Goal: Transaction & Acquisition: Purchase product/service

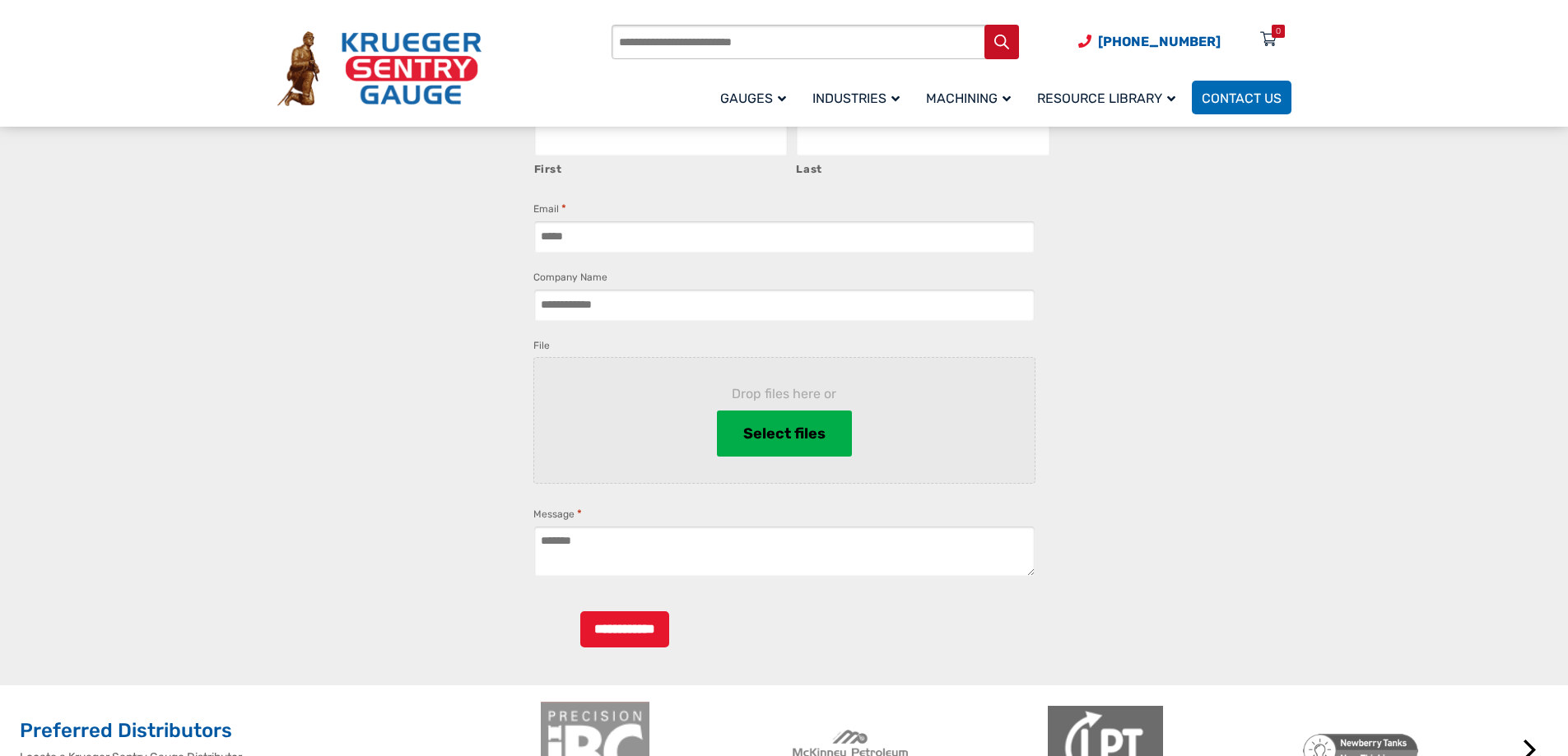
scroll to position [1810, 0]
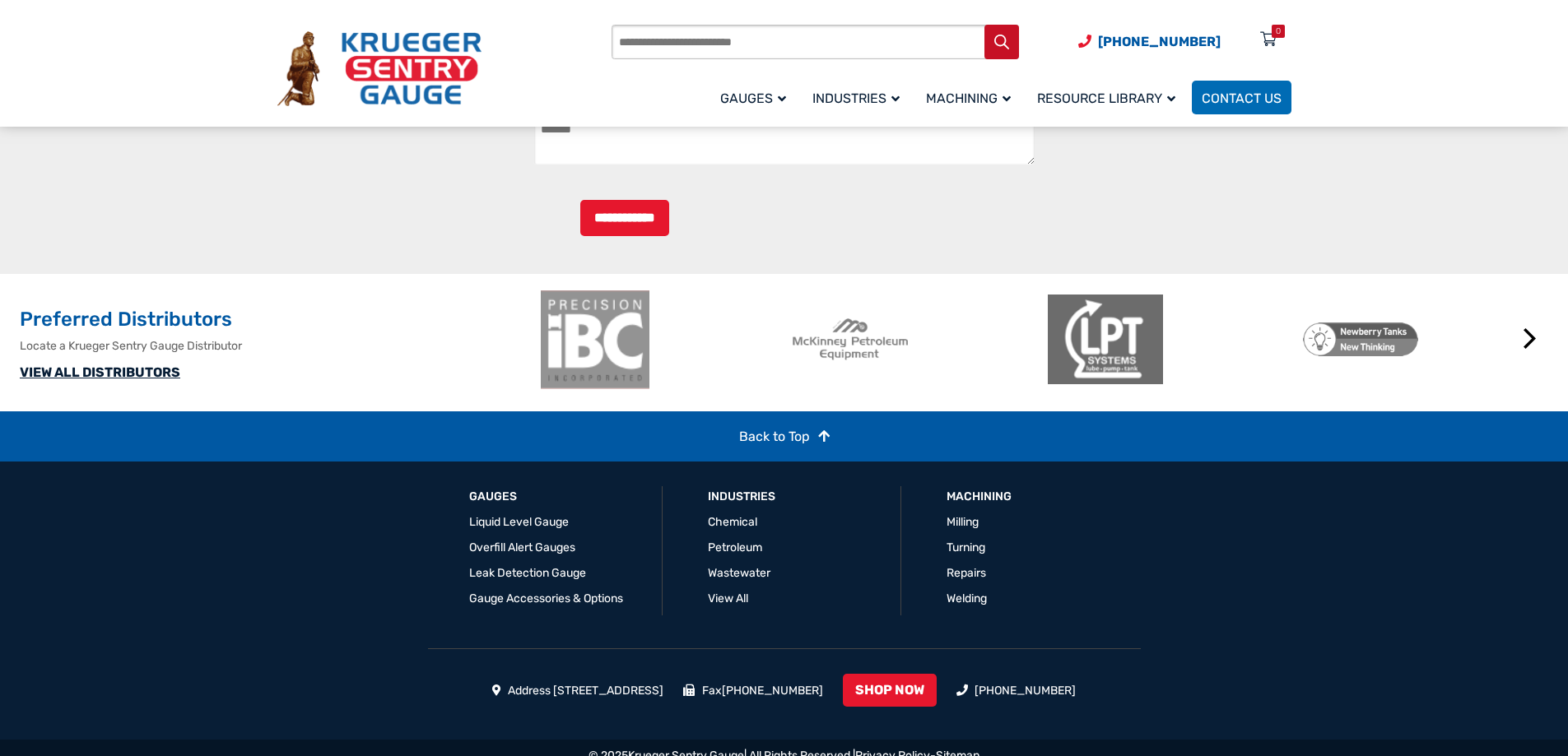
click at [168, 380] on link "VIEW ALL DISTRIBUTORS" at bounding box center [100, 372] width 160 height 16
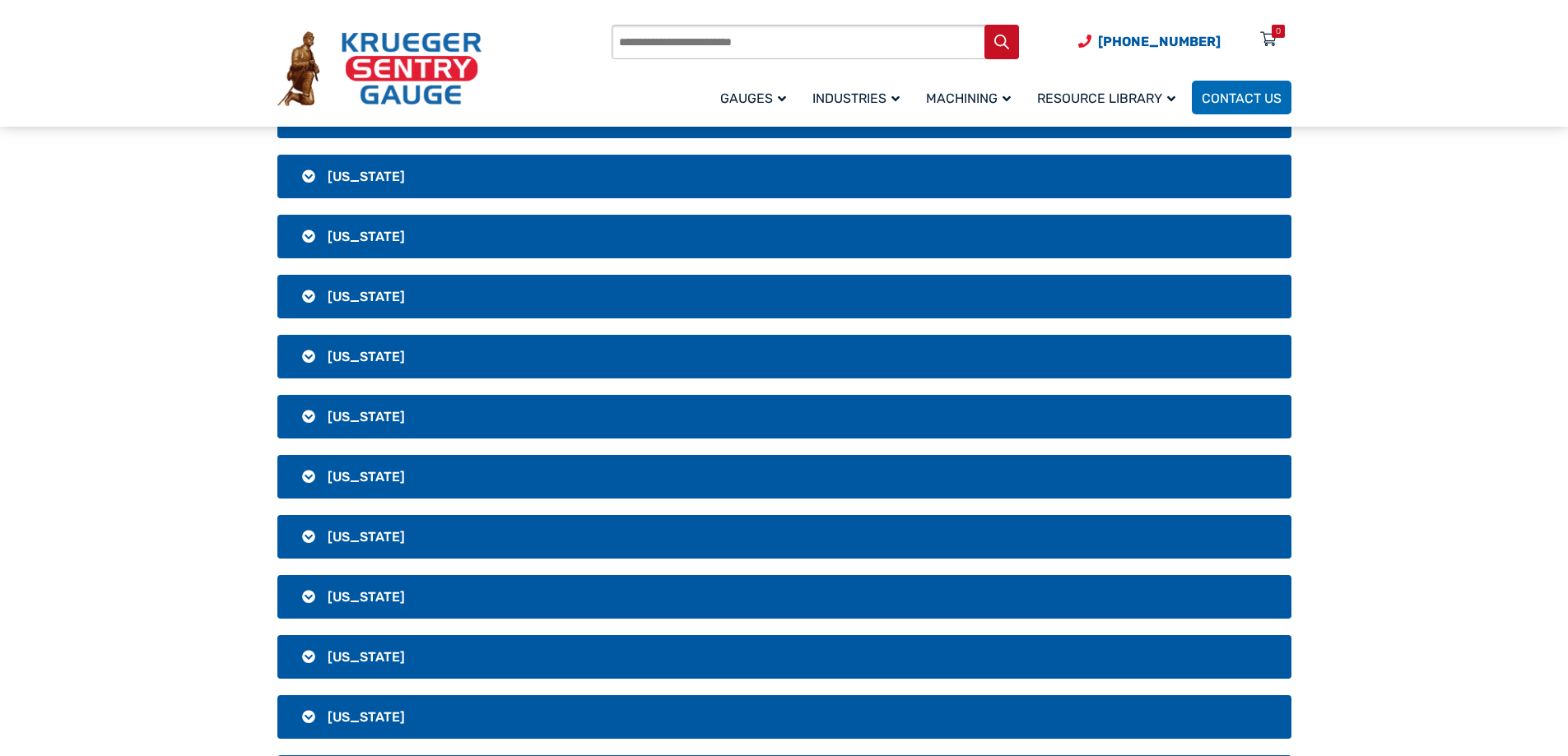
scroll to position [576, 0]
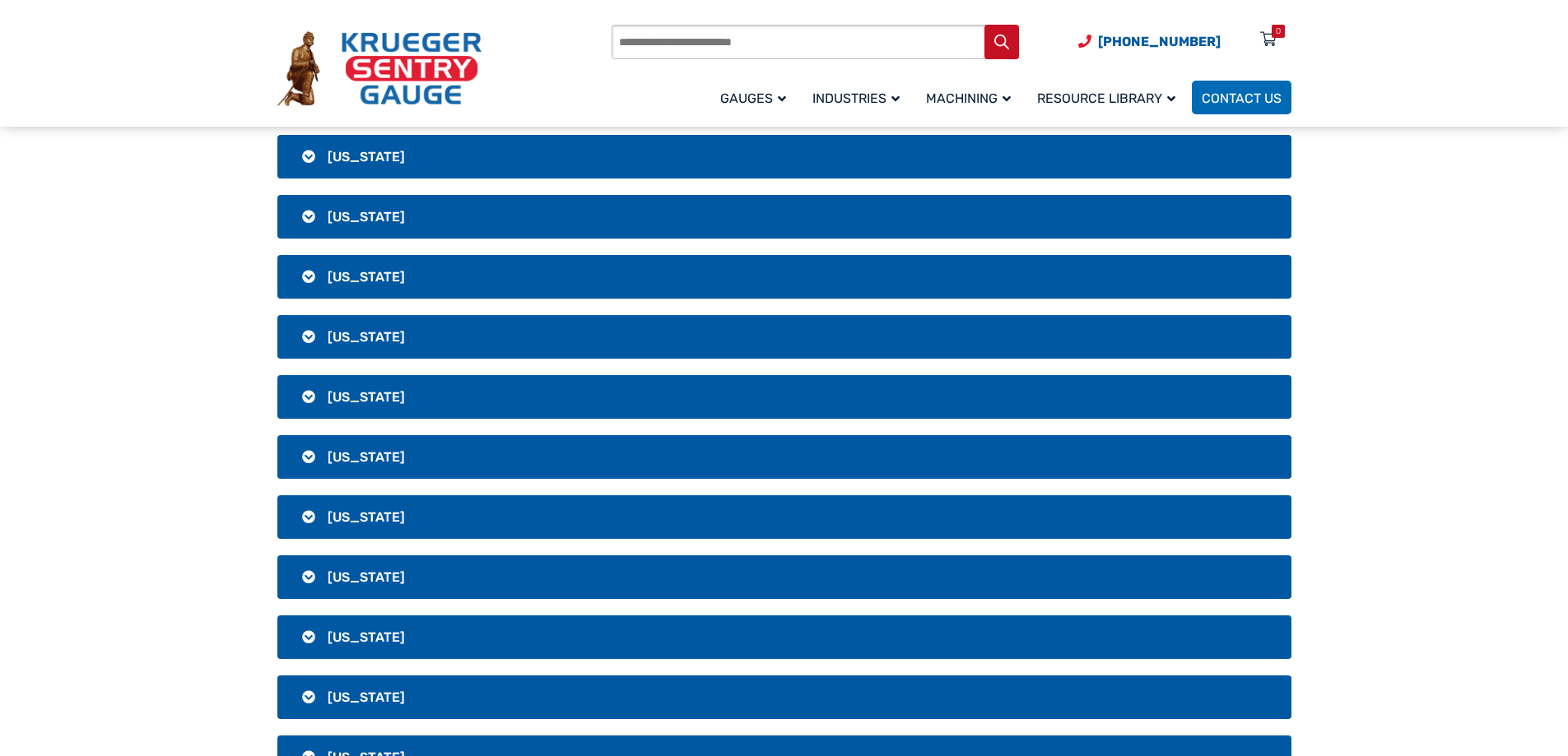
click at [400, 582] on h3 "Illinois" at bounding box center [784, 577] width 1014 height 44
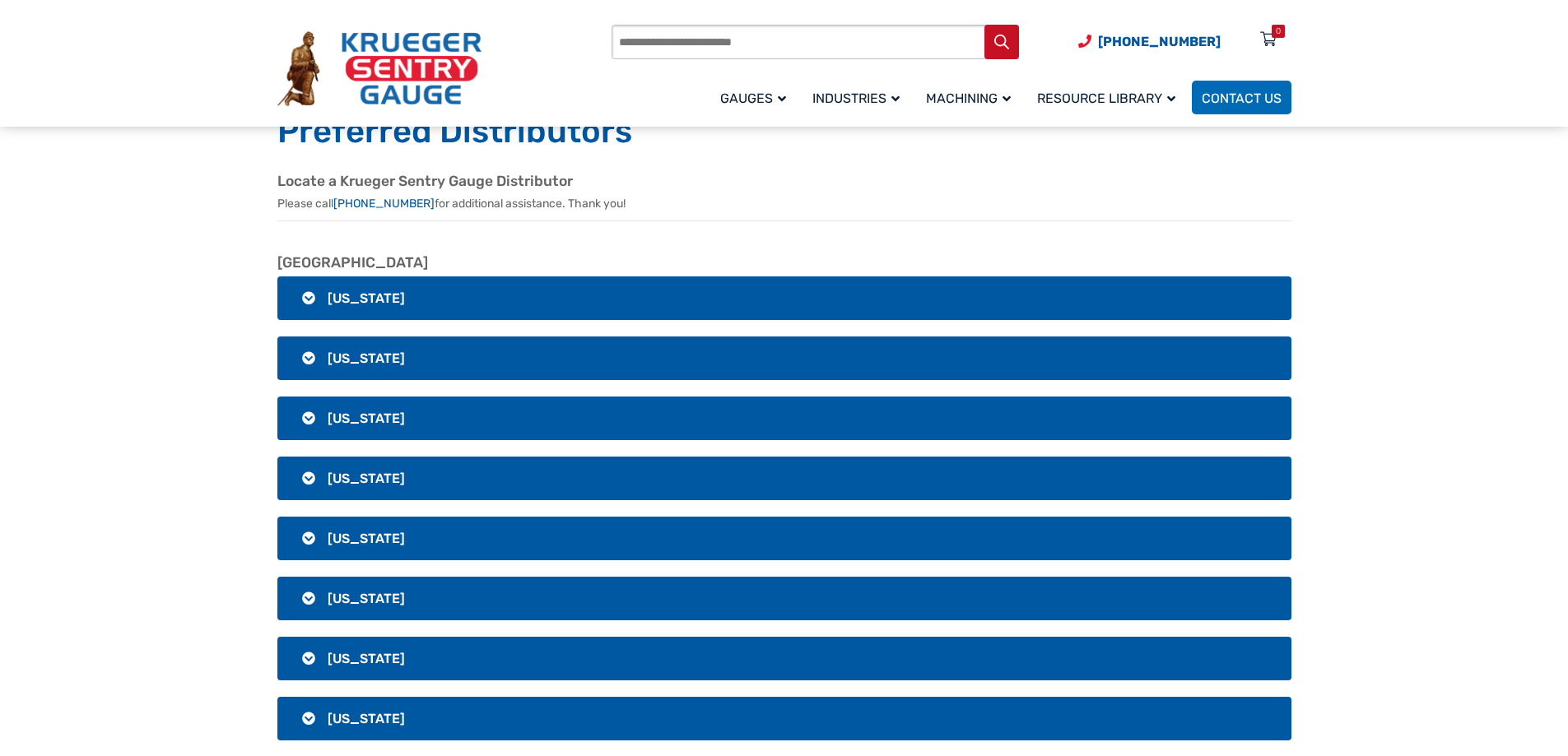
scroll to position [0, 0]
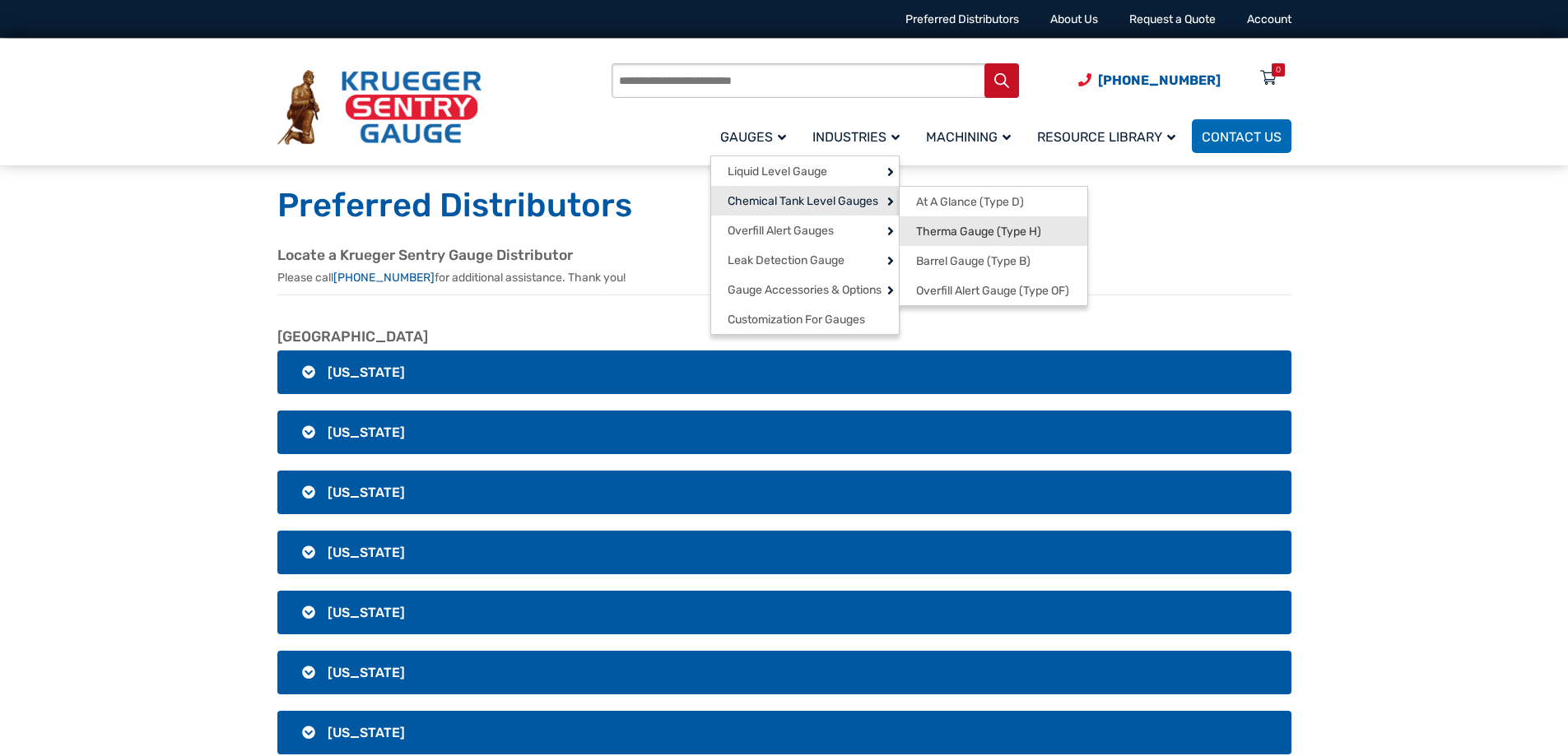
click at [940, 236] on span "Therma Gauge (Type H)" at bounding box center [979, 232] width 125 height 15
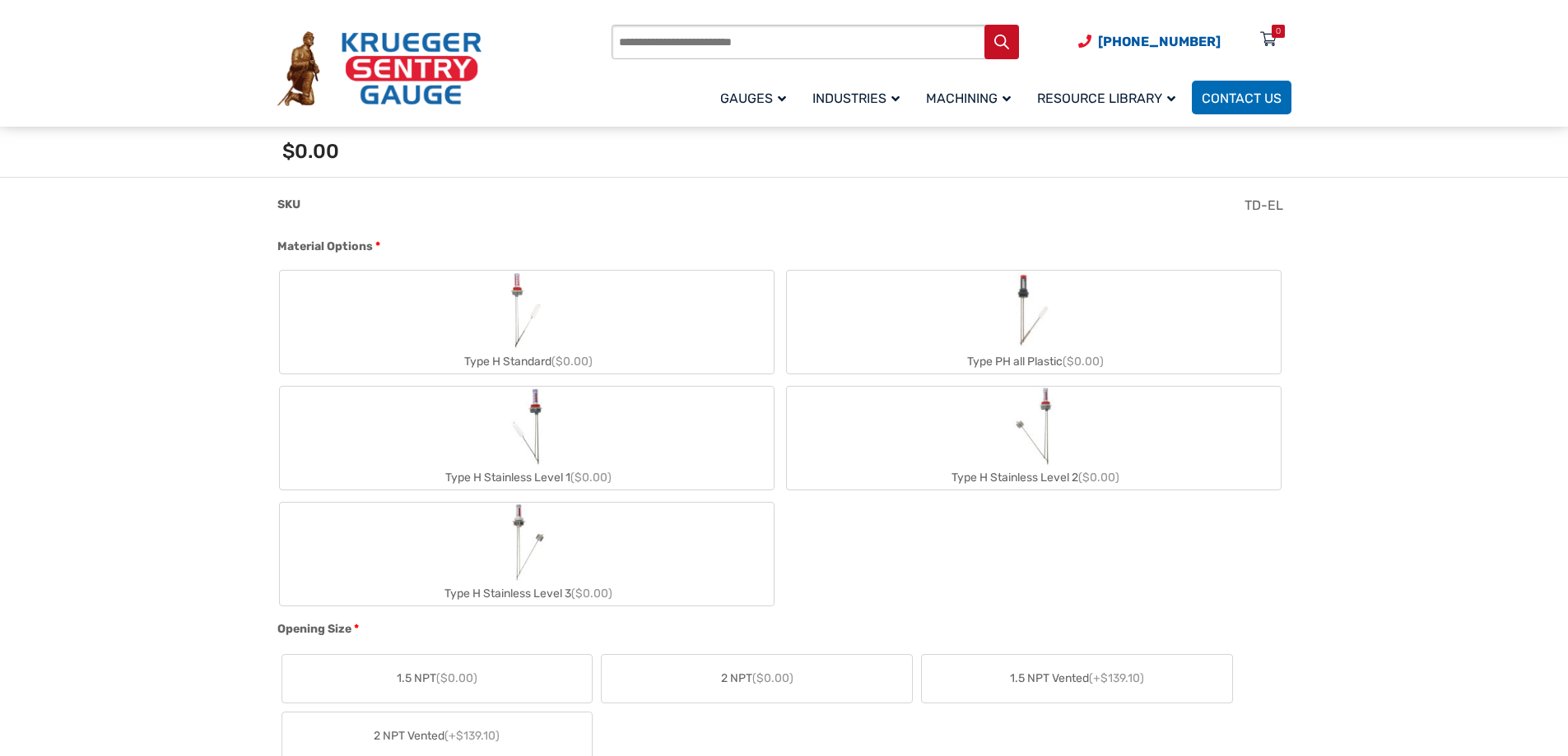
scroll to position [658, 0]
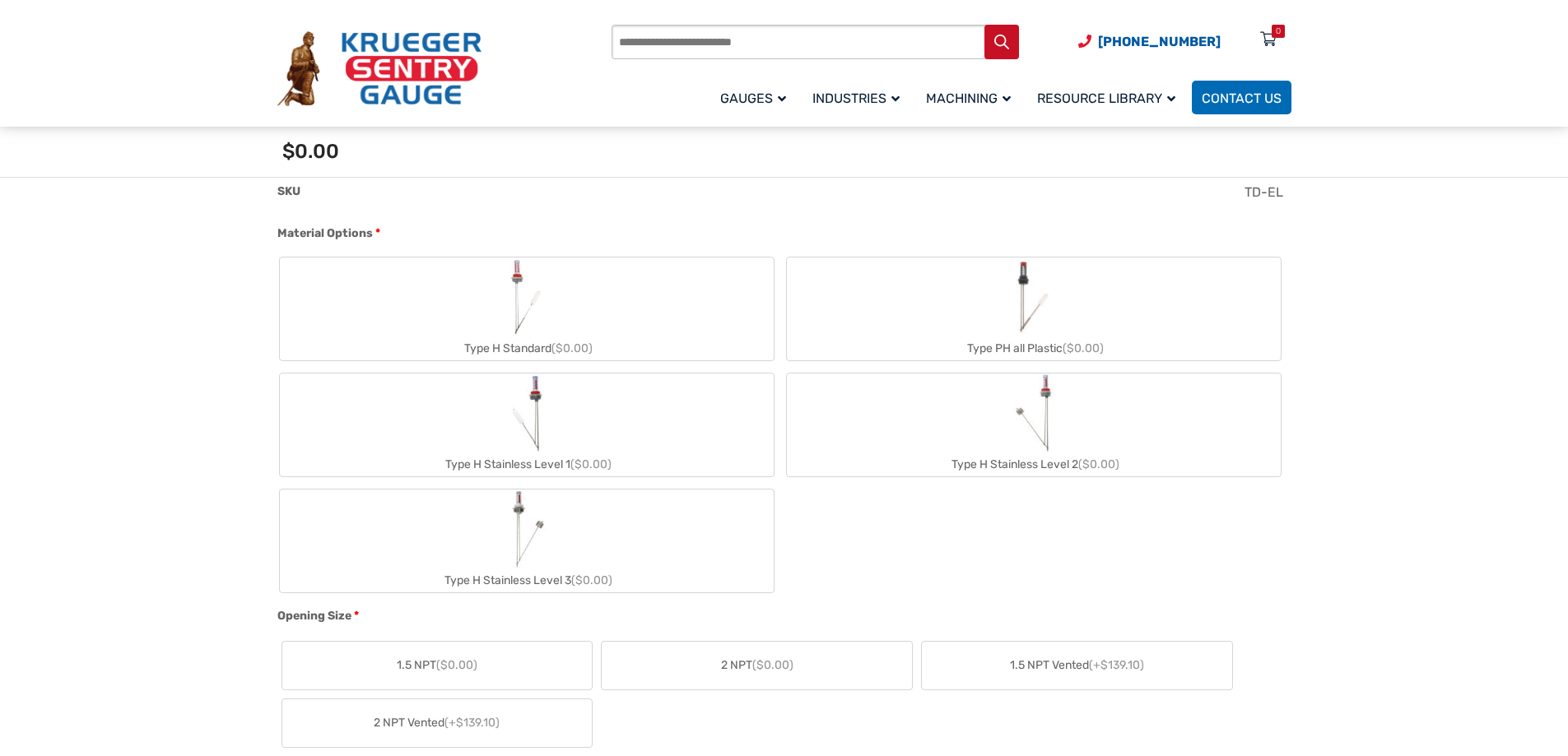
click at [502, 338] on div "Type H Standard ($0.00)" at bounding box center [526, 348] width 494 height 24
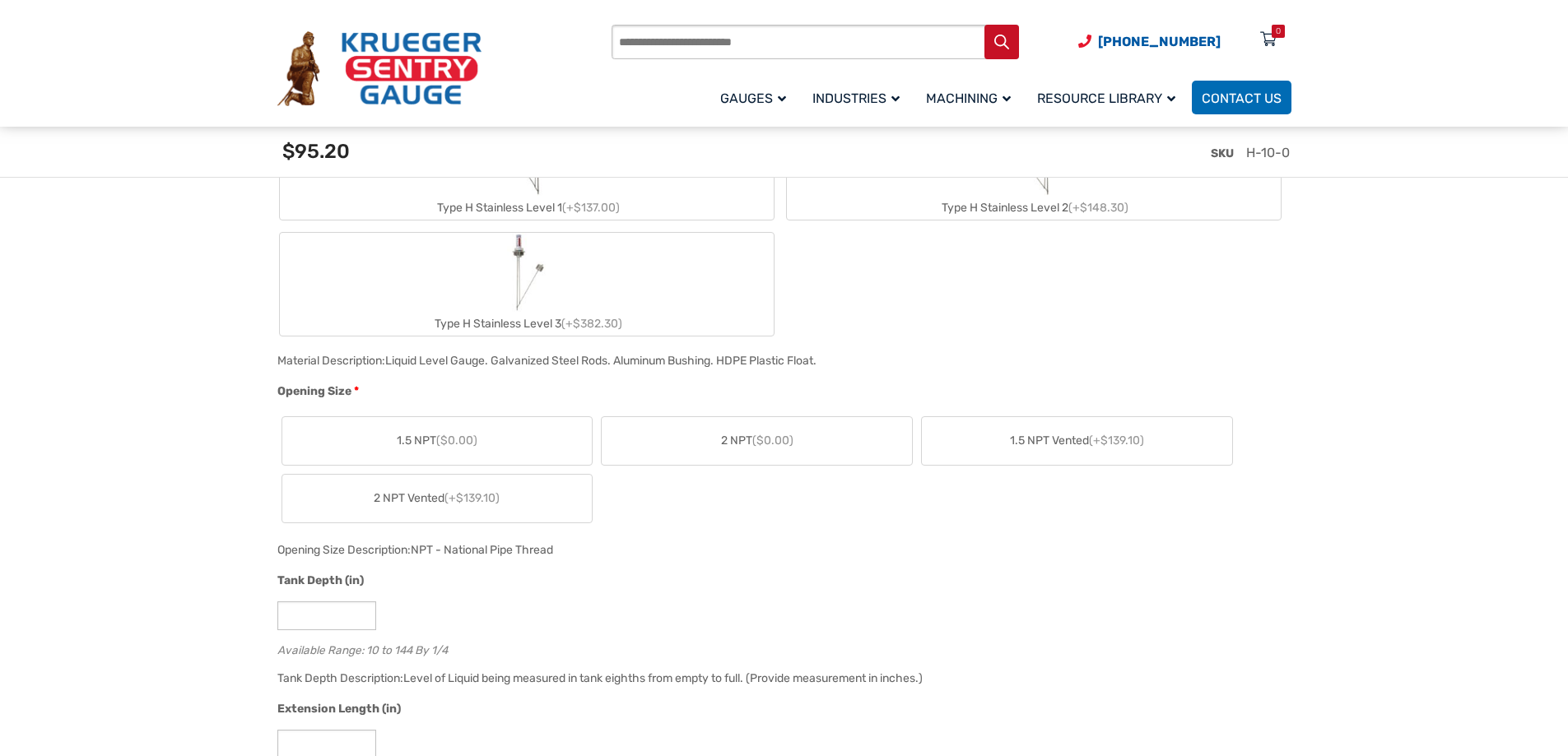
scroll to position [988, 0]
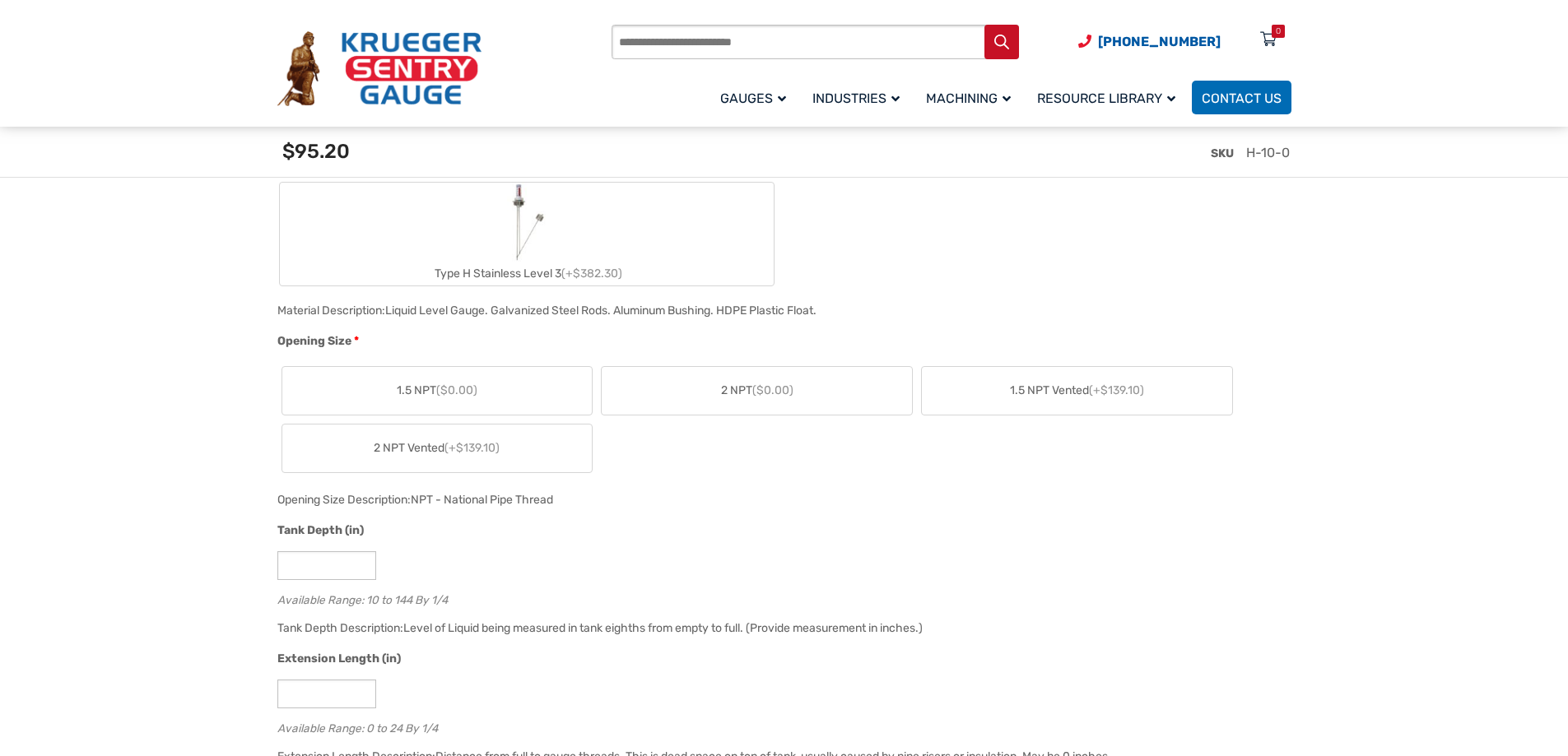
click at [722, 374] on label "2 NPT ($0.00)" at bounding box center [757, 391] width 310 height 48
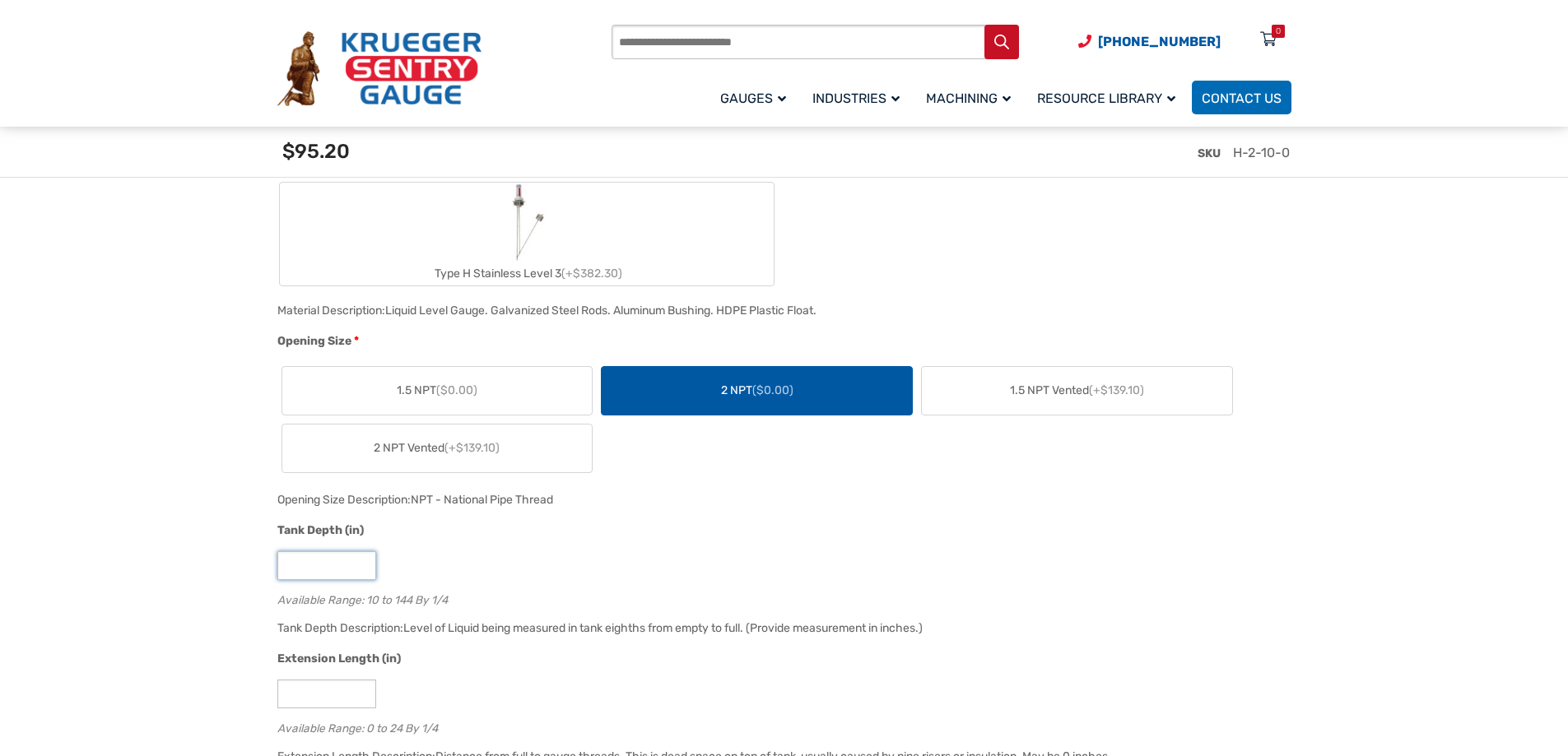
click at [318, 570] on input "**" at bounding box center [326, 565] width 99 height 28
click at [362, 561] on input "**" at bounding box center [326, 565] width 99 height 28
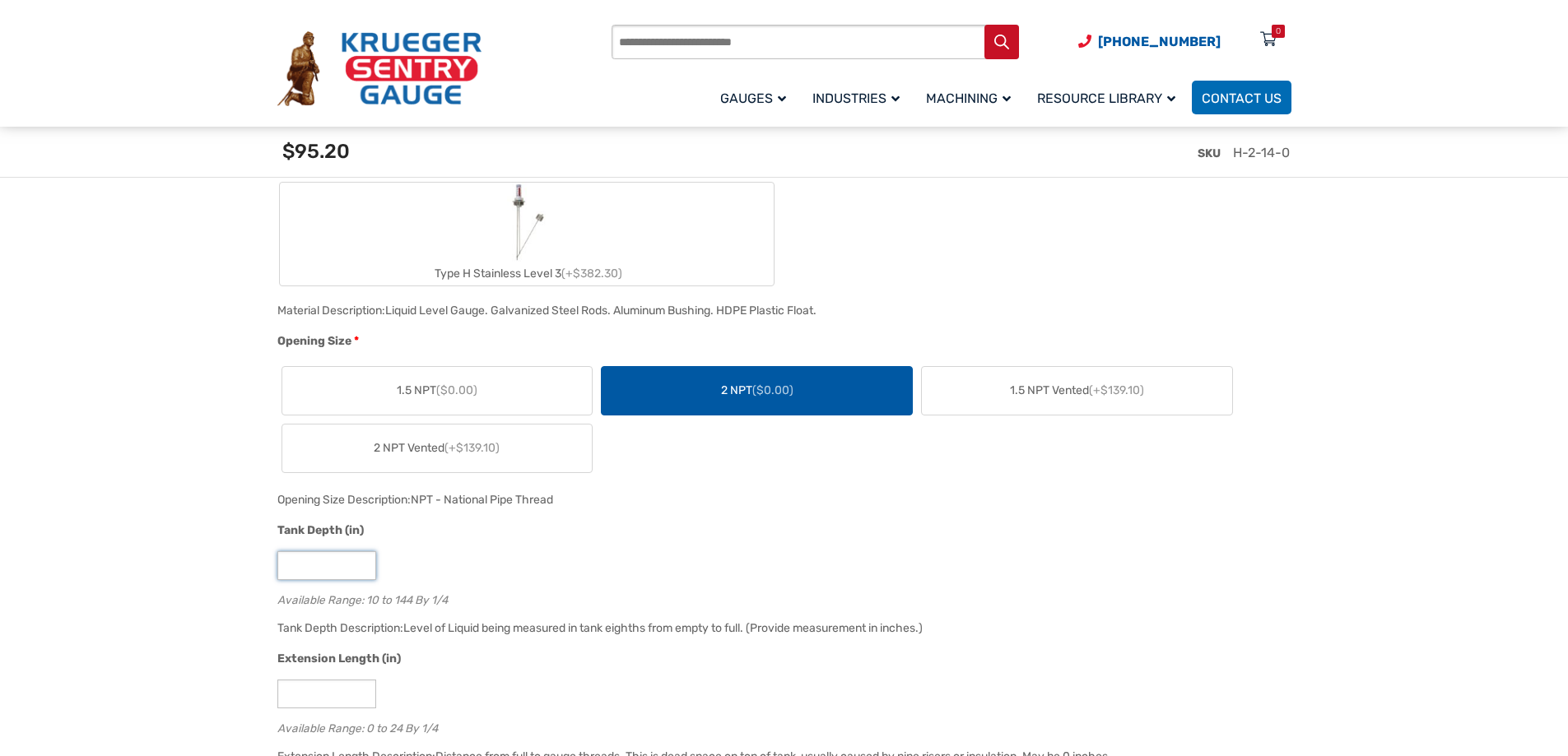
type input "**"
click at [362, 561] on input "**" at bounding box center [326, 565] width 99 height 28
click at [363, 694] on input "*" at bounding box center [326, 694] width 99 height 28
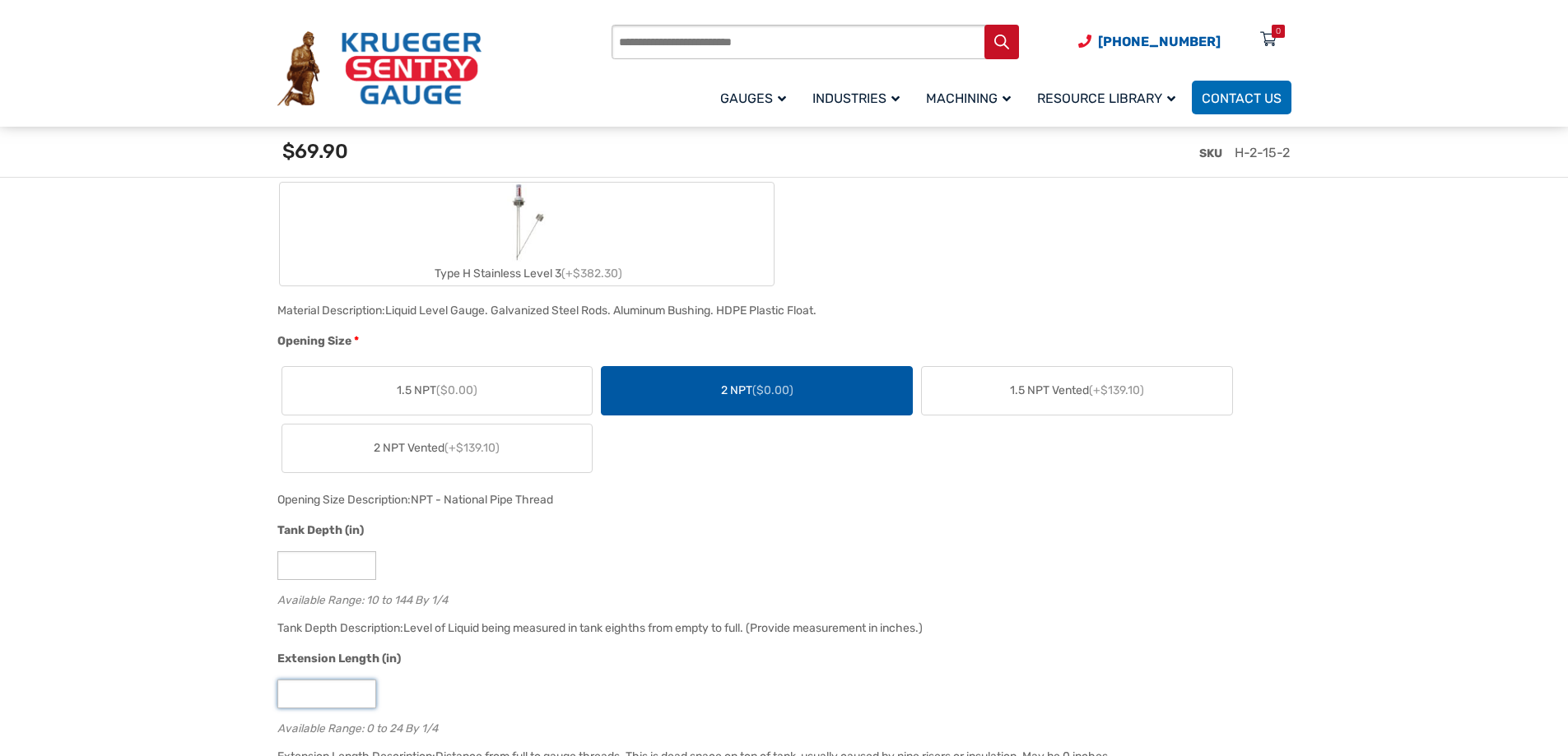
click at [363, 694] on input "*" at bounding box center [326, 694] width 99 height 28
type input "*"
click at [363, 694] on input "*" at bounding box center [326, 694] width 99 height 28
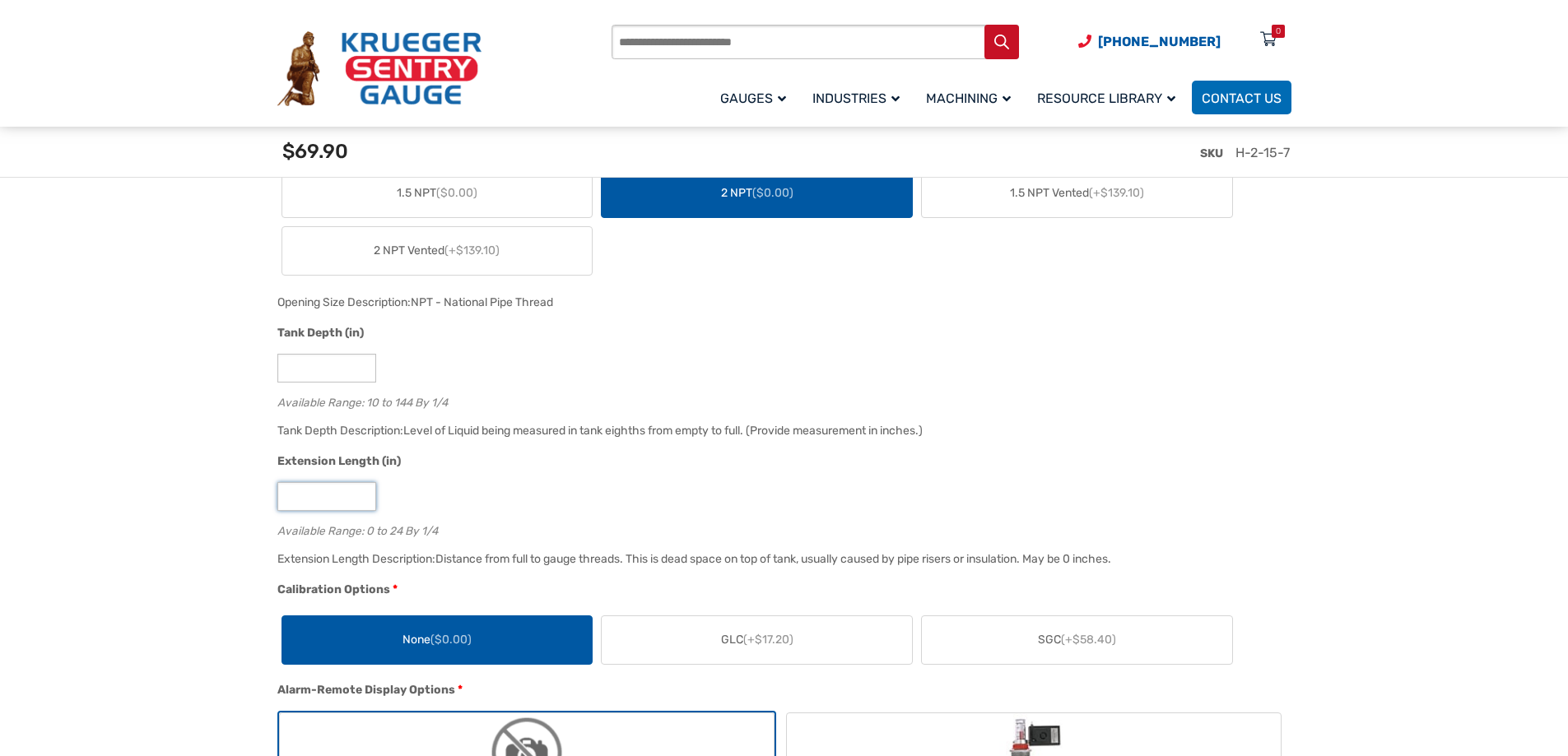
scroll to position [1234, 0]
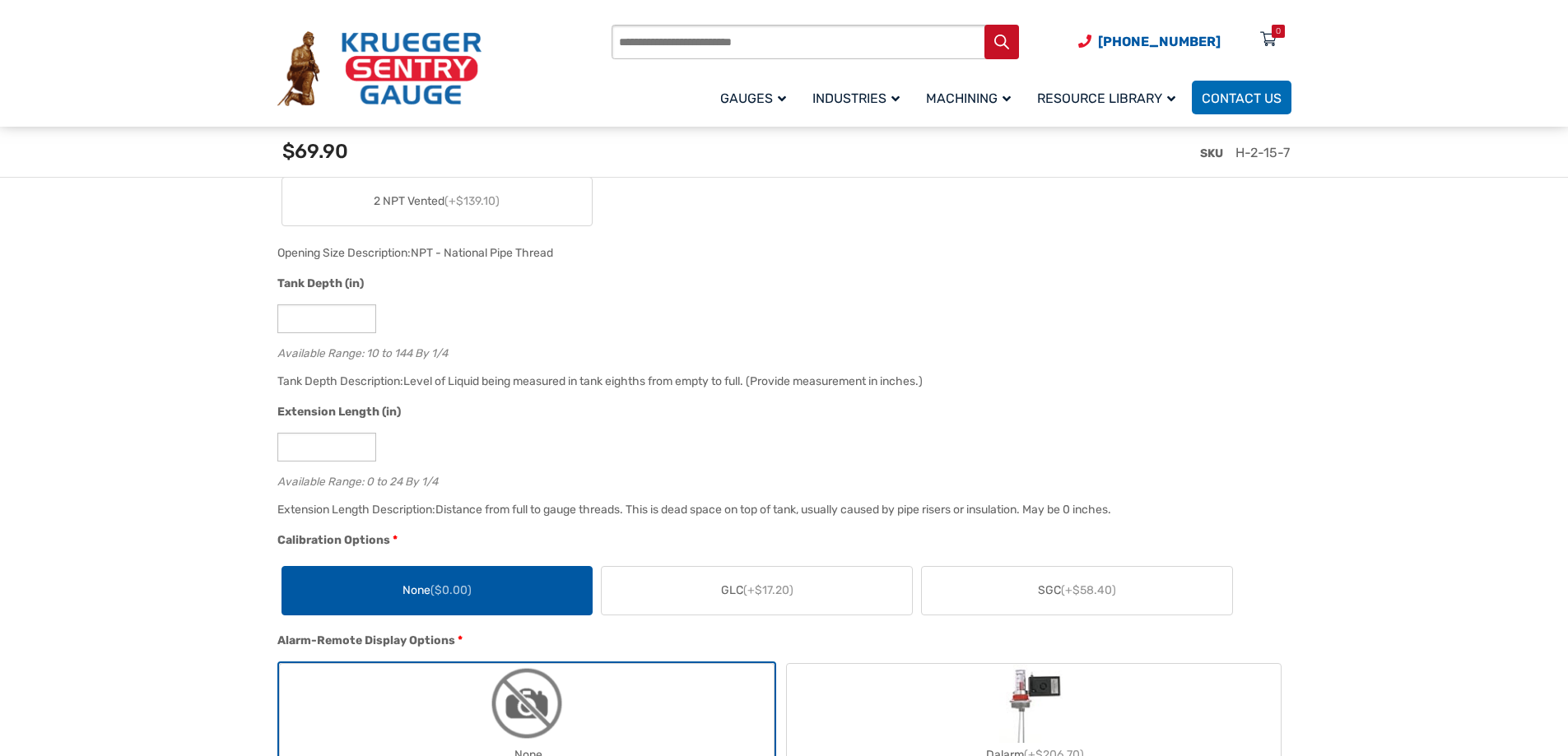
click at [431, 592] on span "None ($0.00)" at bounding box center [437, 589] width 69 height 17
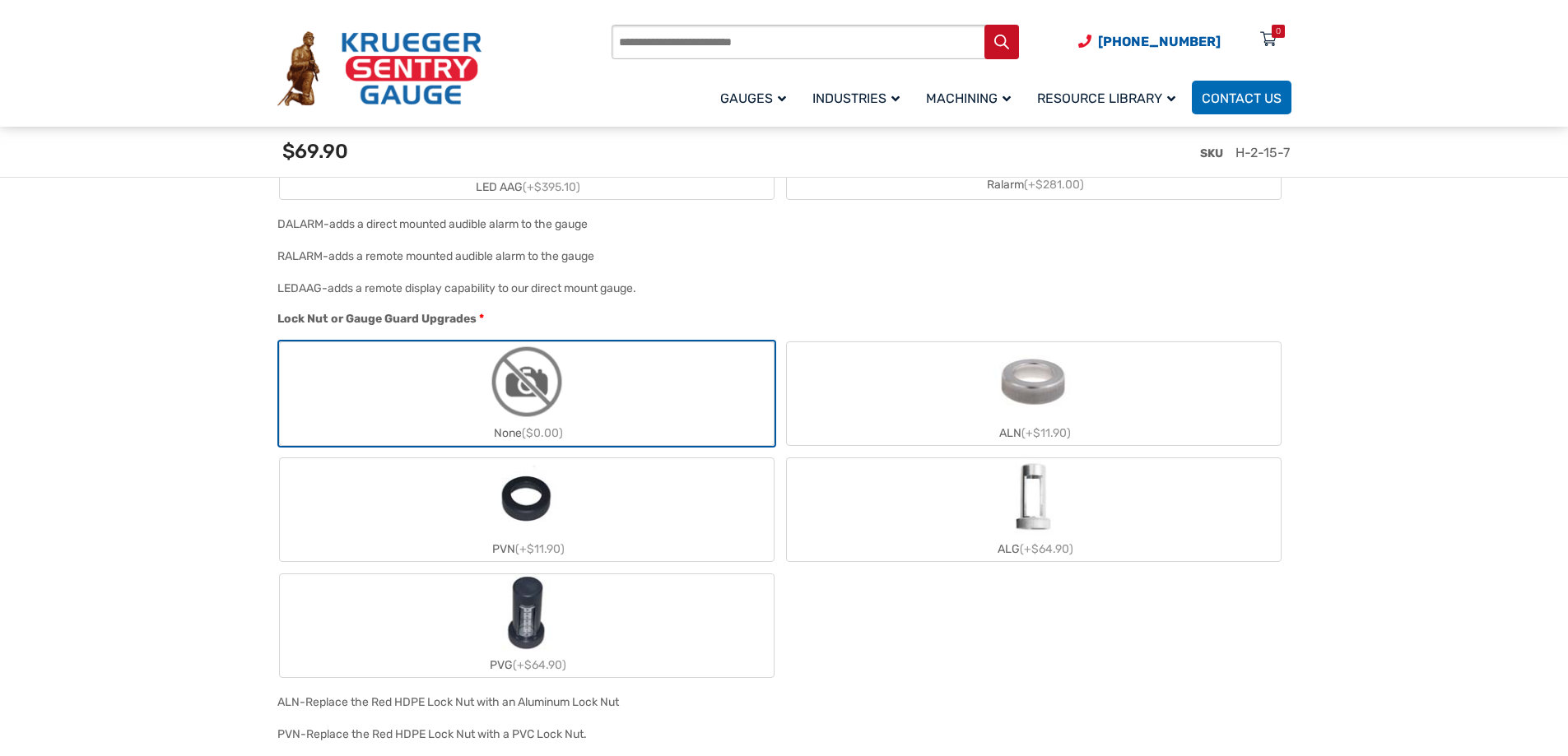
scroll to position [2222, 0]
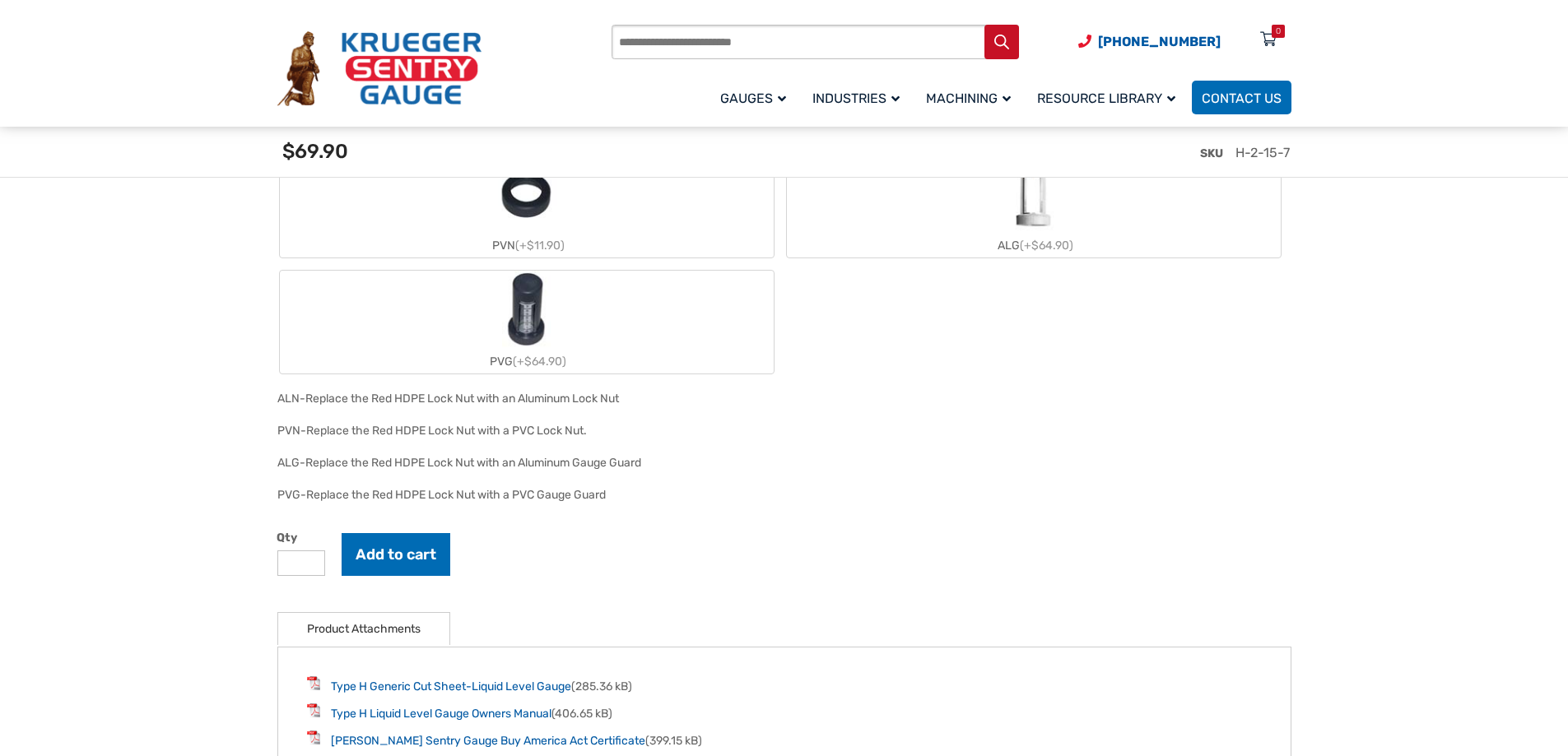
click at [313, 559] on input "*" at bounding box center [301, 563] width 48 height 26
type input "*"
click at [313, 559] on input "*" at bounding box center [301, 563] width 48 height 26
click at [363, 551] on button "Add to cart" at bounding box center [396, 555] width 109 height 43
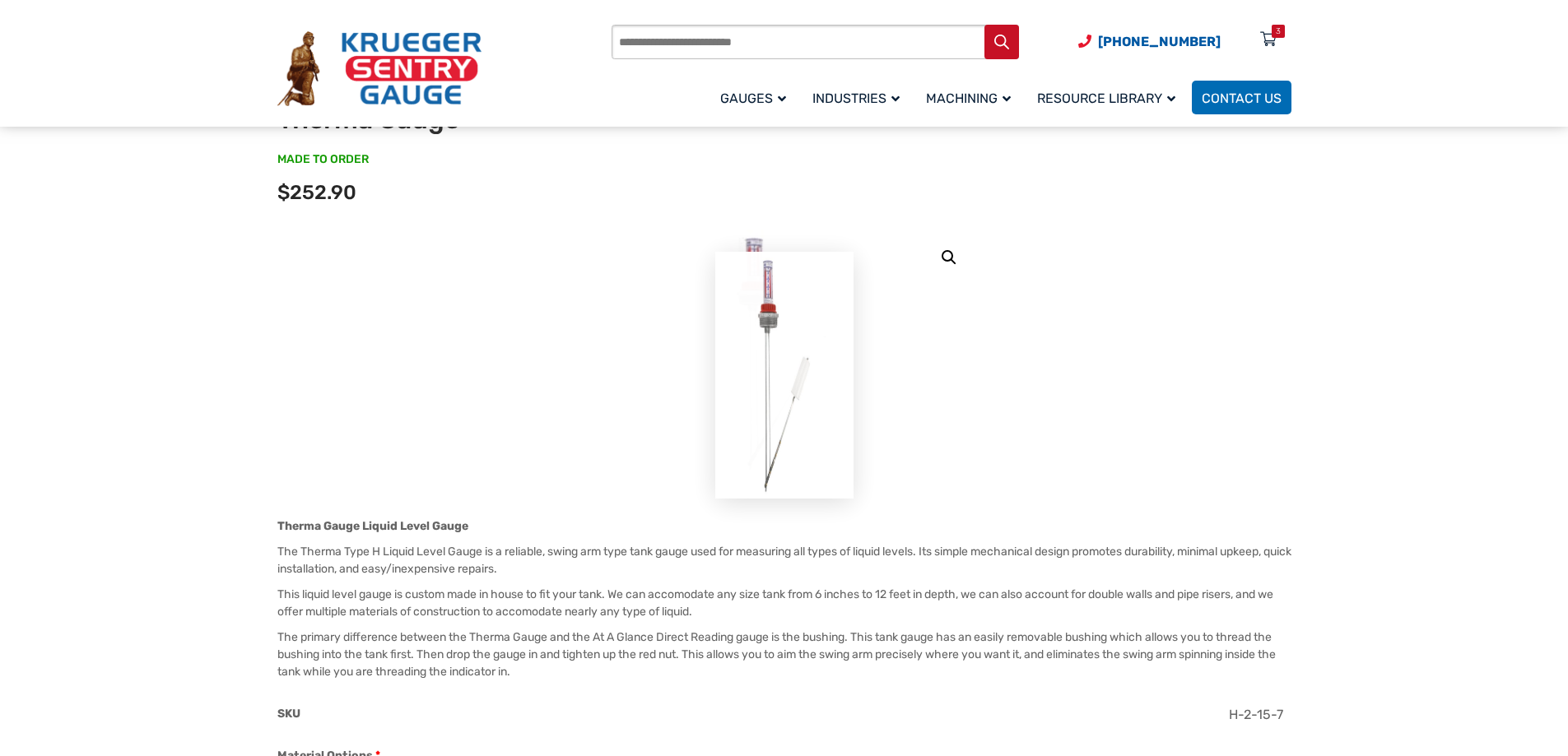
scroll to position [0, 0]
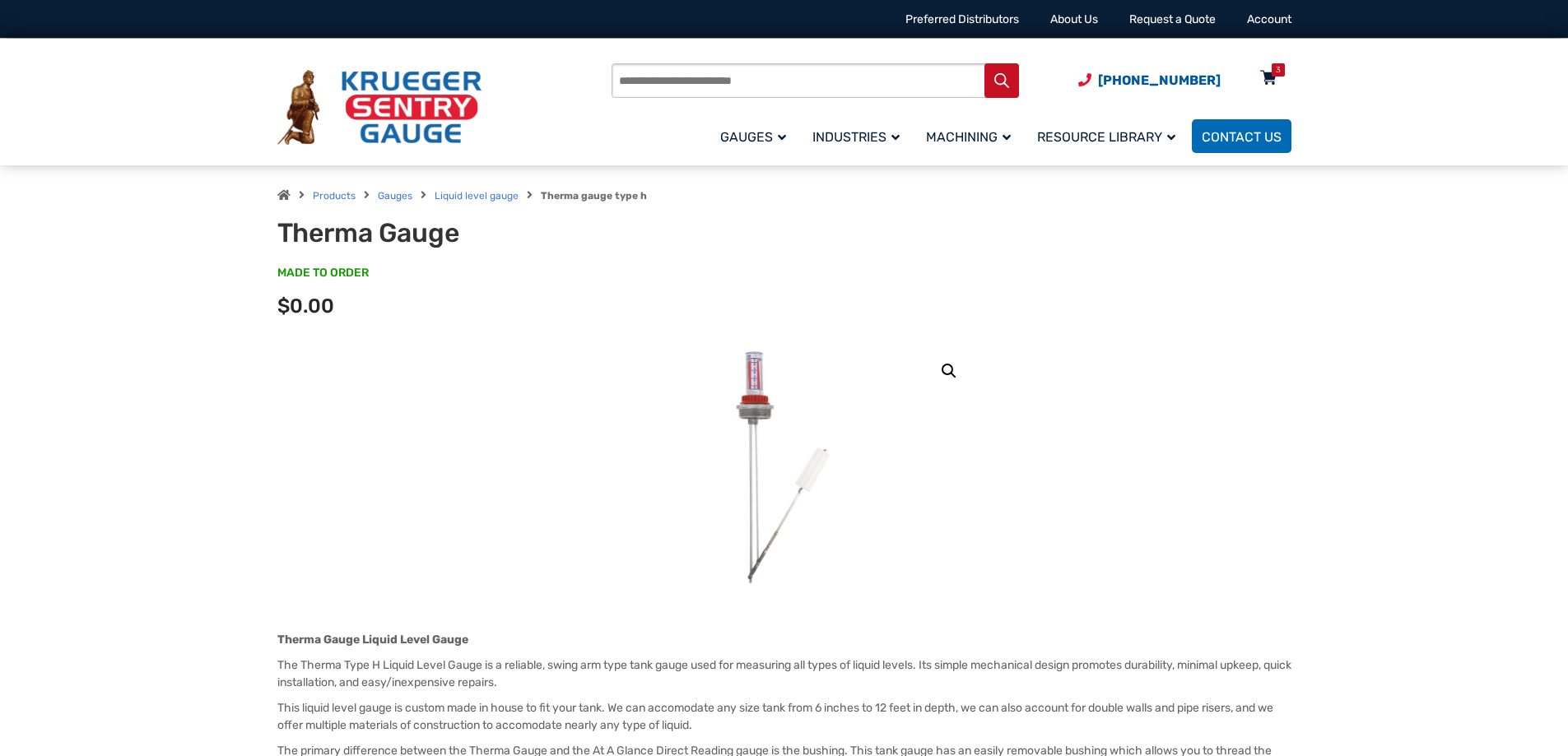
click at [1276, 75] on div "3" at bounding box center [1279, 69] width 5 height 13
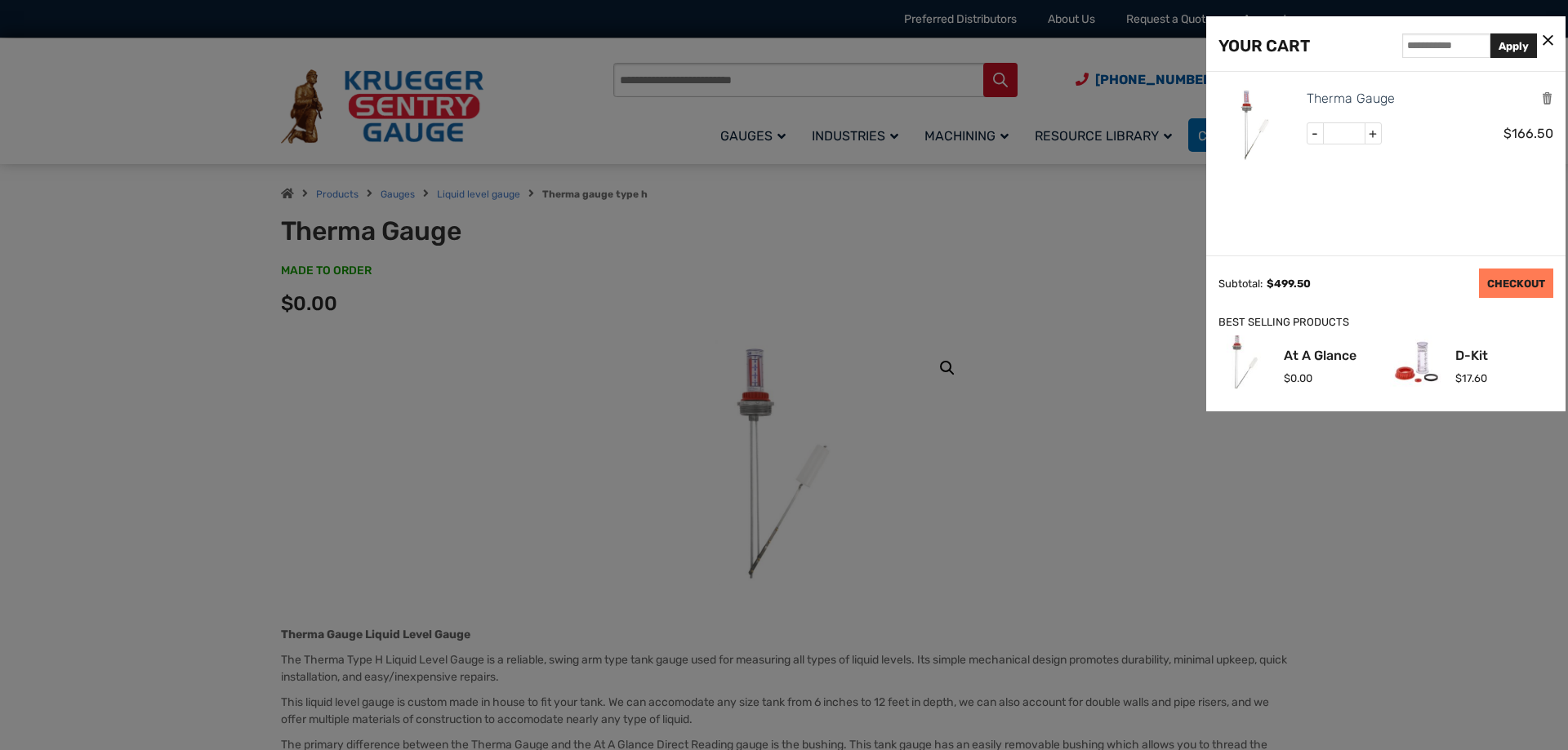
click at [1495, 286] on link "CHECKOUT" at bounding box center [1517, 283] width 74 height 29
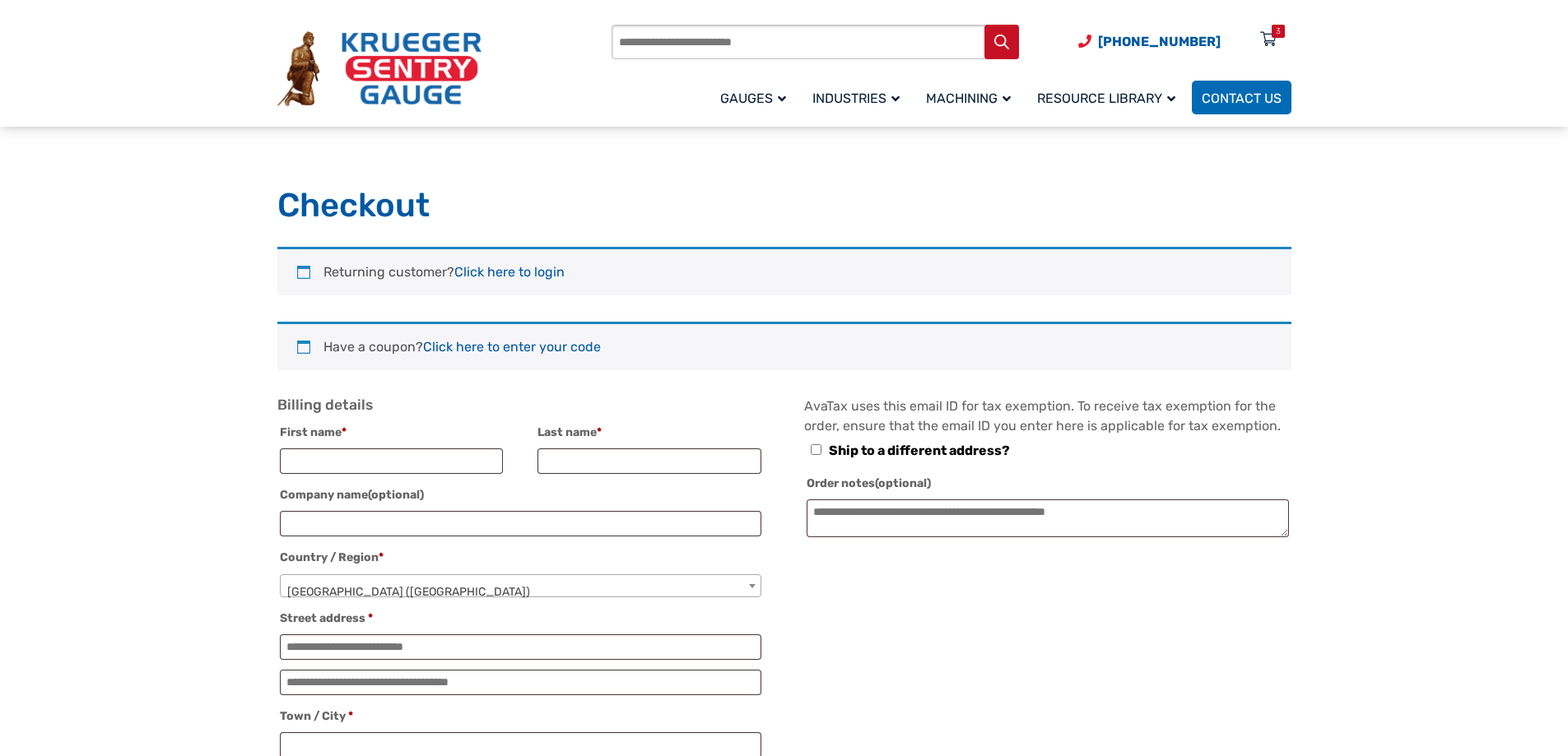
select select "**"
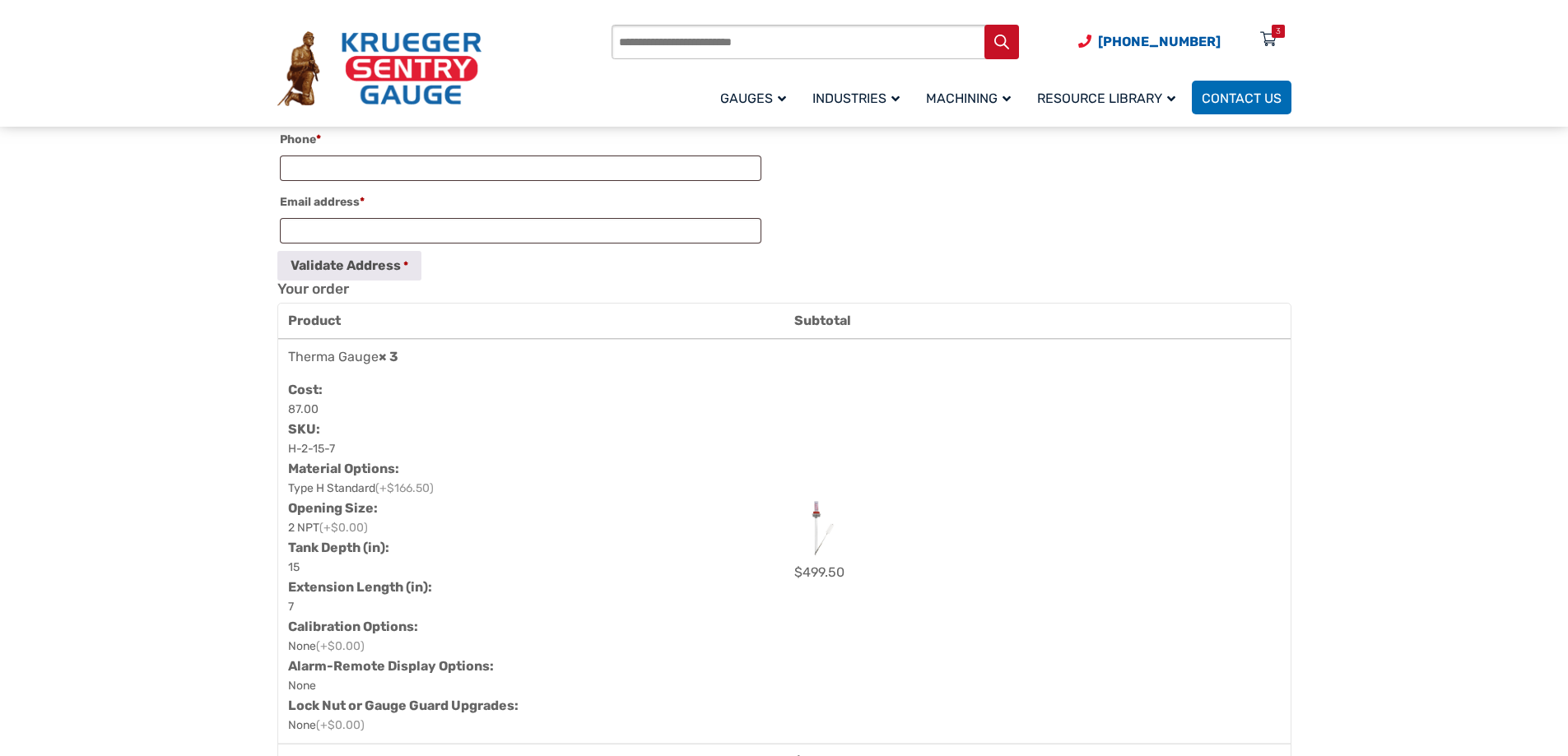
scroll to position [741, 0]
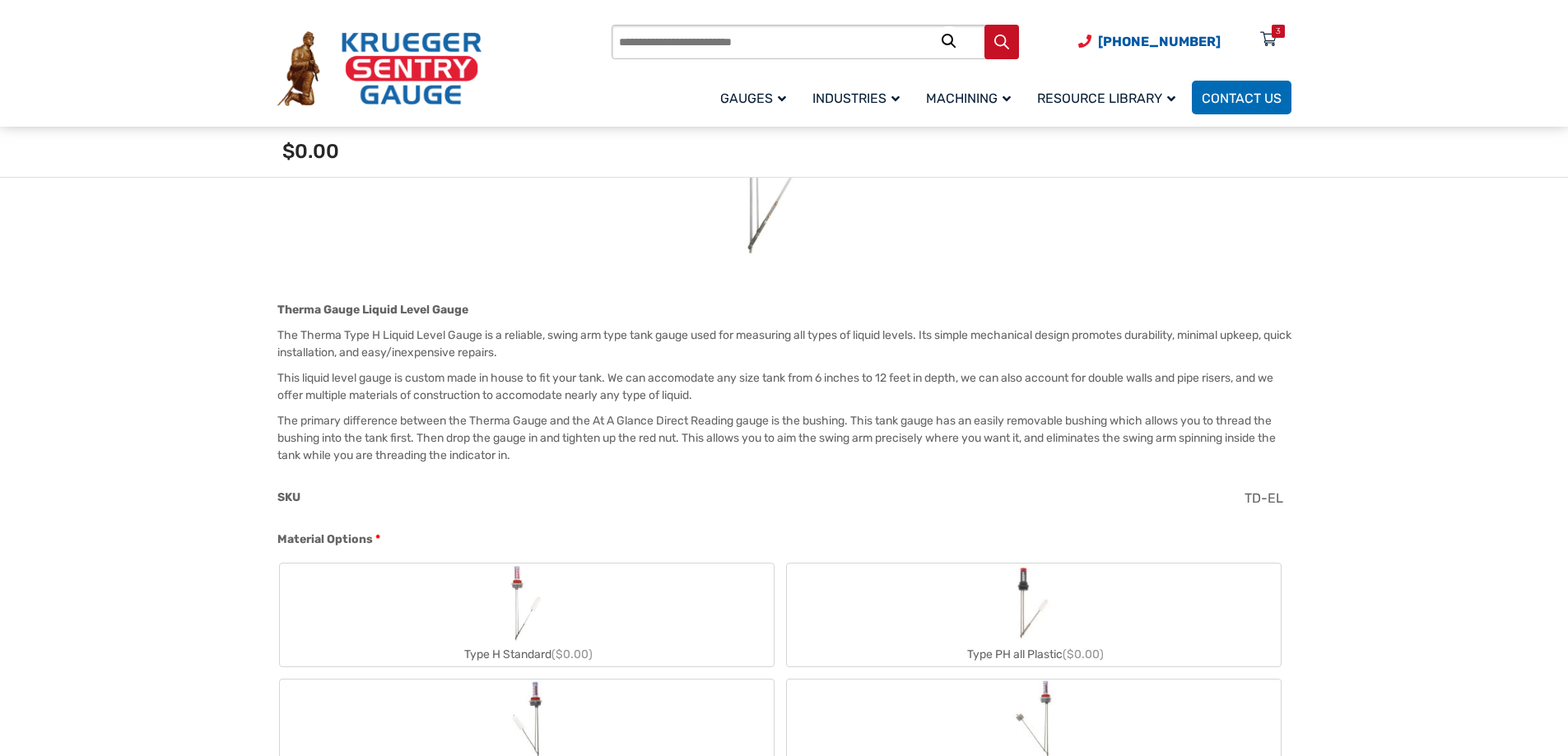
scroll to position [576, 0]
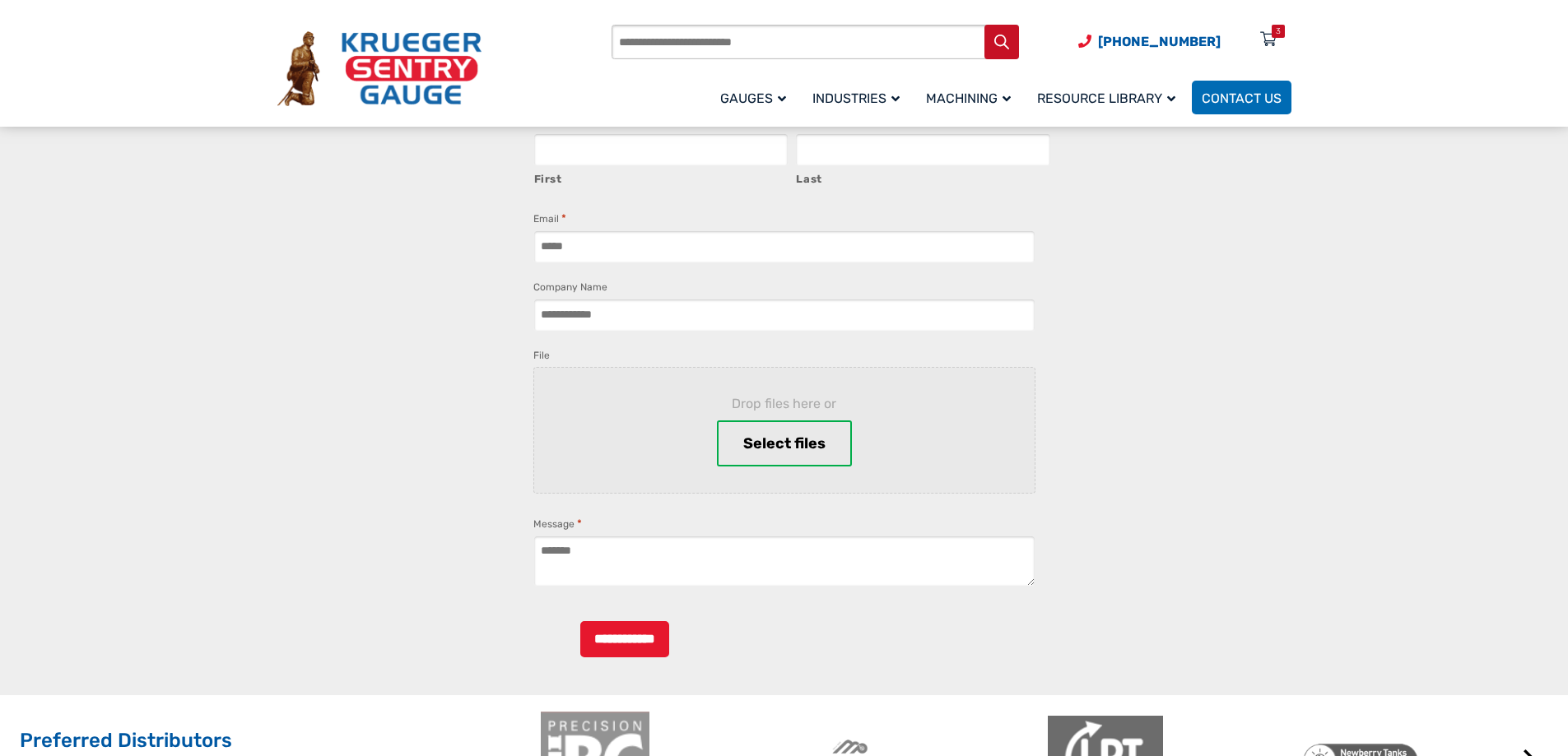
scroll to position [1152, 0]
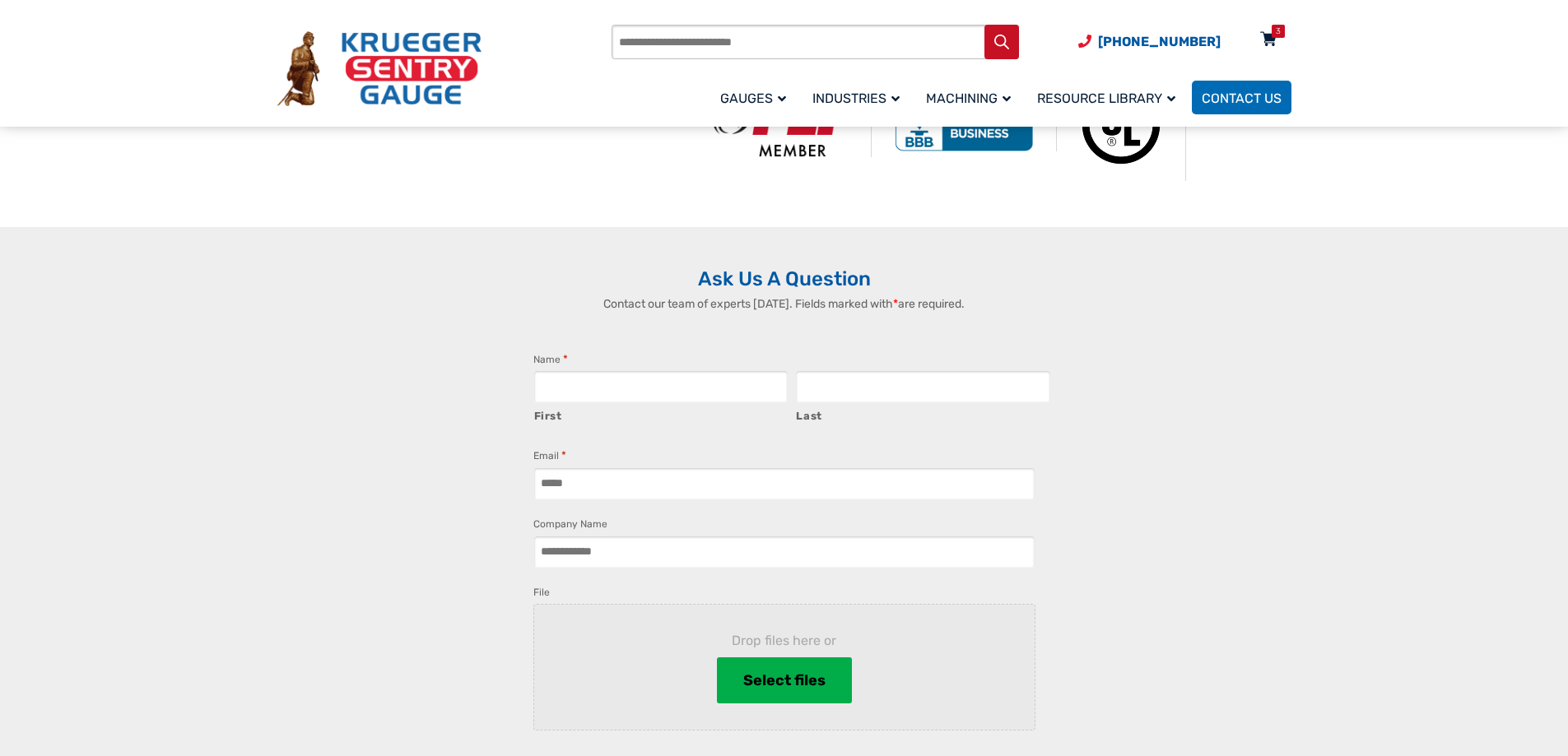
click at [1271, 33] on div "3" at bounding box center [1278, 31] width 13 height 13
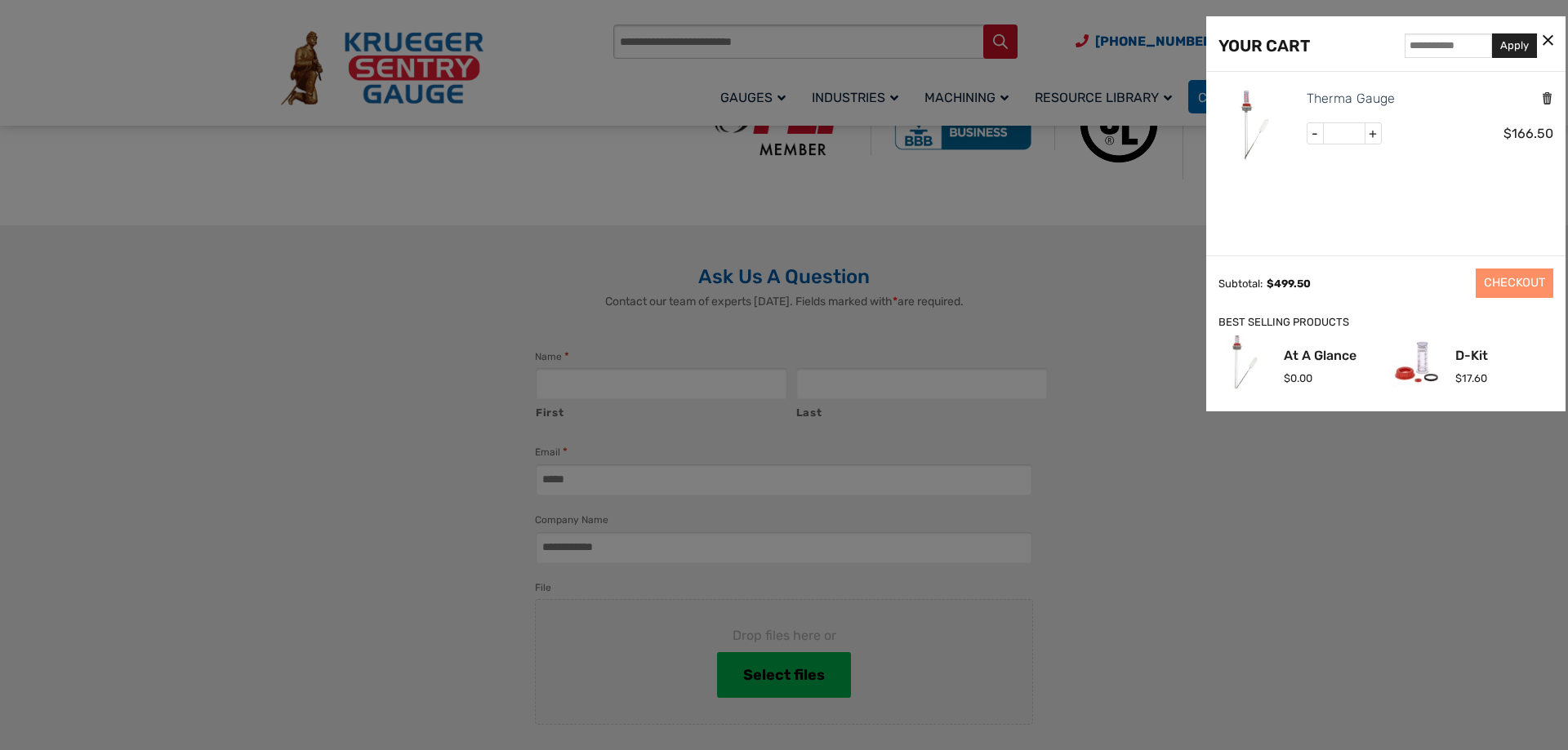
click at [1548, 97] on icon "Remove this item" at bounding box center [1548, 99] width 12 height 16
click at [1549, 39] on icon at bounding box center [1549, 41] width 11 height 17
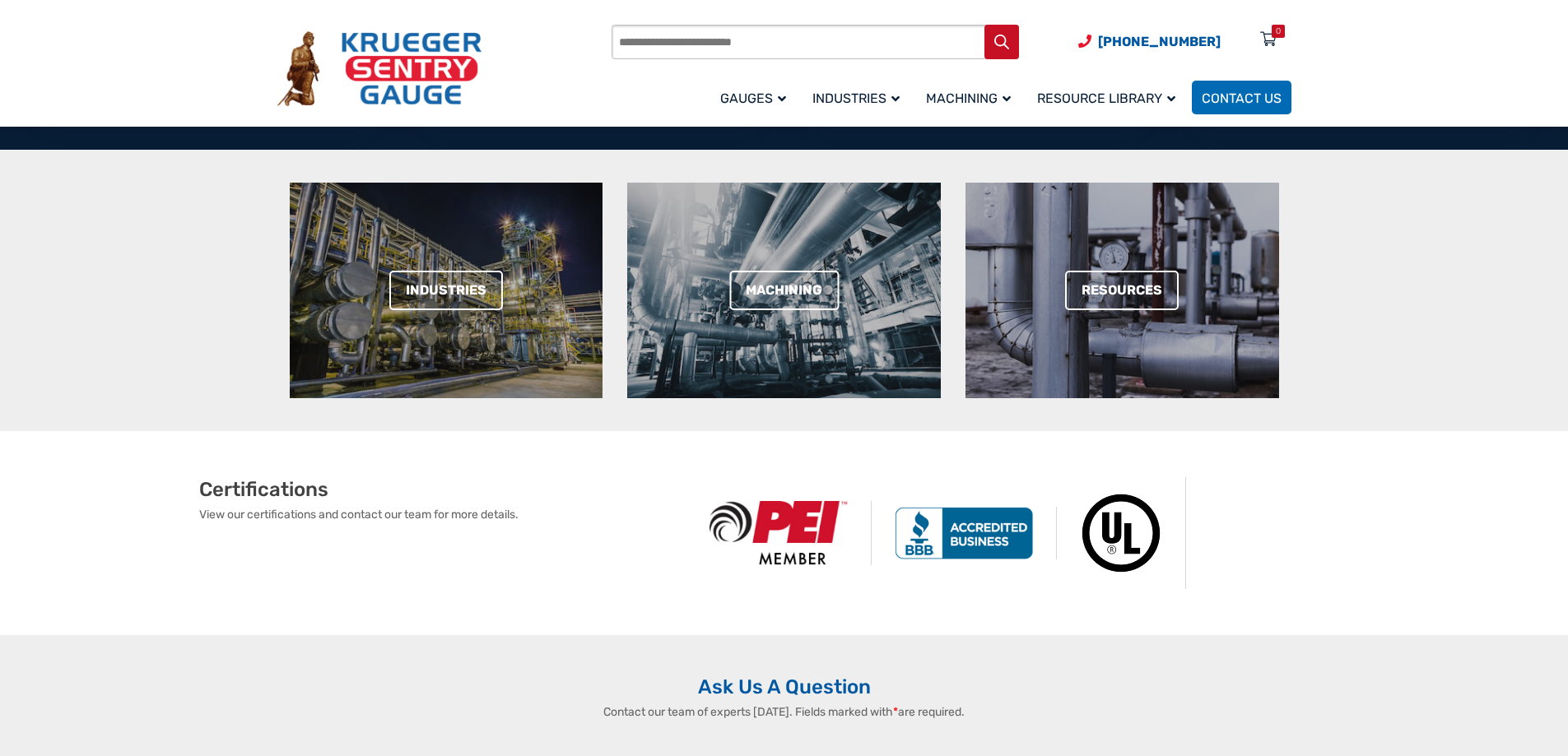
scroll to position [741, 0]
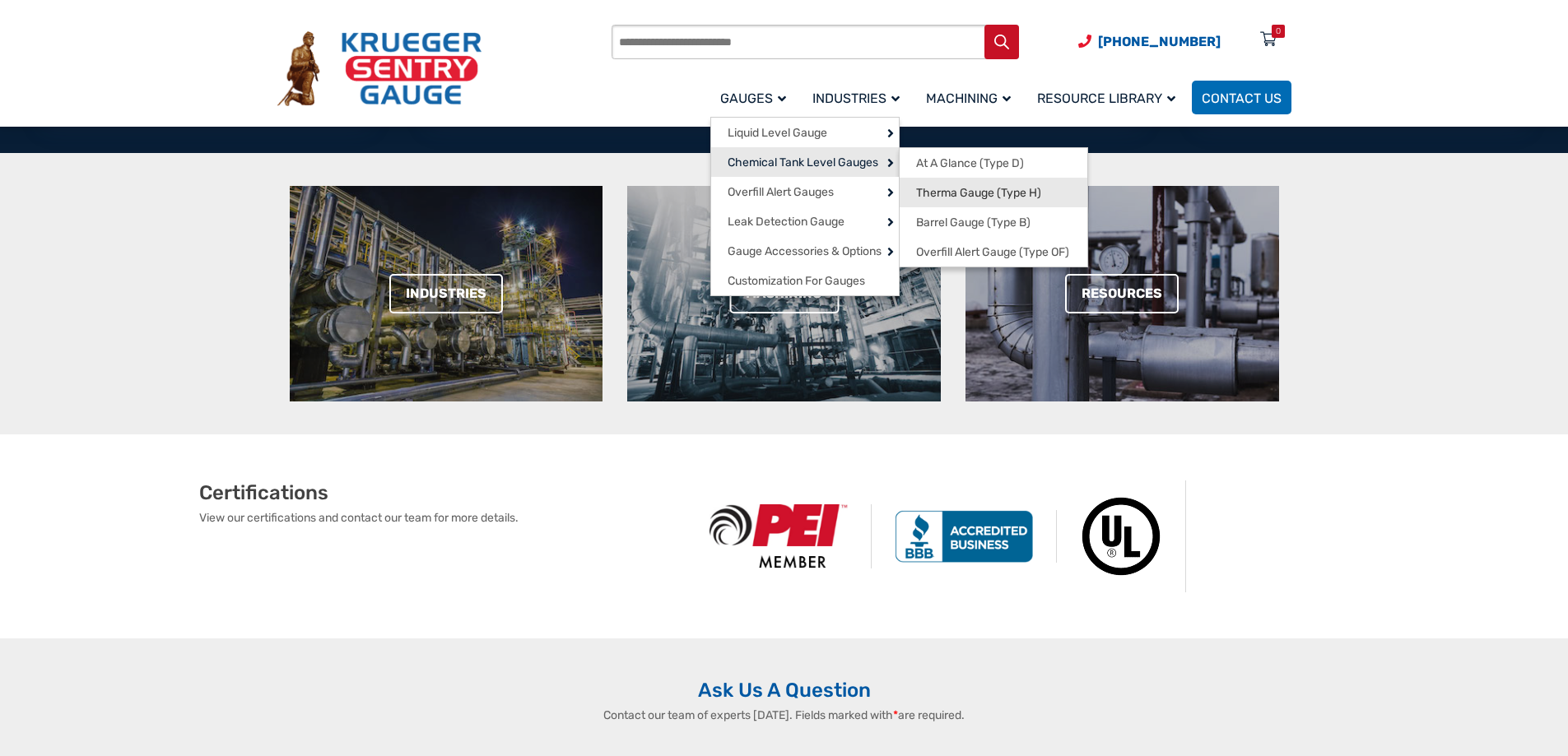
click at [957, 190] on span "Therma Gauge (Type H)" at bounding box center [979, 193] width 125 height 15
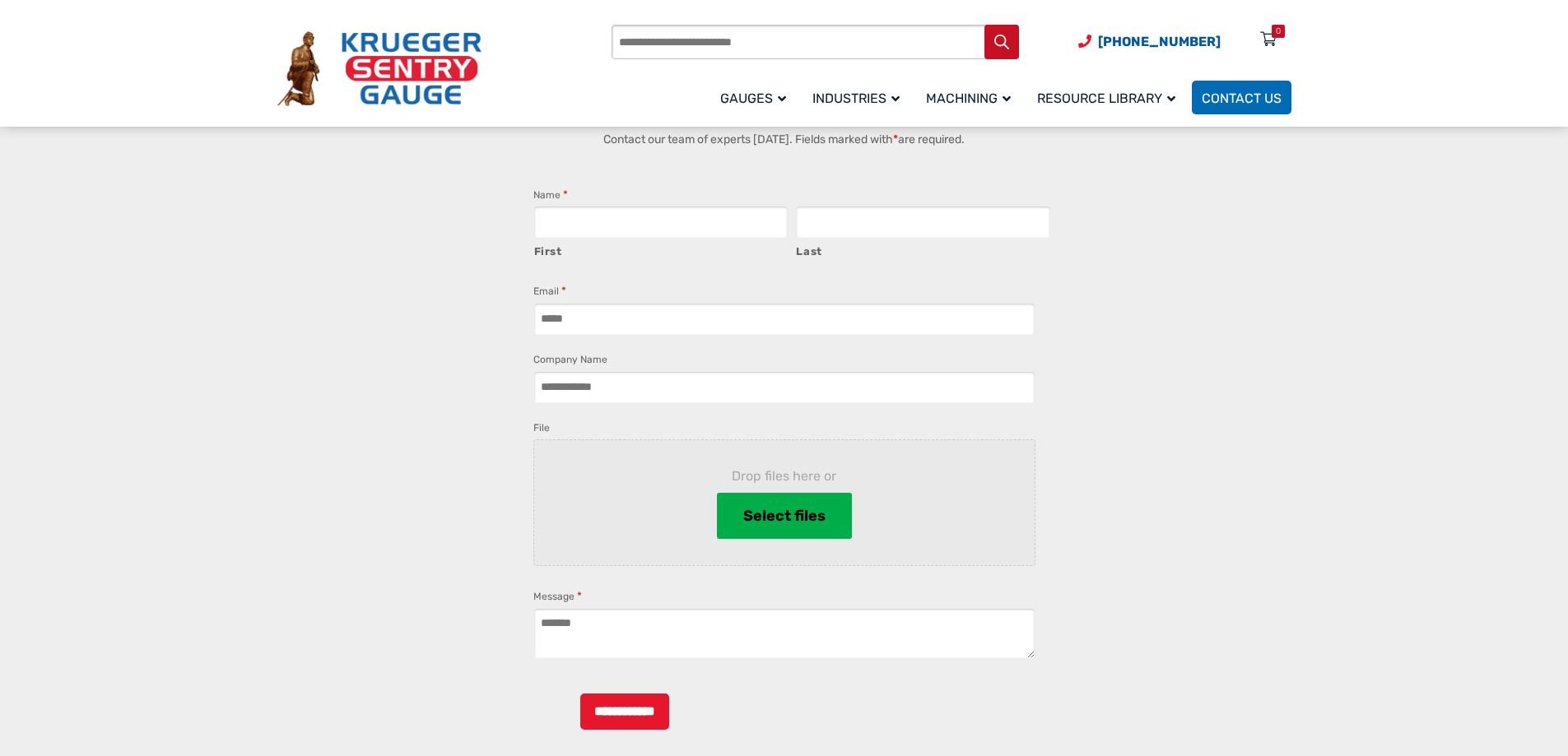
scroll to position [1113, 0]
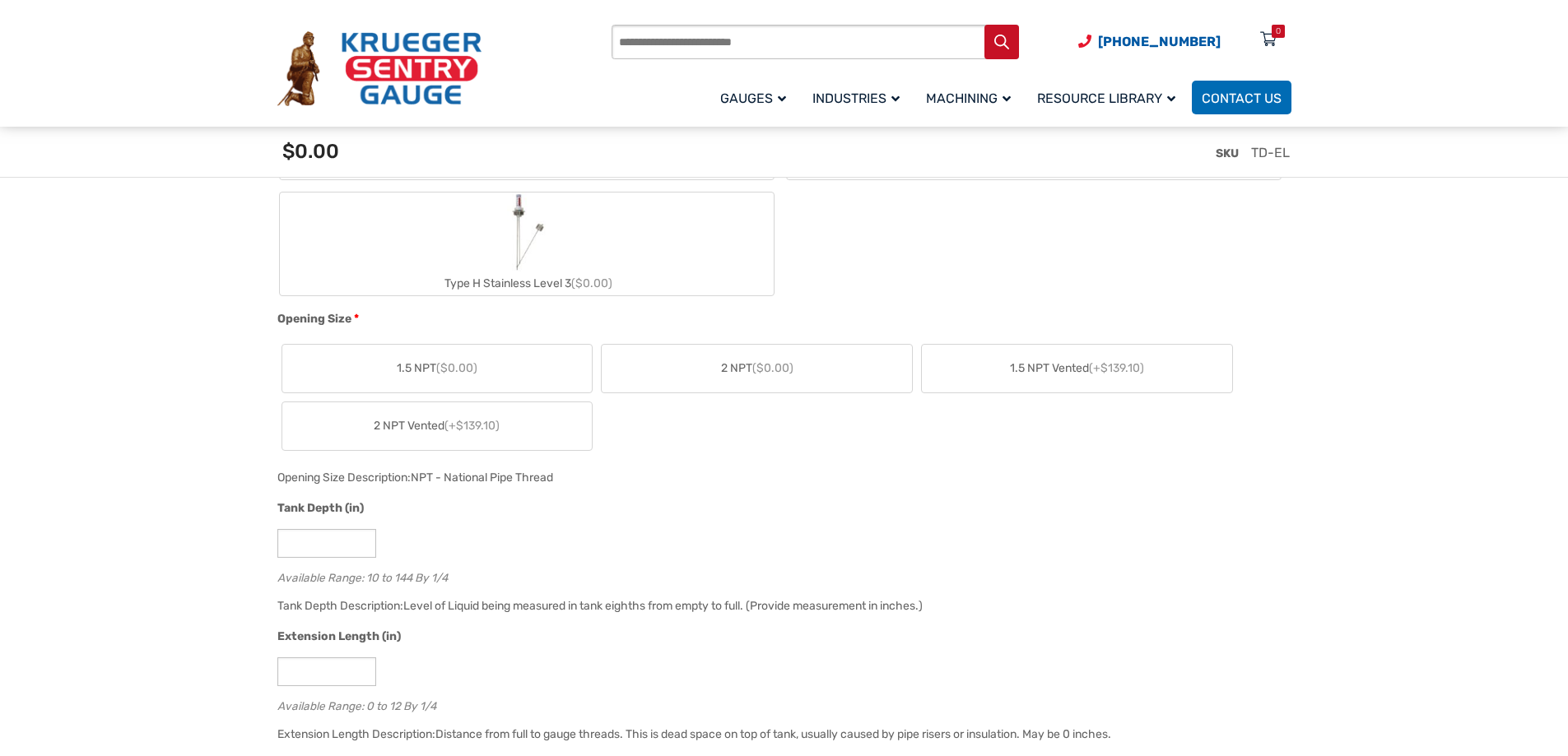
scroll to position [988, 0]
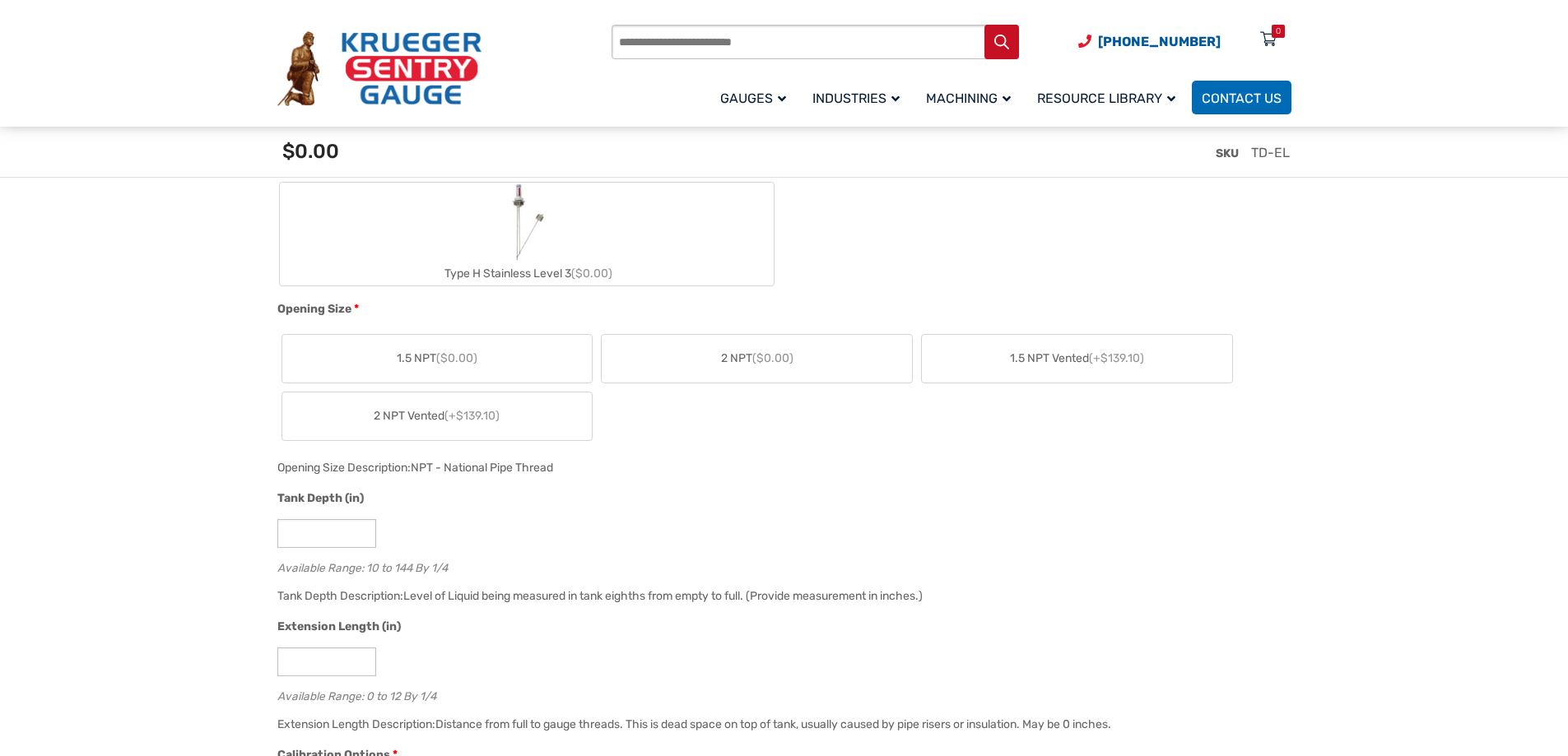
click at [714, 362] on label "2 NPT ($0.00)" at bounding box center [757, 359] width 310 height 48
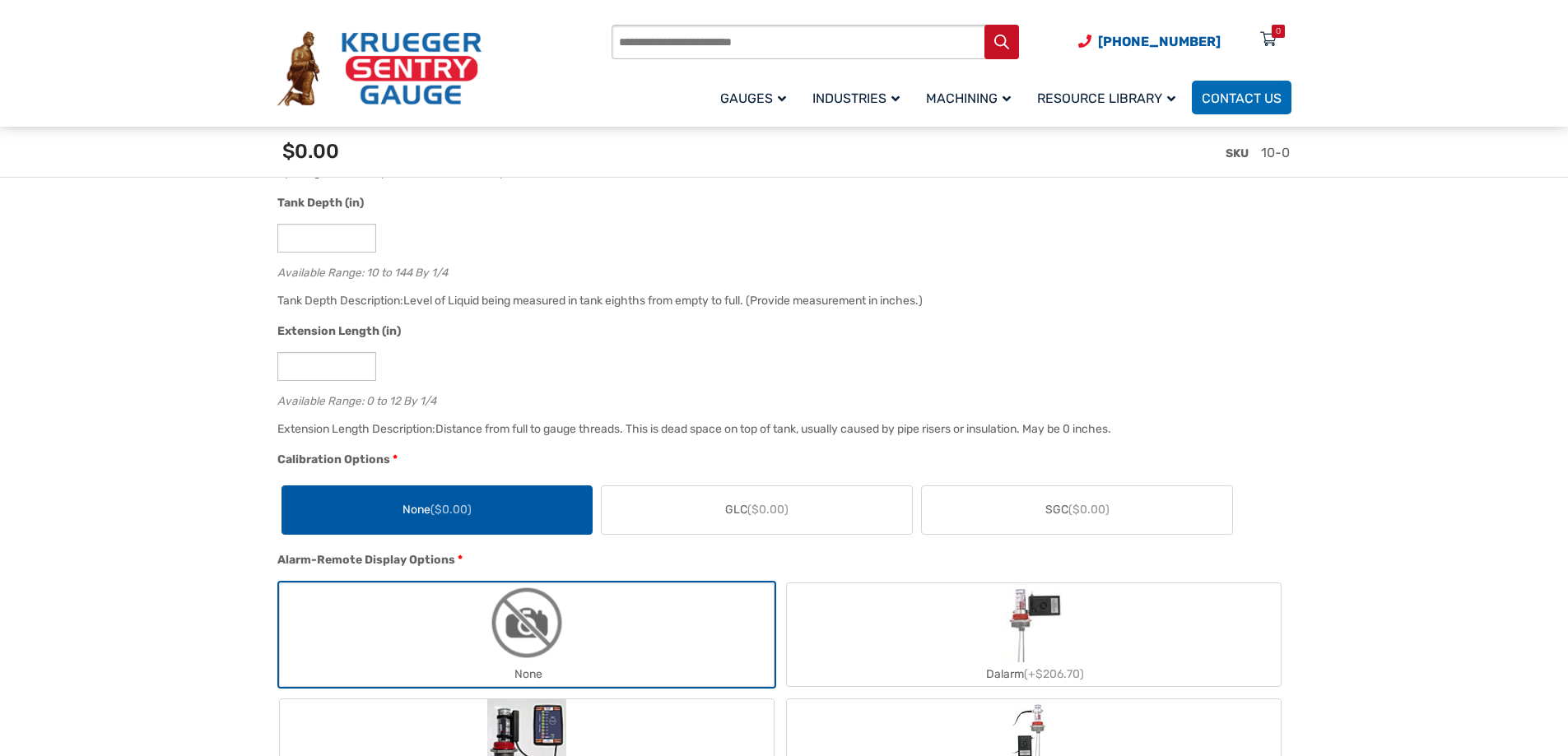
scroll to position [1317, 0]
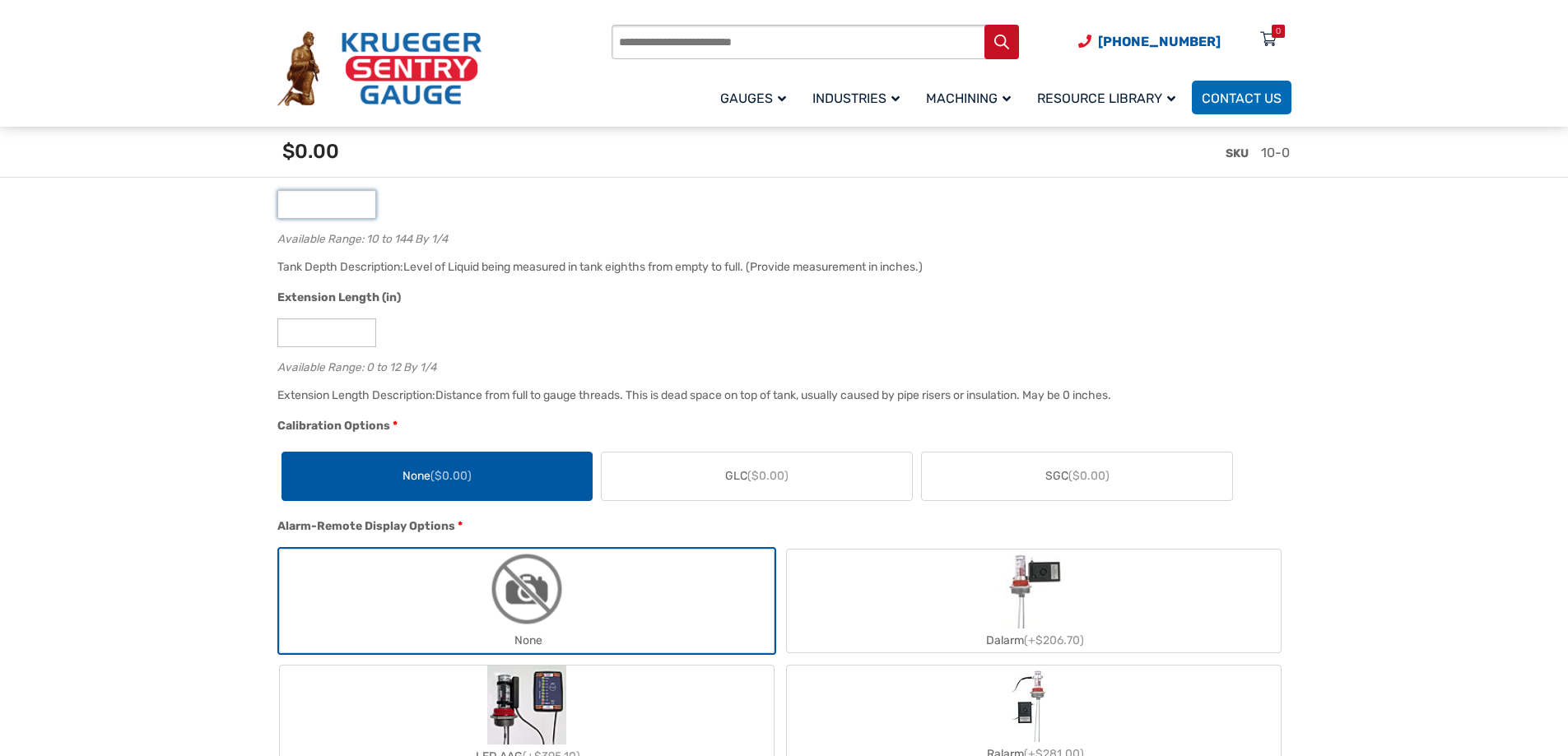
click at [364, 204] on input "**" at bounding box center [326, 204] width 99 height 28
click at [364, 197] on input "**" at bounding box center [326, 204] width 99 height 28
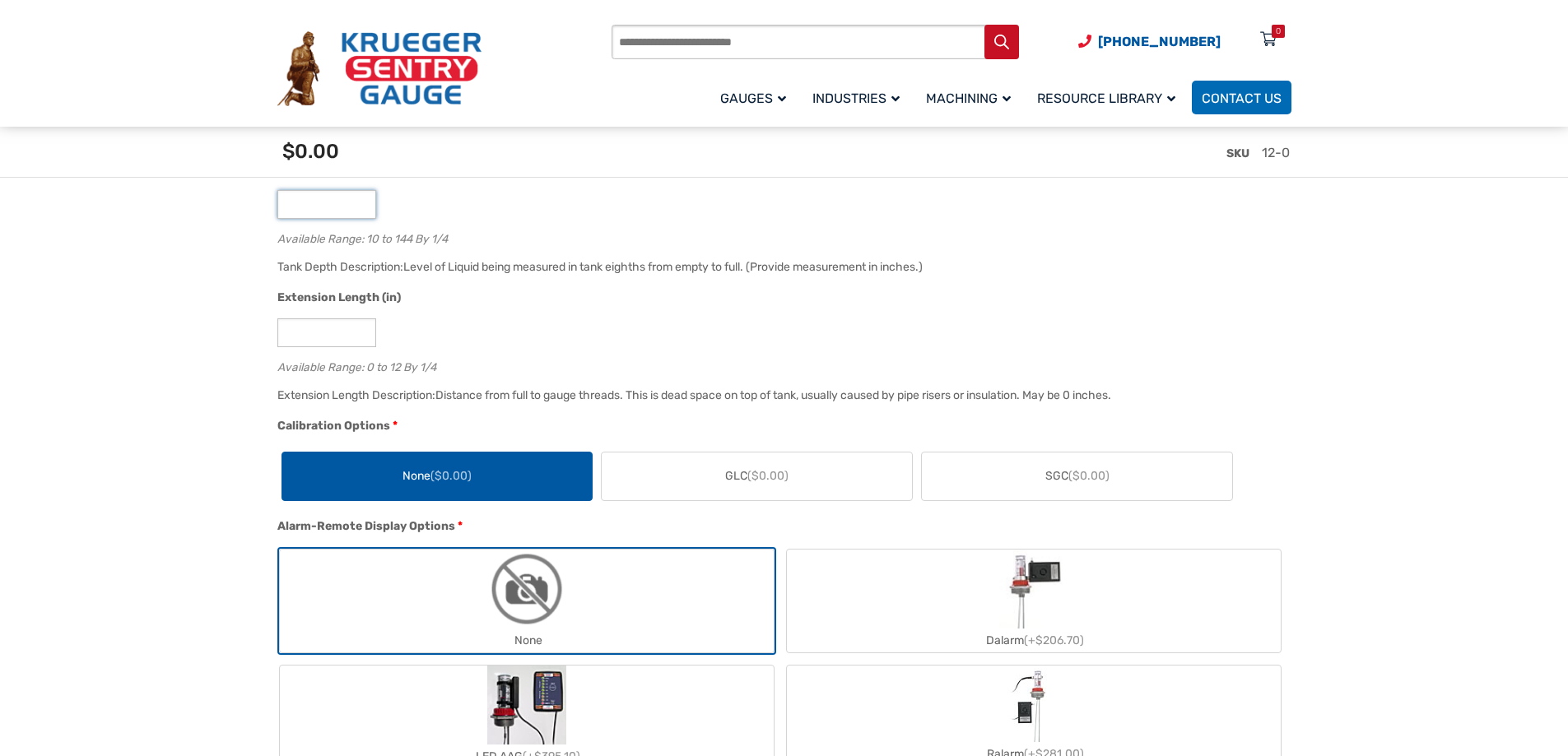
click at [363, 198] on input "**" at bounding box center [326, 204] width 99 height 28
type input "**"
click at [363, 198] on input "**" at bounding box center [326, 204] width 99 height 28
click at [362, 331] on input "*" at bounding box center [326, 333] width 99 height 28
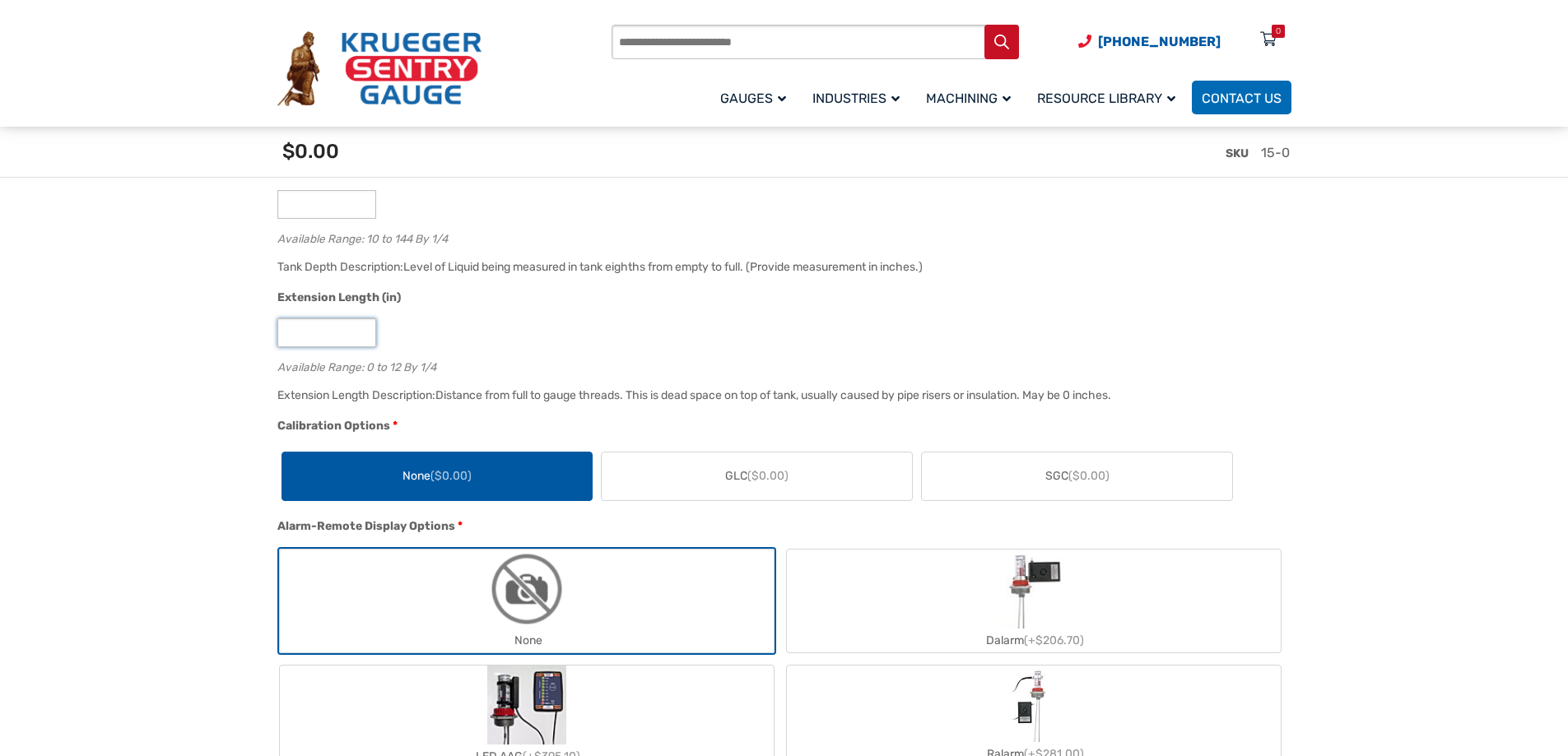
click at [362, 331] on input "*" at bounding box center [326, 333] width 99 height 28
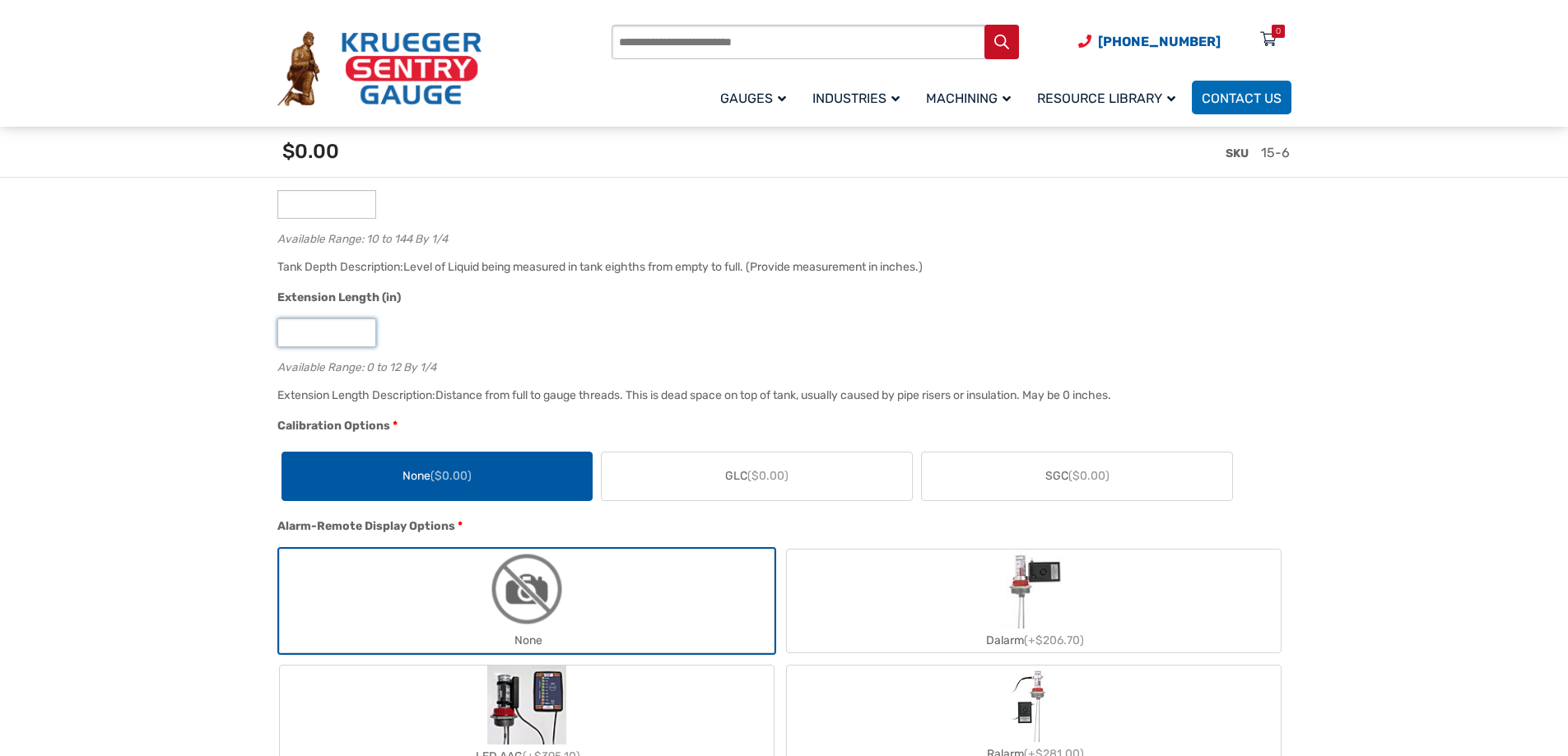
click at [362, 331] on input "*" at bounding box center [326, 333] width 99 height 28
type input "*"
click at [362, 331] on input "*" at bounding box center [326, 333] width 99 height 28
click at [483, 475] on label "None ($0.00)" at bounding box center [437, 476] width 310 height 48
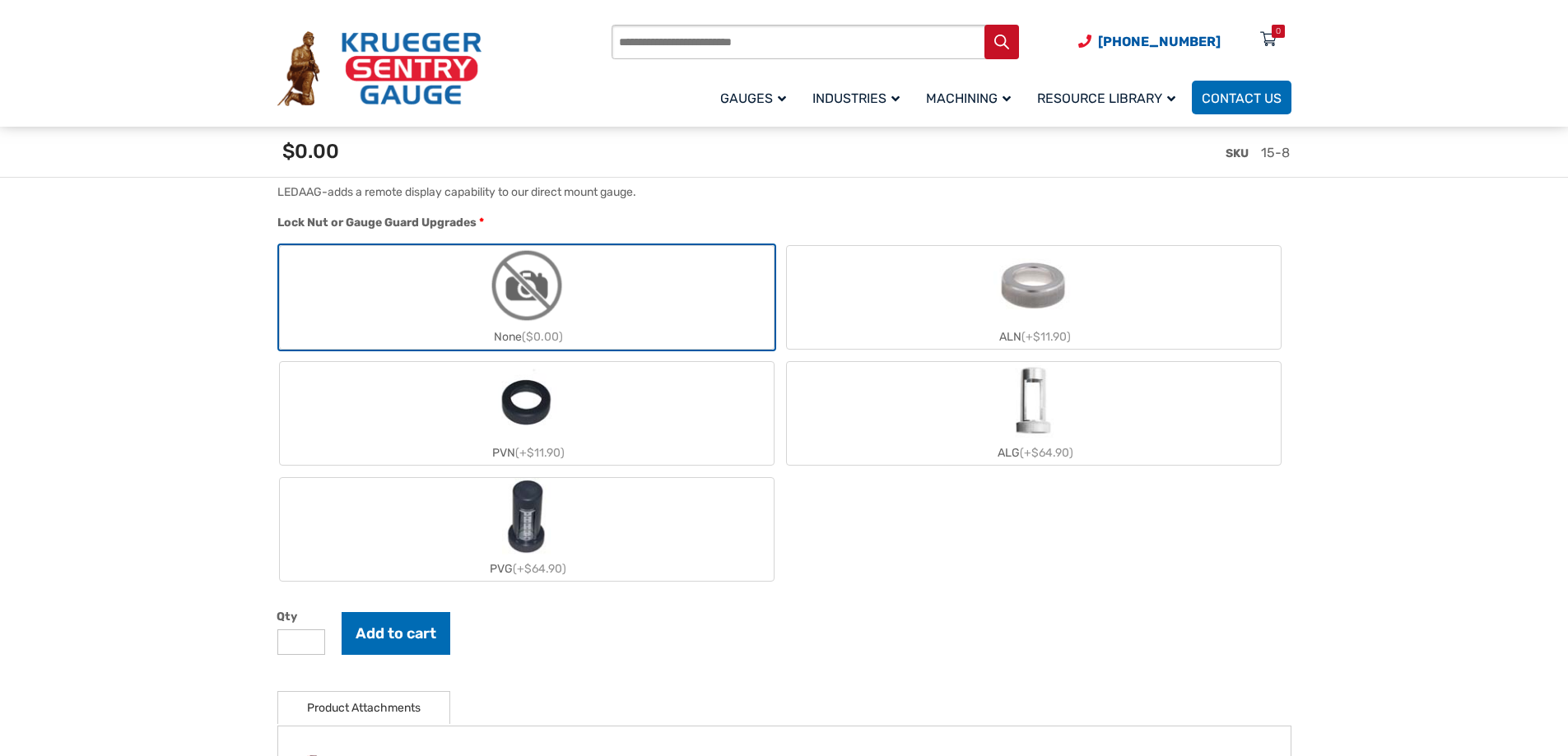
scroll to position [2140, 0]
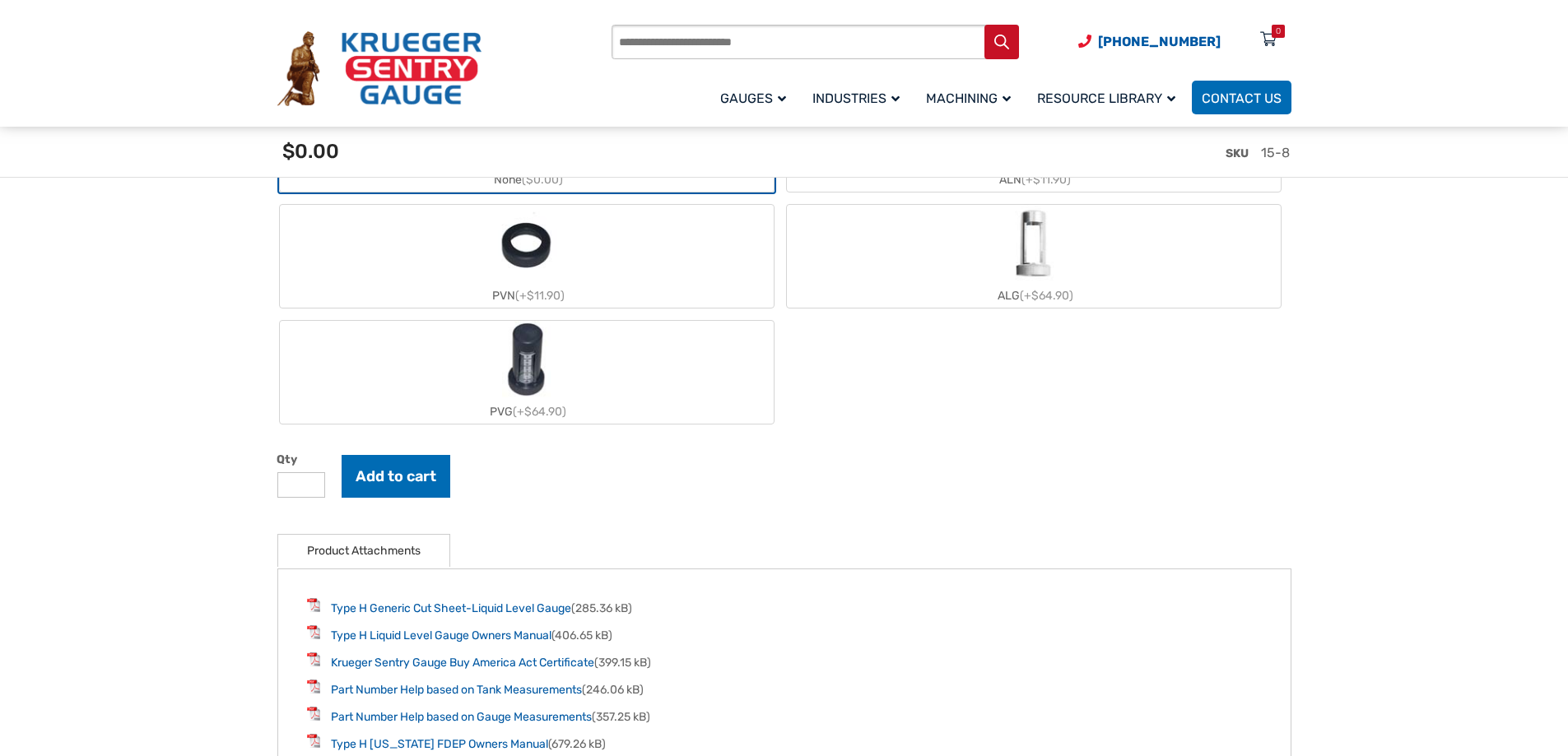
click at [312, 483] on input "*" at bounding box center [301, 484] width 48 height 26
type input "*"
click at [312, 483] on input "*" at bounding box center [301, 484] width 48 height 26
click at [393, 477] on button "Add to cart" at bounding box center [396, 476] width 109 height 43
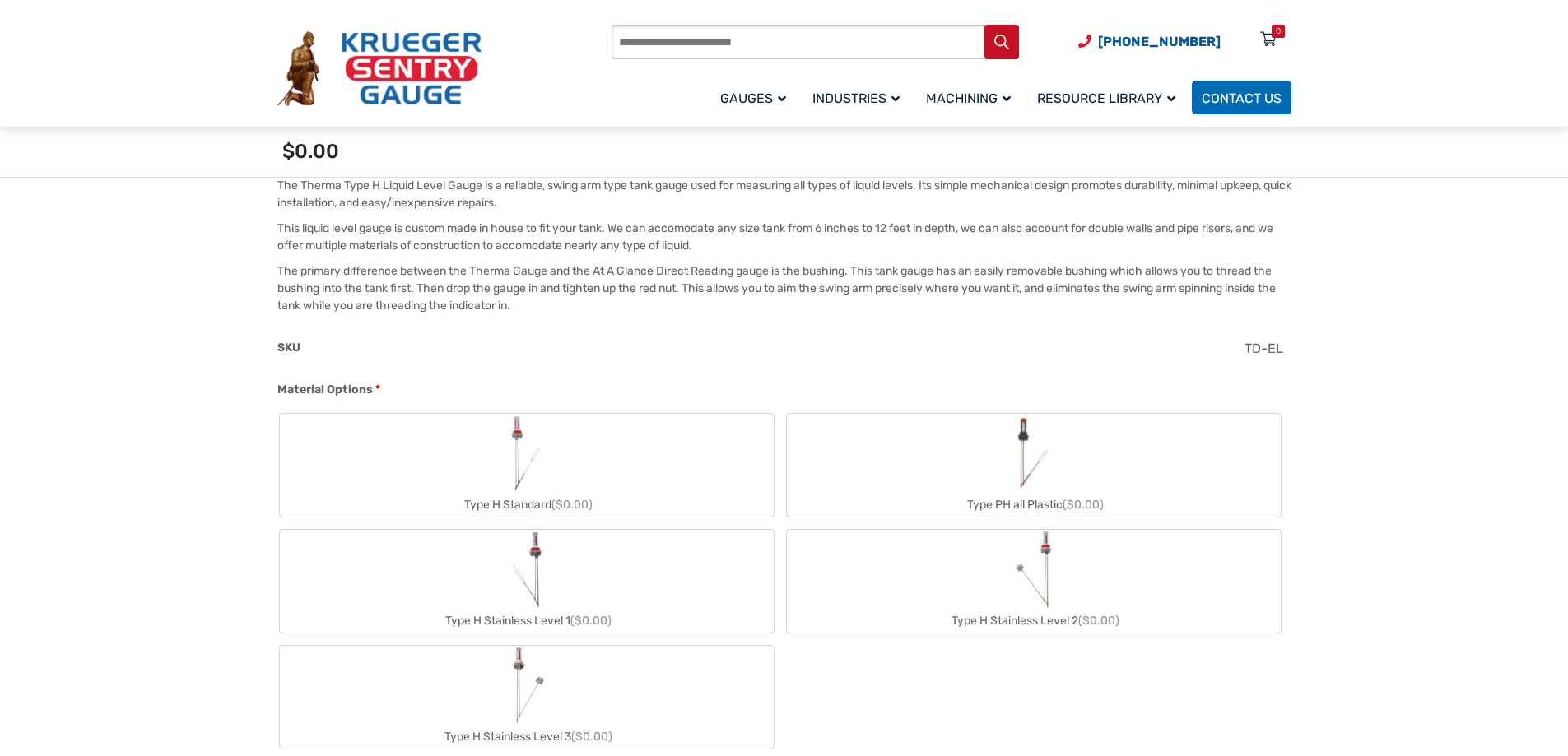
scroll to position [247, 0]
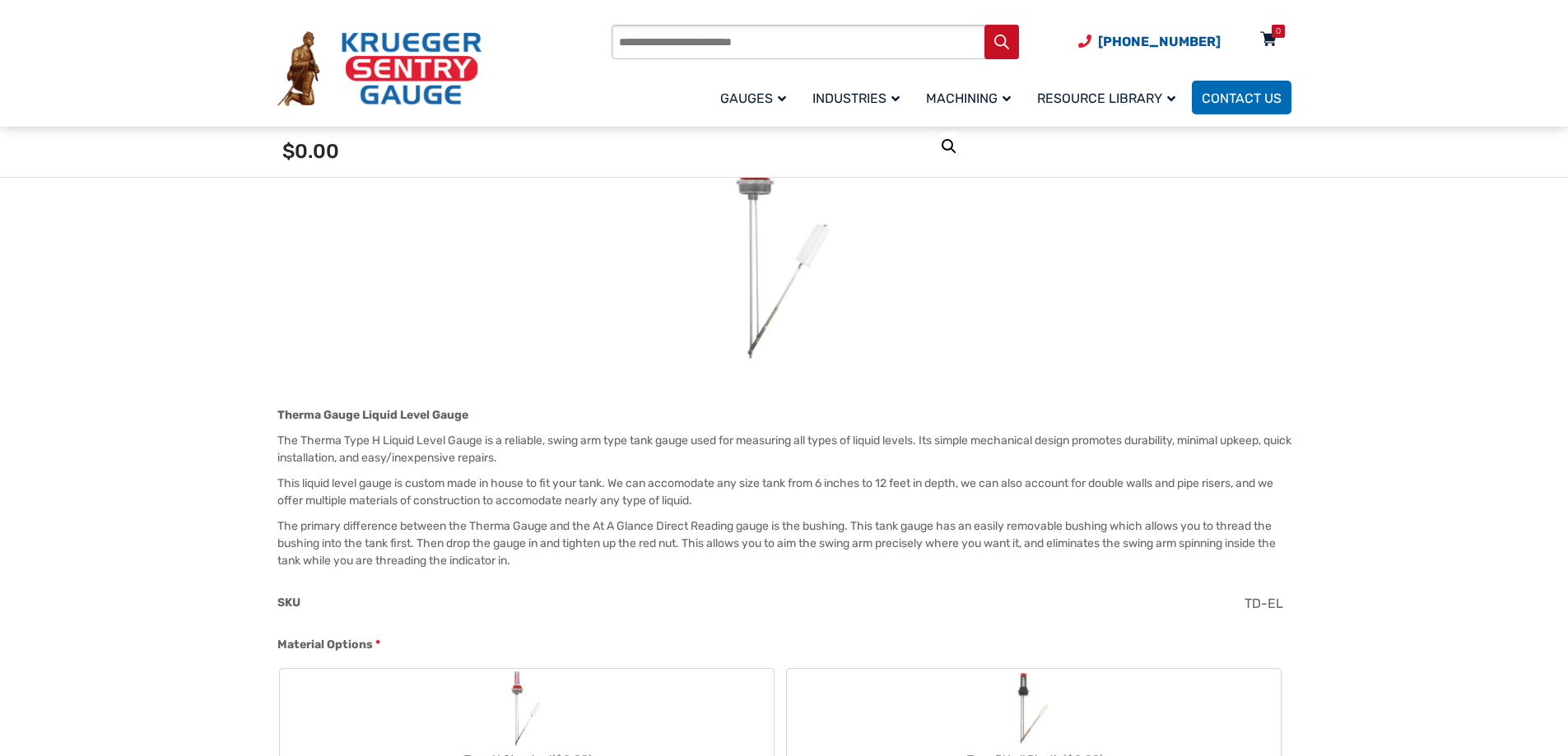
click at [1271, 39] on icon at bounding box center [1268, 40] width 16 height 27
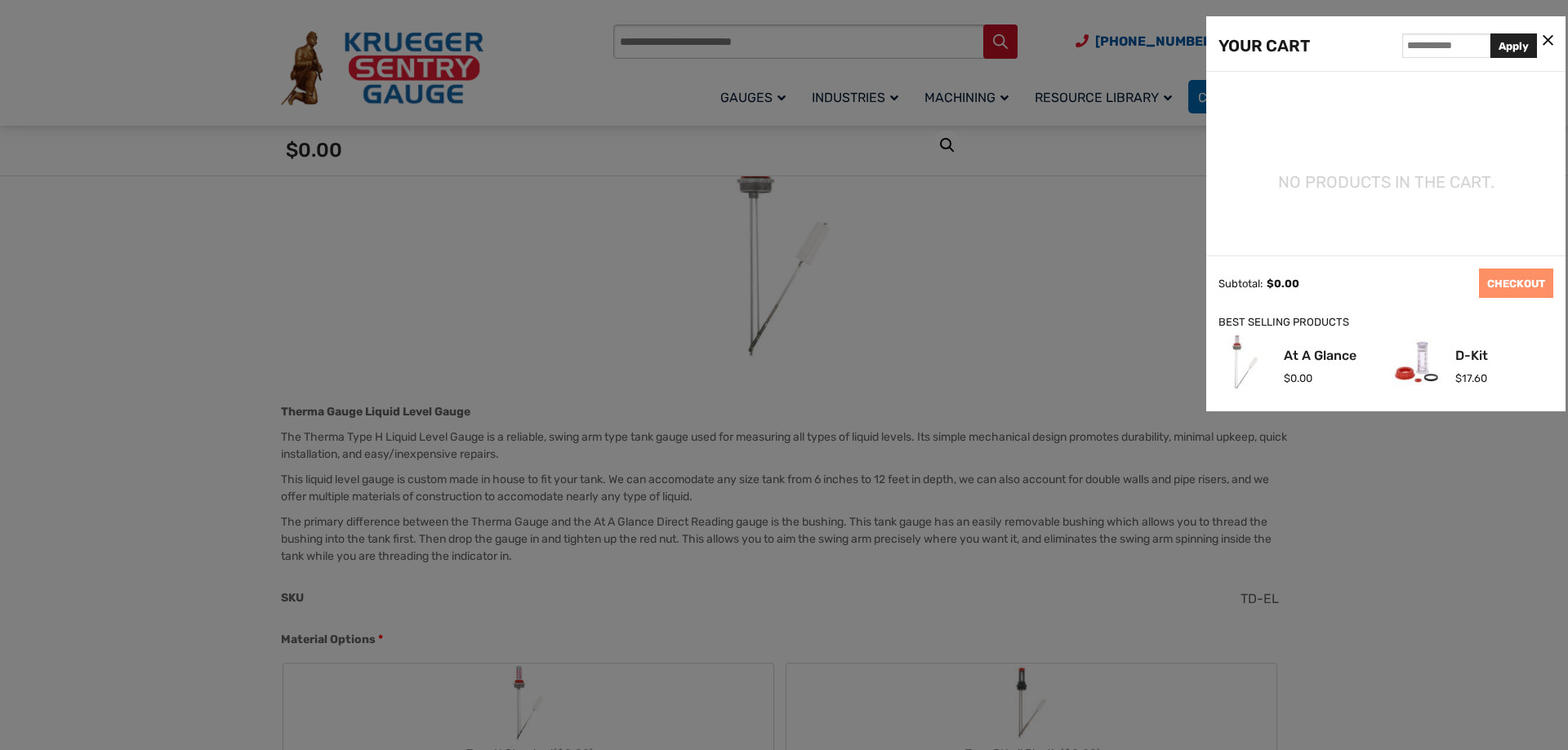
click at [1555, 34] on div "YOUR CART Apply" at bounding box center [1386, 43] width 360 height 56
click at [1547, 41] on icon at bounding box center [1549, 41] width 11 height 17
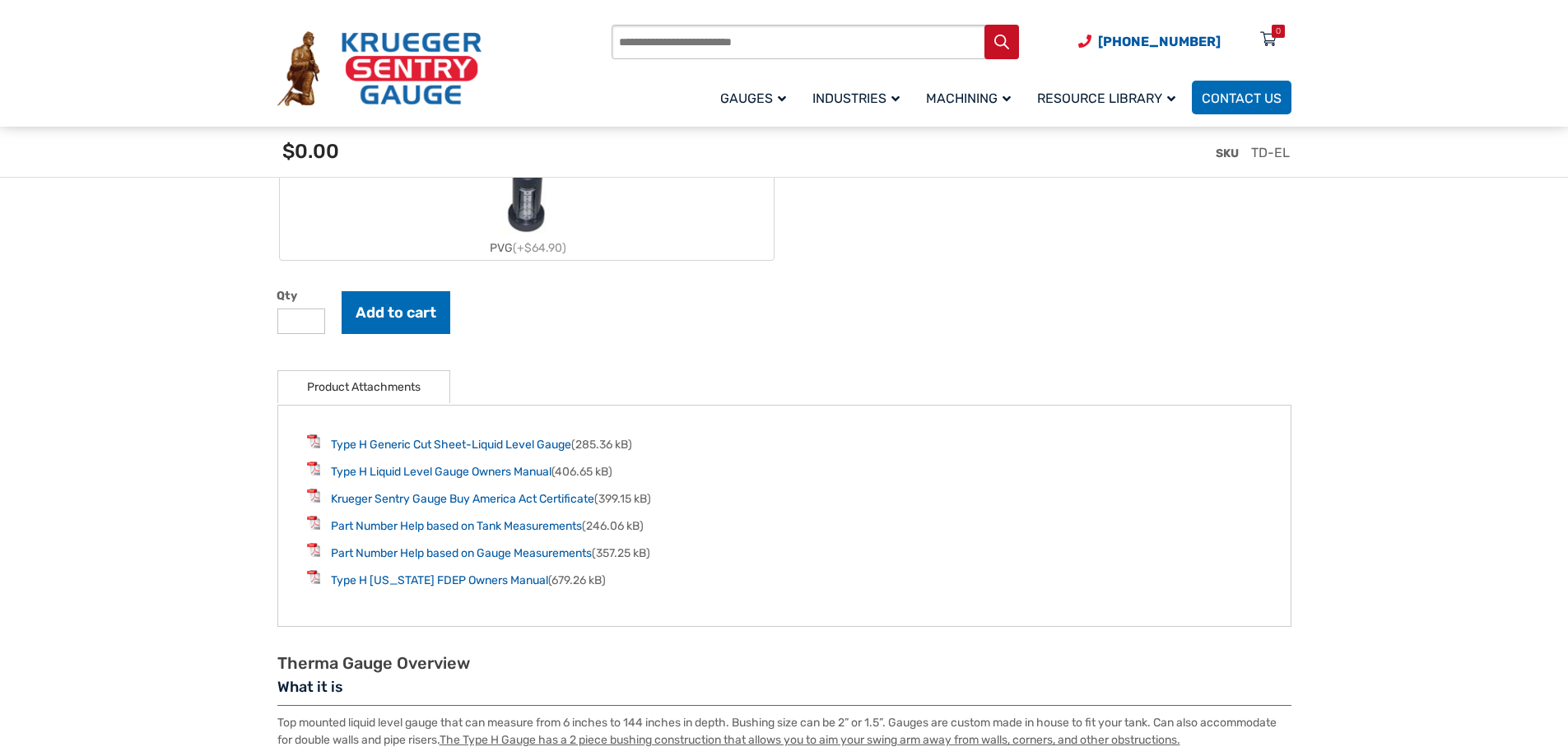
scroll to position [2305, 0]
click at [313, 319] on input "*" at bounding box center [301, 321] width 48 height 26
type input "*"
click at [313, 319] on input "*" at bounding box center [301, 321] width 48 height 26
click at [377, 312] on button "Add to cart" at bounding box center [396, 312] width 109 height 43
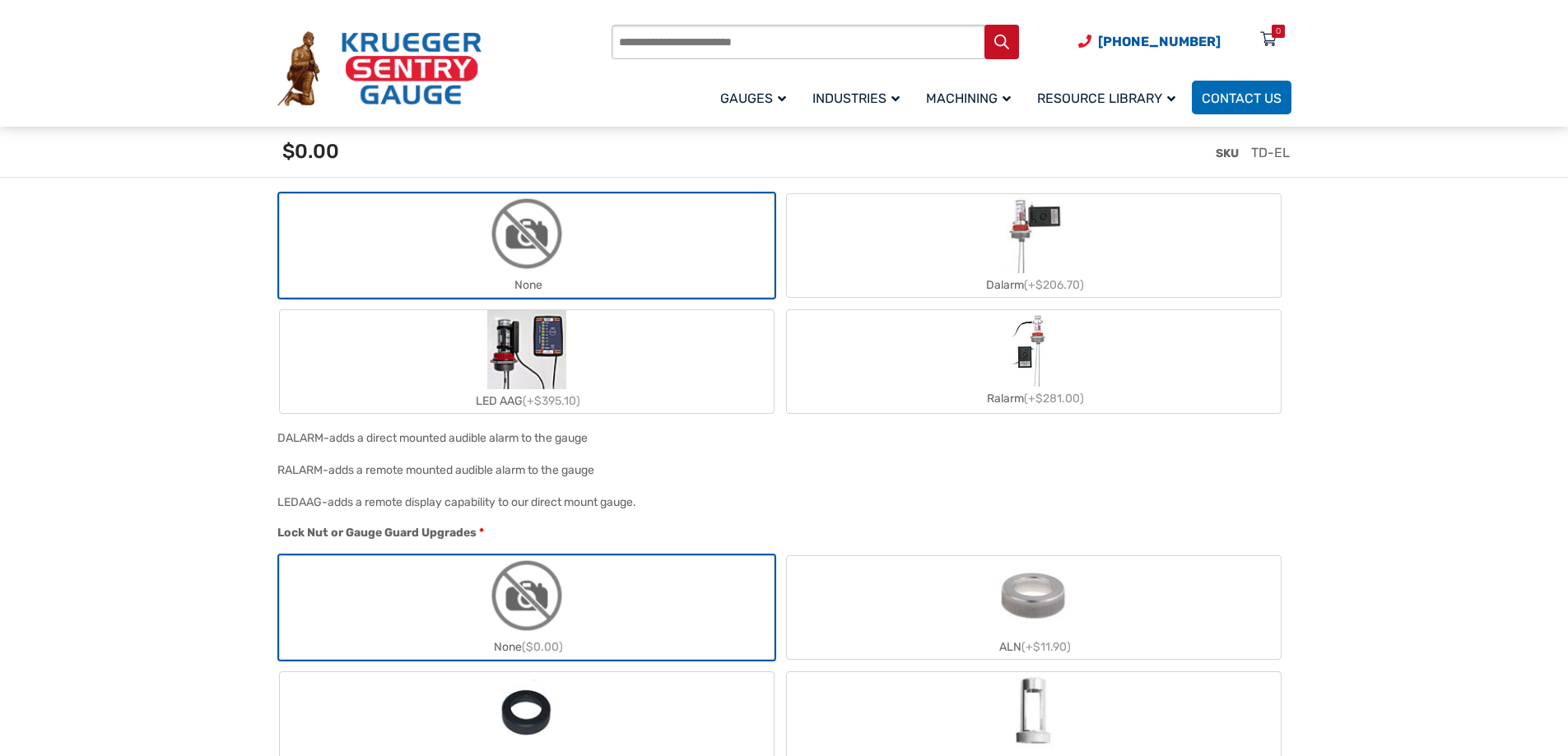
scroll to position [1564, 0]
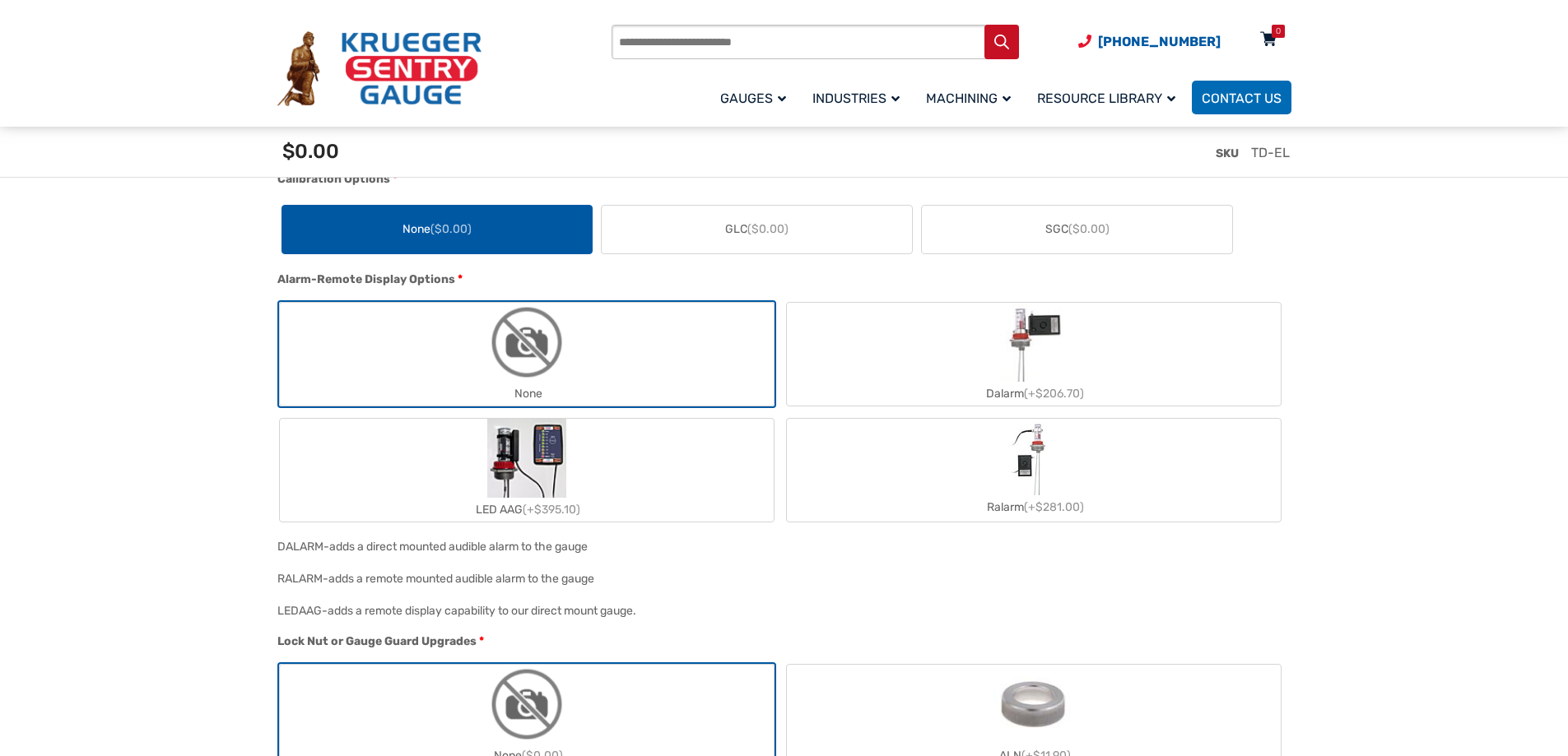
click at [1277, 25] on div "0" at bounding box center [1279, 31] width 5 height 13
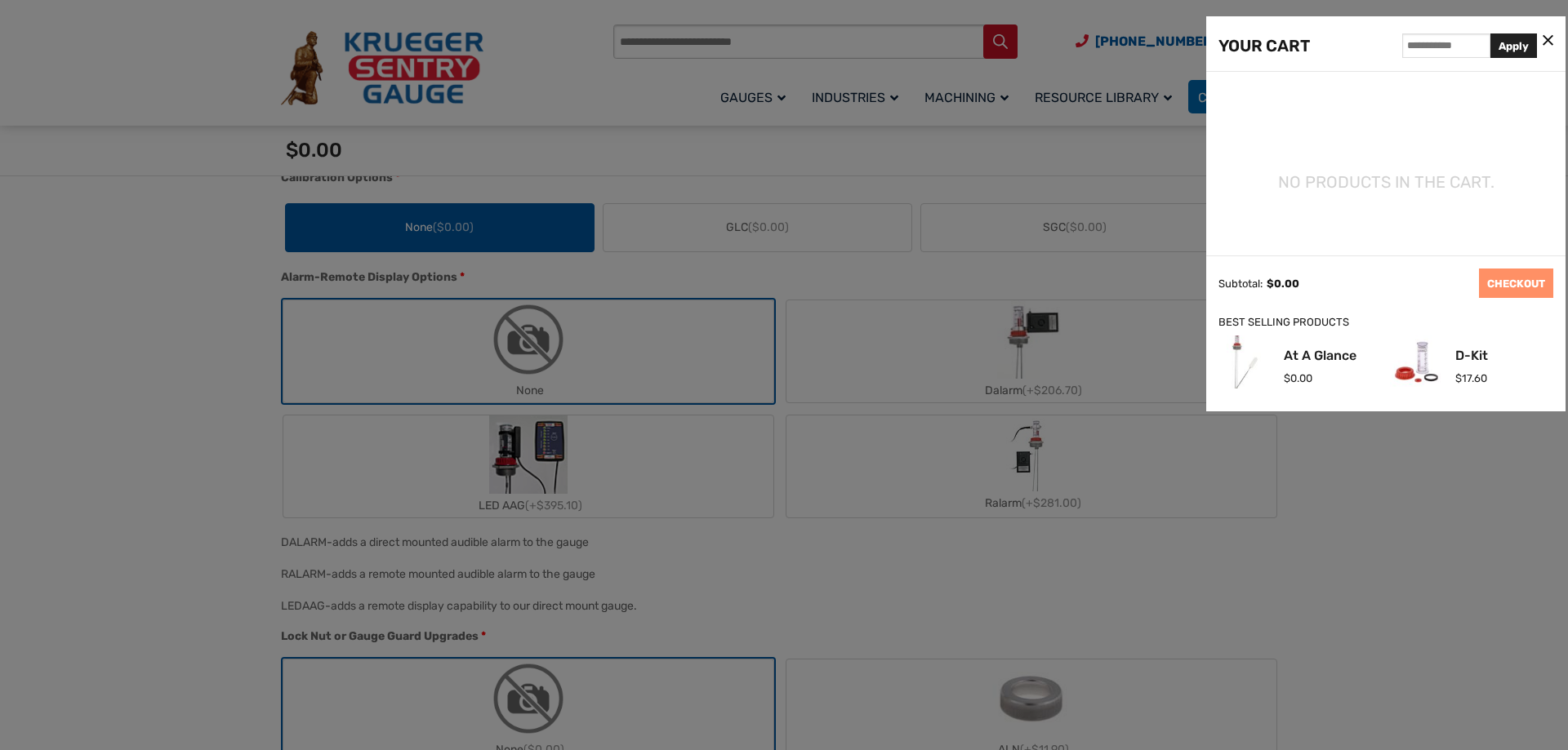
click at [1553, 28] on div "YOUR CART Apply" at bounding box center [1386, 43] width 360 height 56
click at [1551, 38] on icon at bounding box center [1549, 41] width 11 height 17
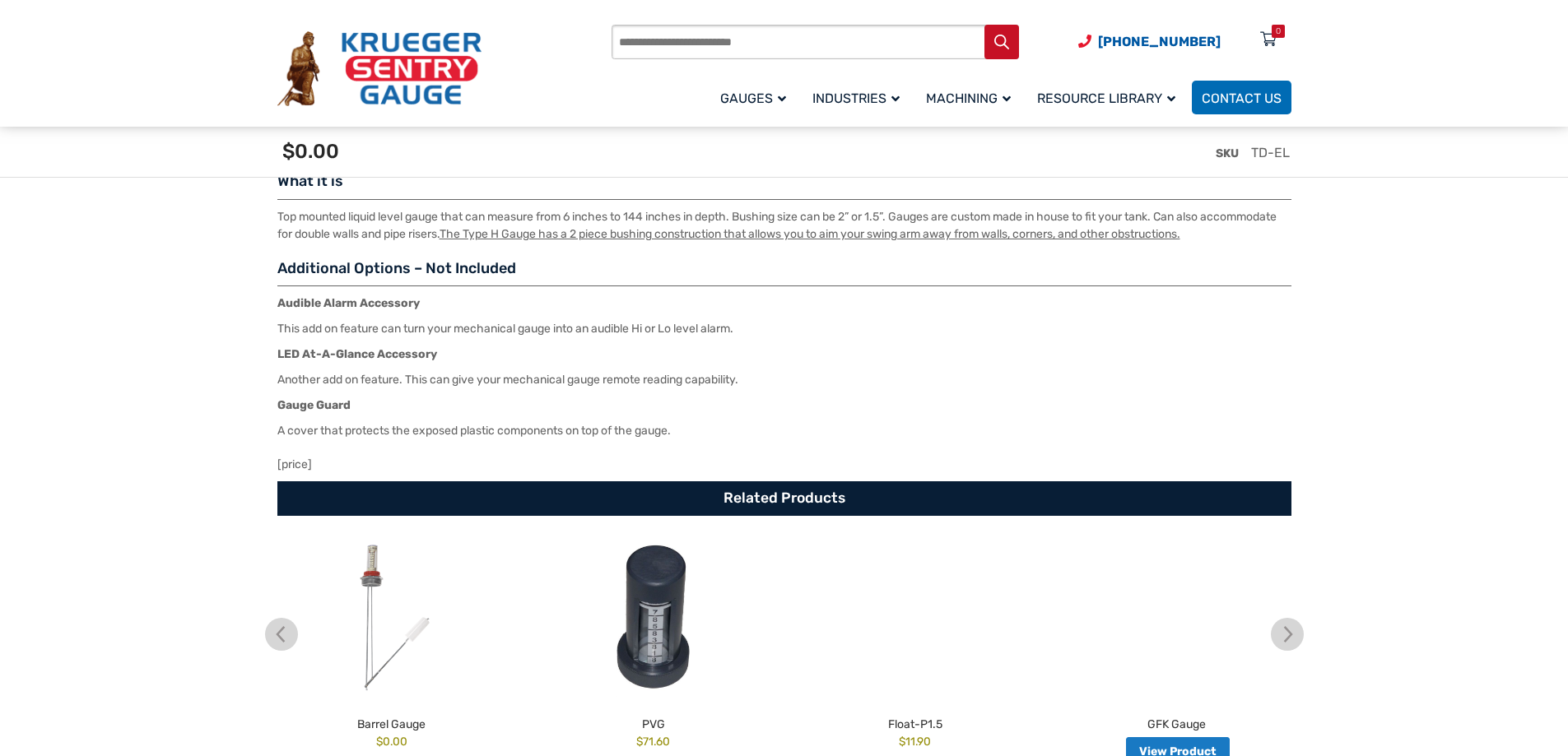
scroll to position [2551, 0]
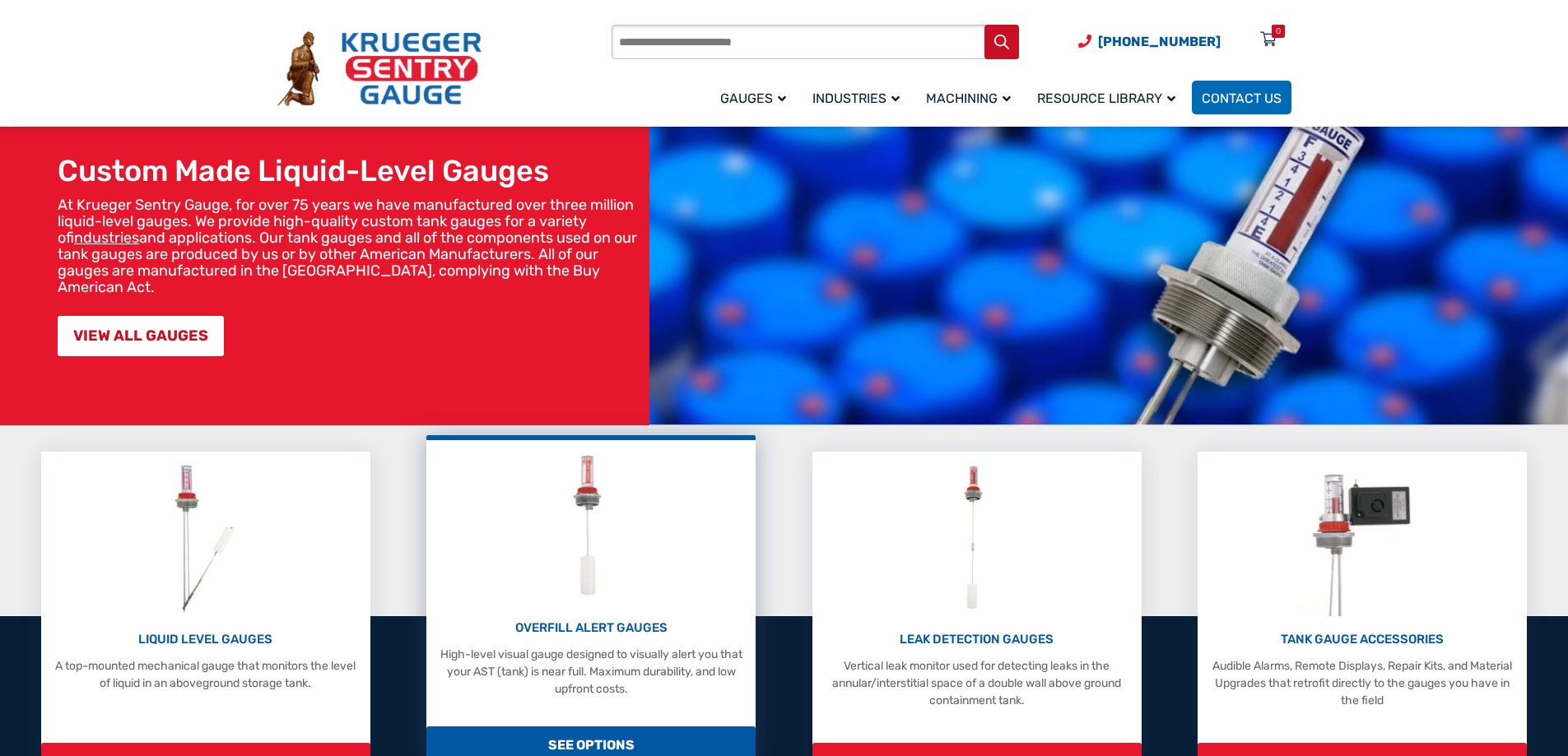
scroll to position [247, 0]
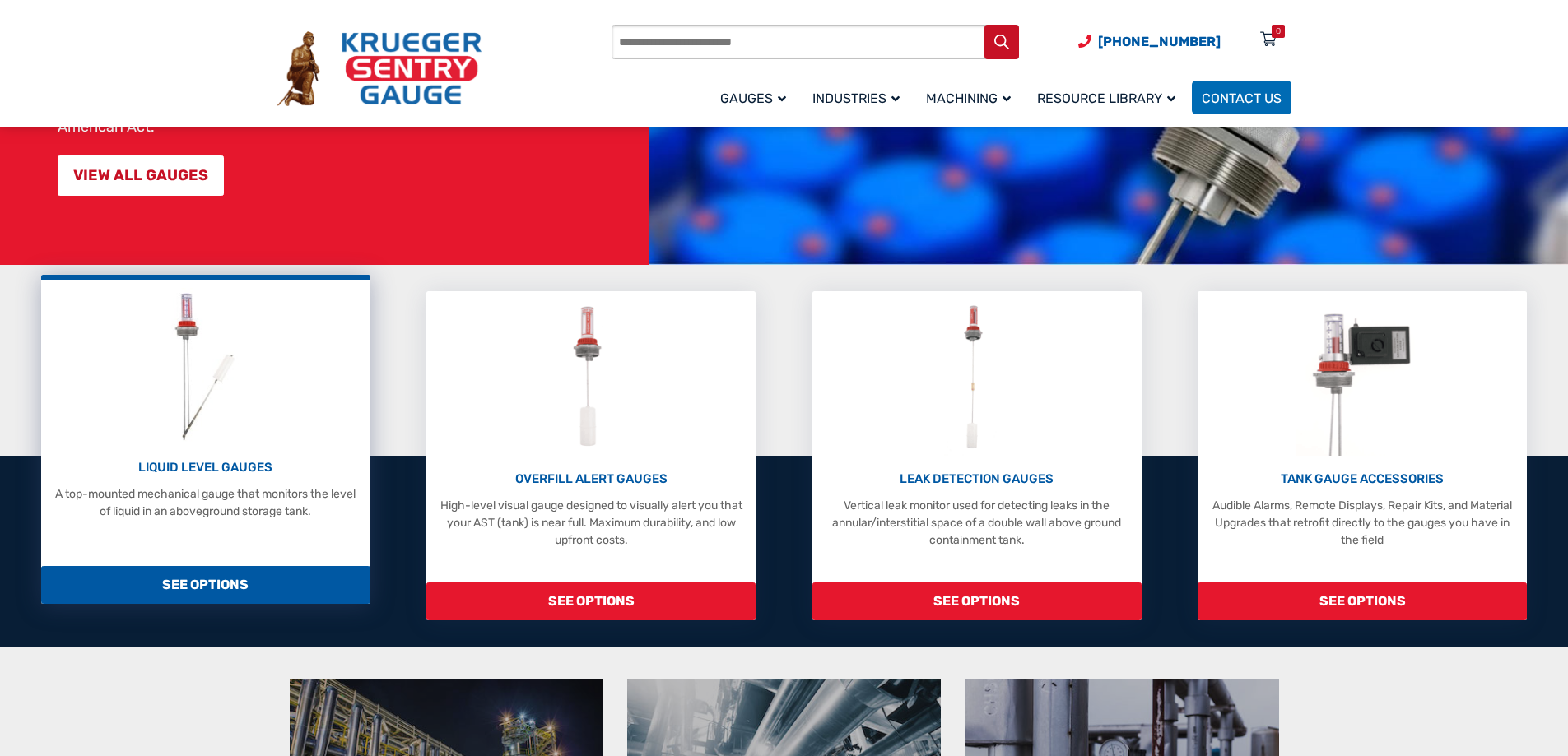
click at [195, 586] on span "SEE OPTIONS" at bounding box center [206, 585] width 329 height 38
click at [191, 578] on span "SEE OPTIONS" at bounding box center [206, 585] width 329 height 38
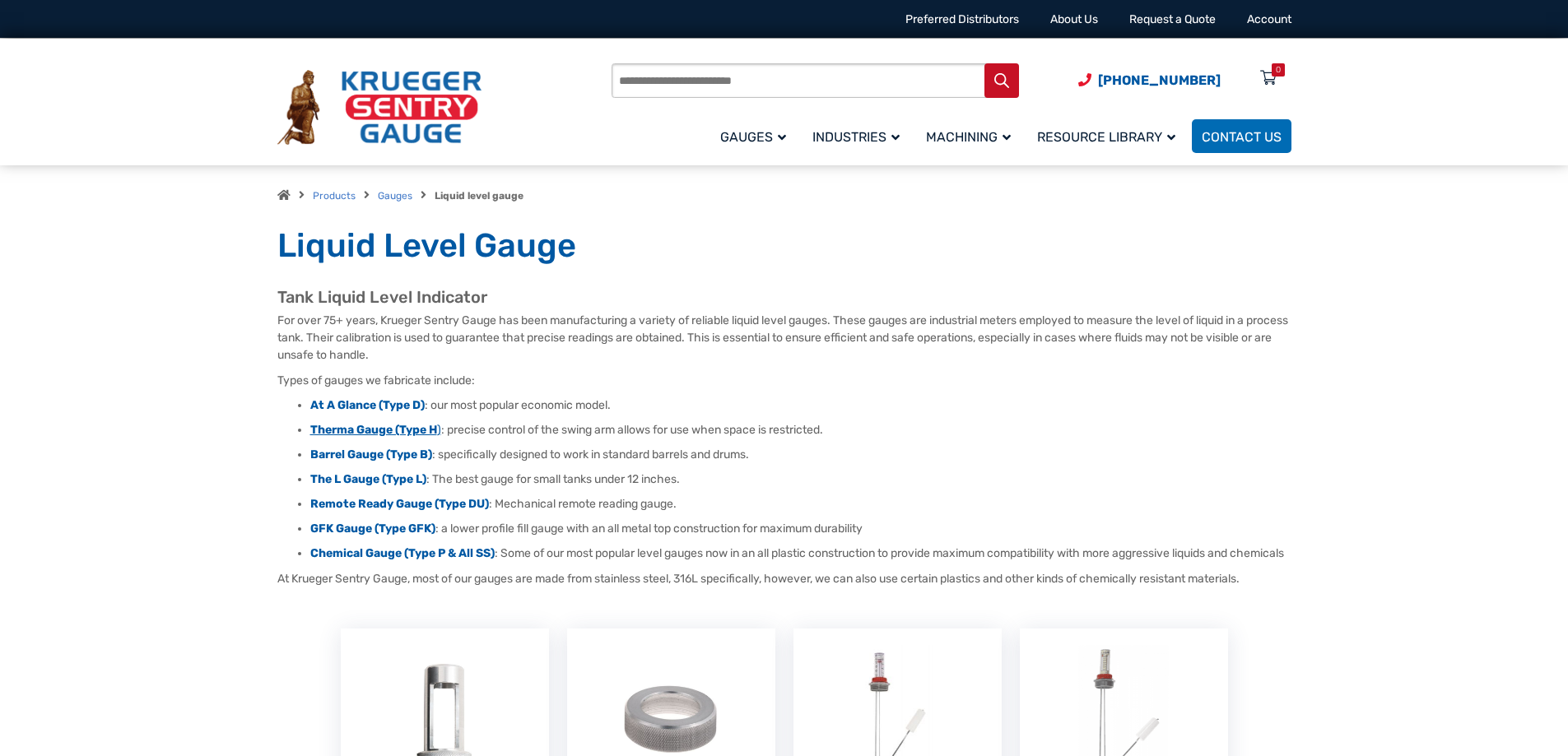
click at [405, 429] on strong "Therma Gauge (Type H" at bounding box center [373, 430] width 126 height 14
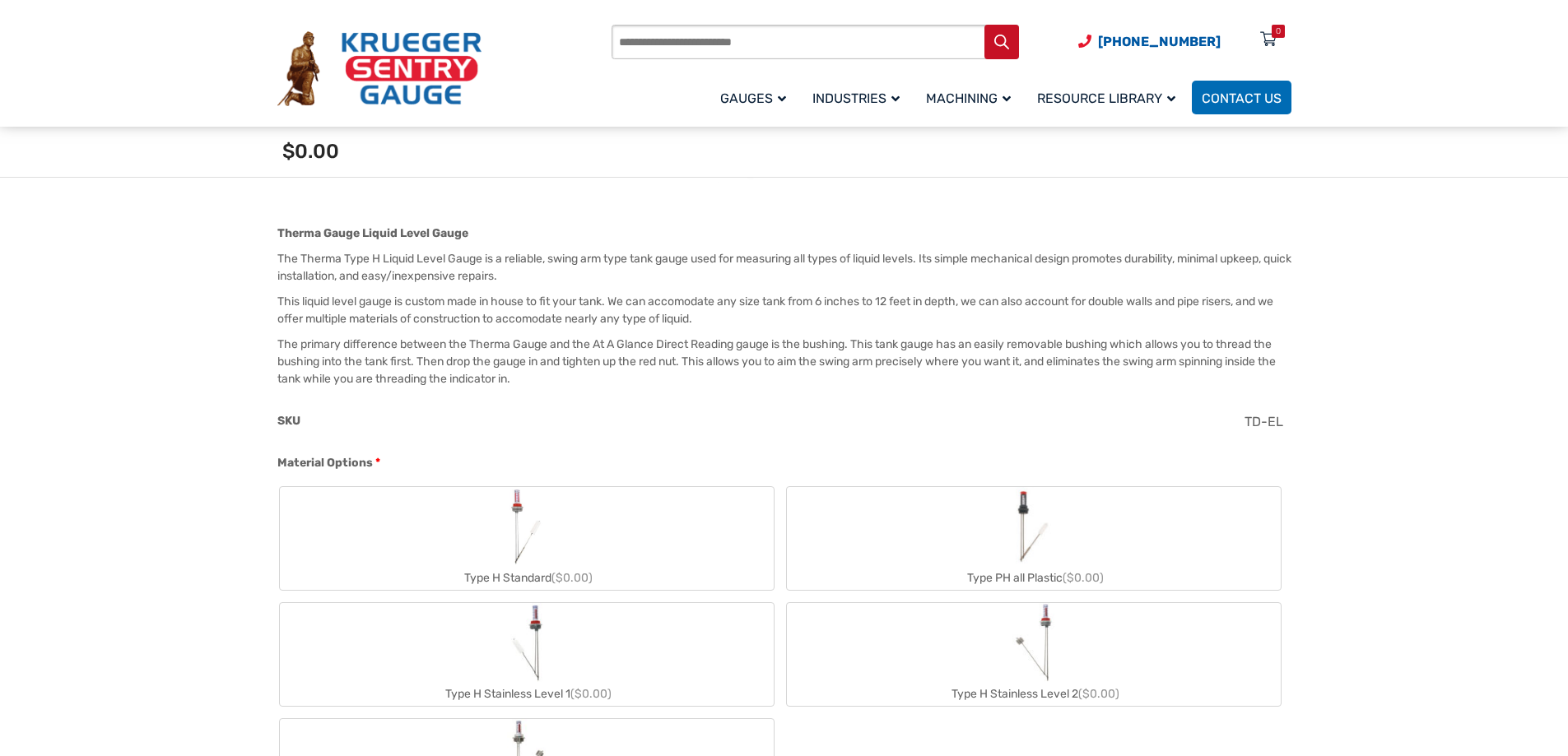
scroll to position [658, 0]
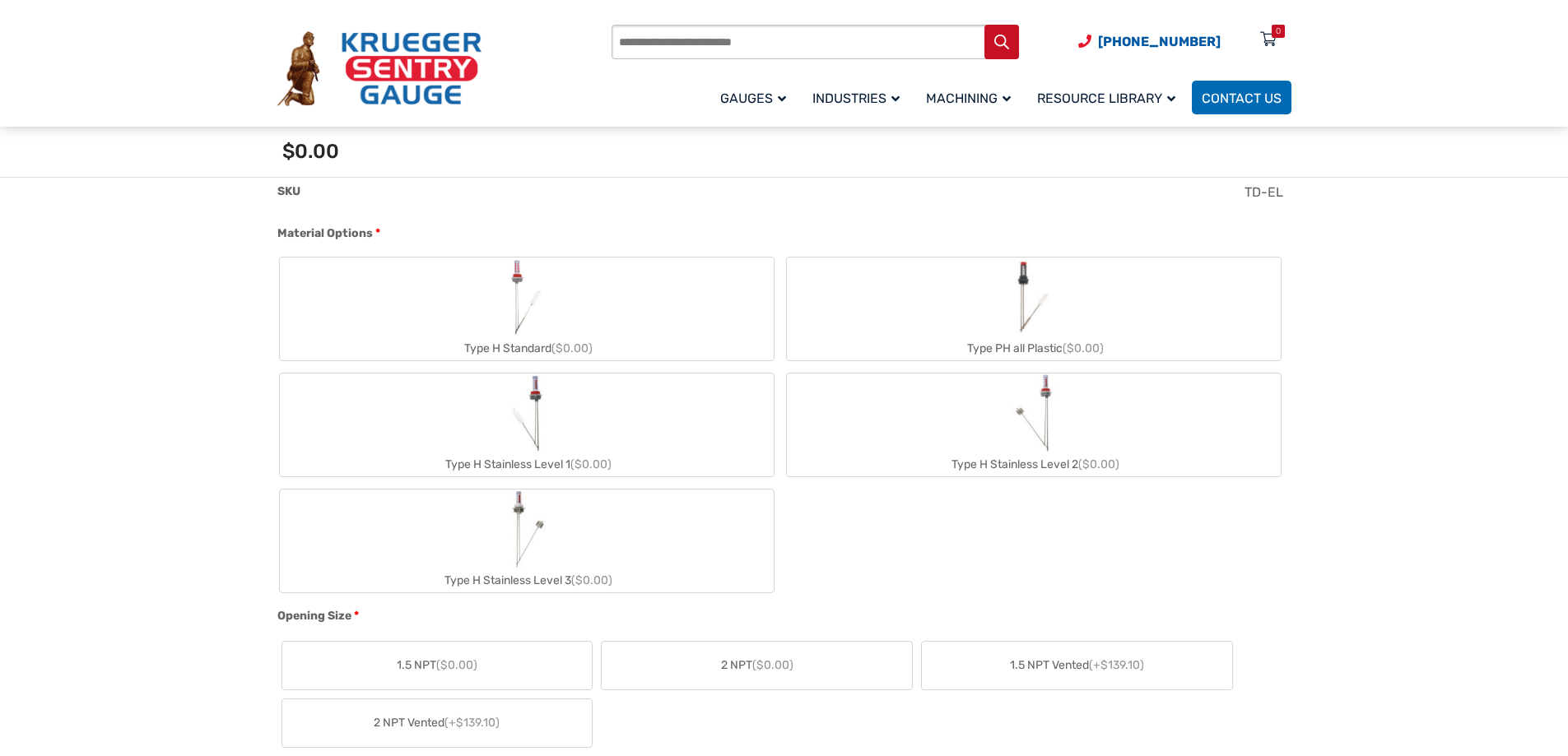
click at [565, 309] on label "Type H Standard ($0.00)" at bounding box center [526, 309] width 494 height 103
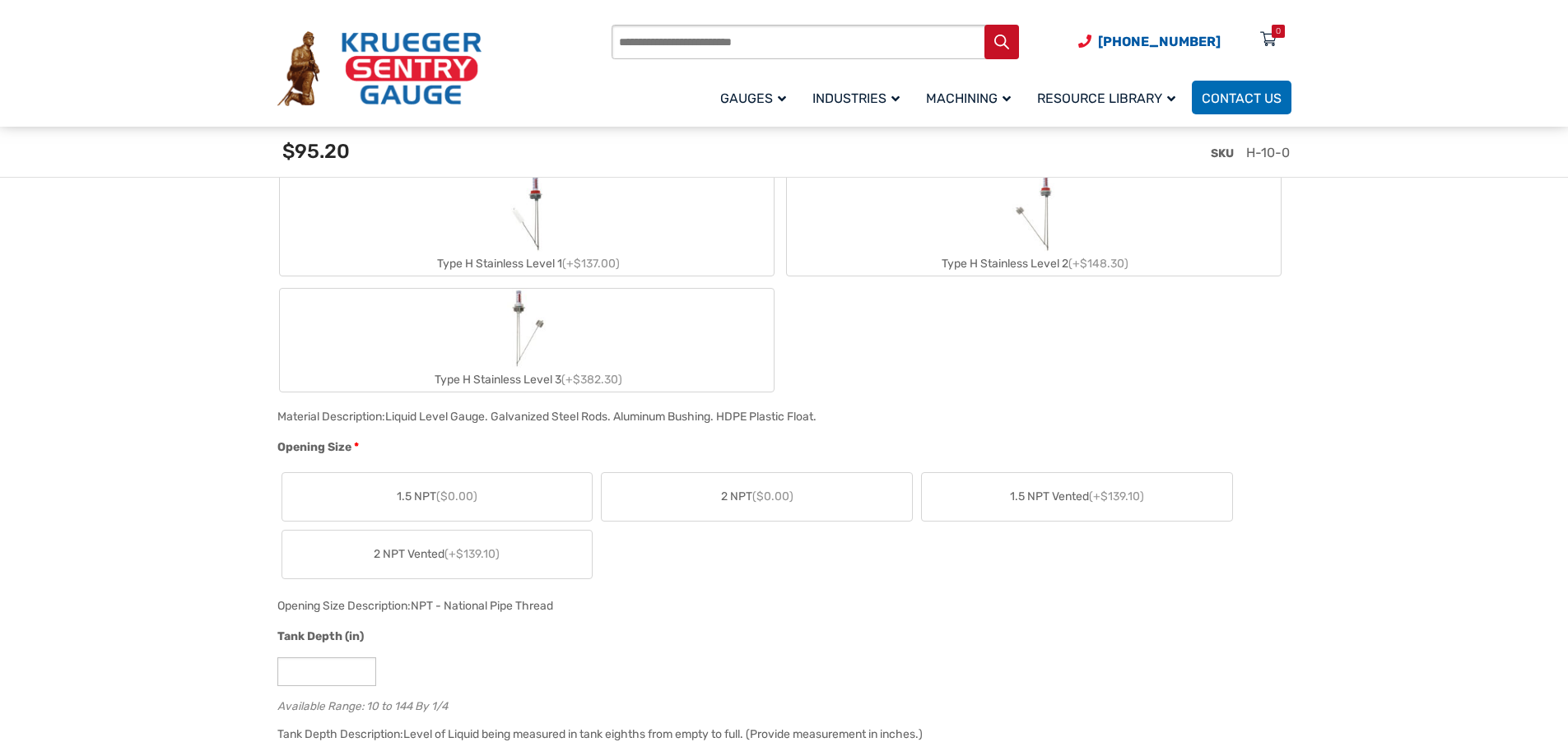
scroll to position [906, 0]
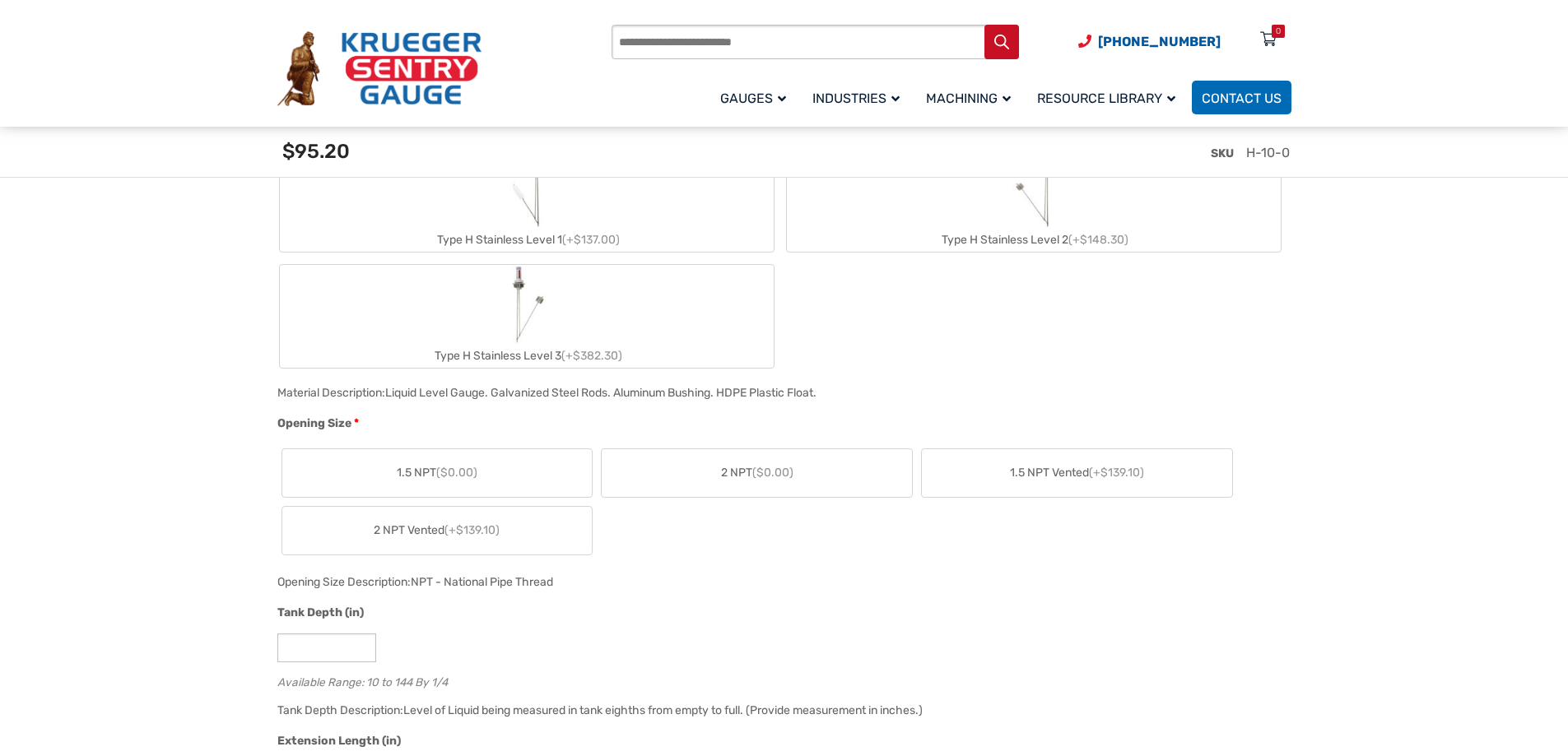
click at [727, 467] on span "2 NPT ($0.00)" at bounding box center [757, 472] width 72 height 17
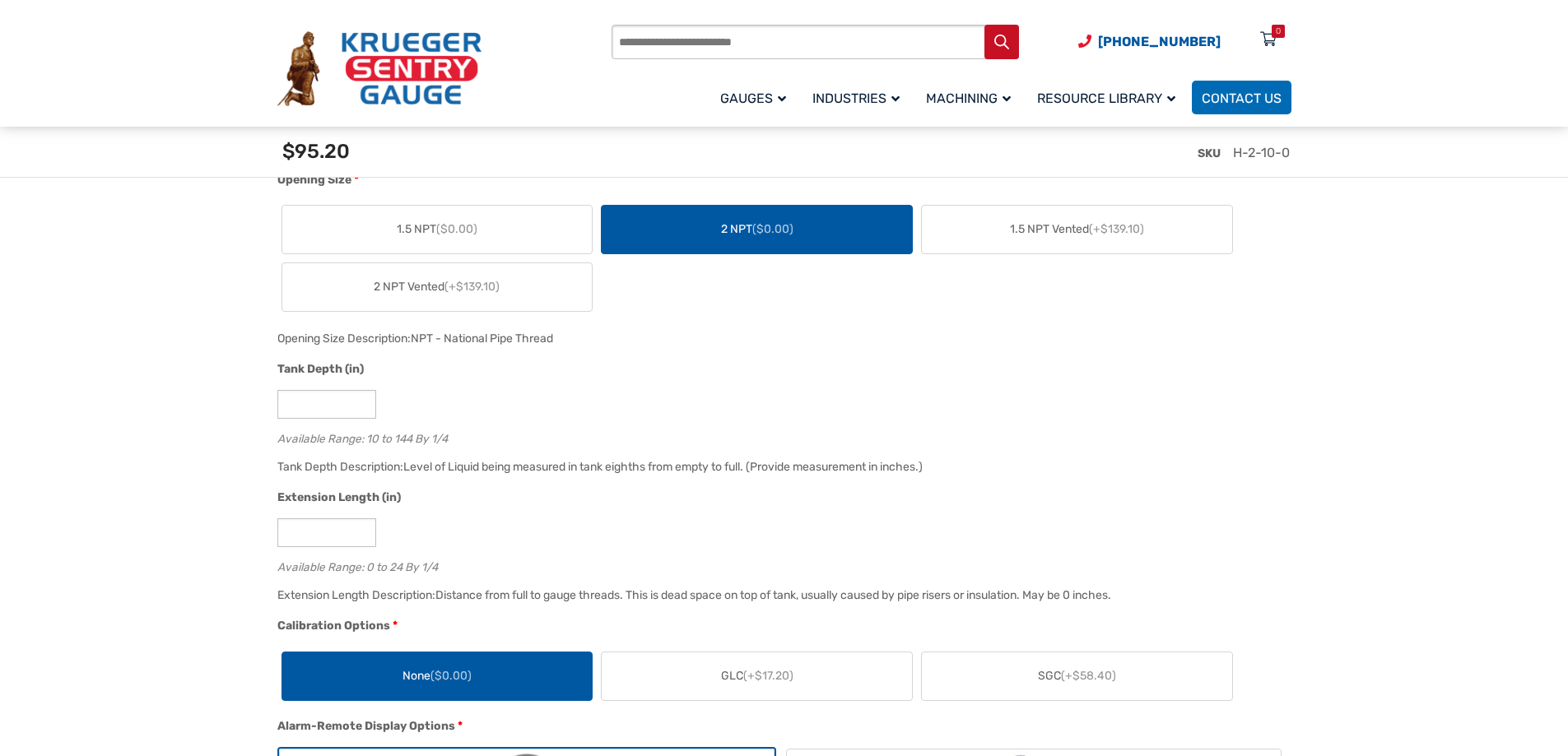
scroll to position [1152, 0]
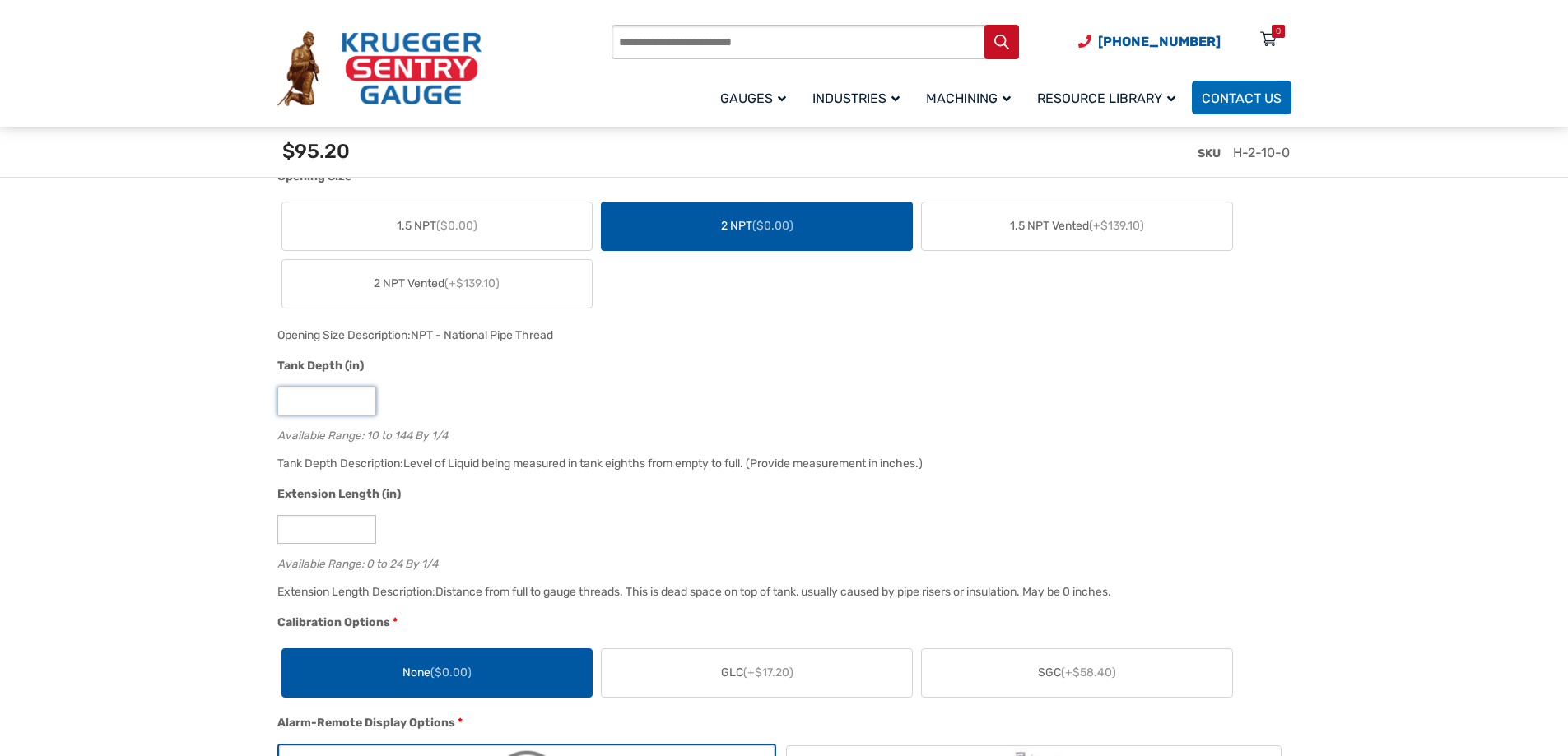
click at [363, 396] on input "**" at bounding box center [326, 401] width 99 height 28
type input "**"
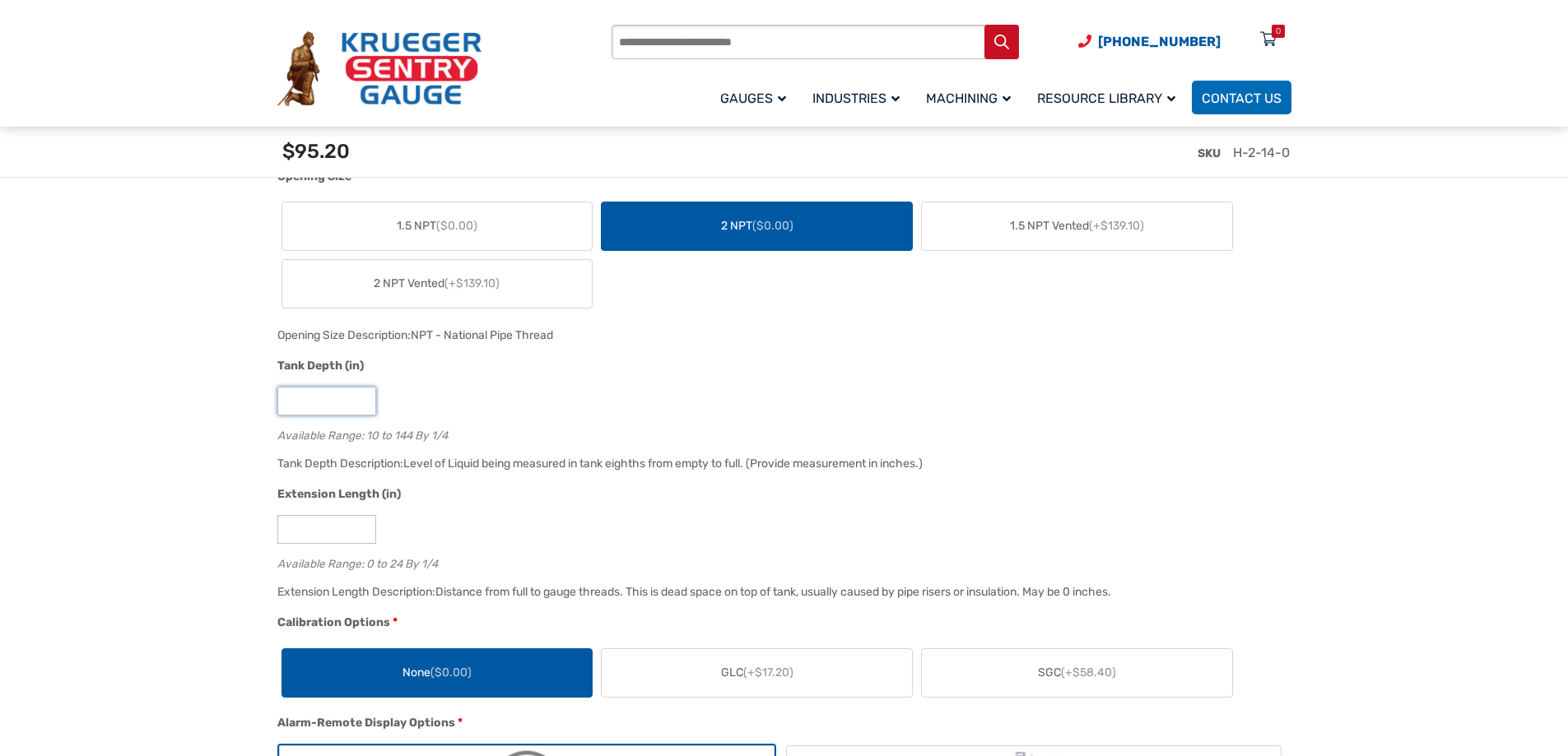
click at [363, 396] on input "**" at bounding box center [326, 401] width 99 height 28
click at [362, 526] on input "*" at bounding box center [326, 530] width 99 height 28
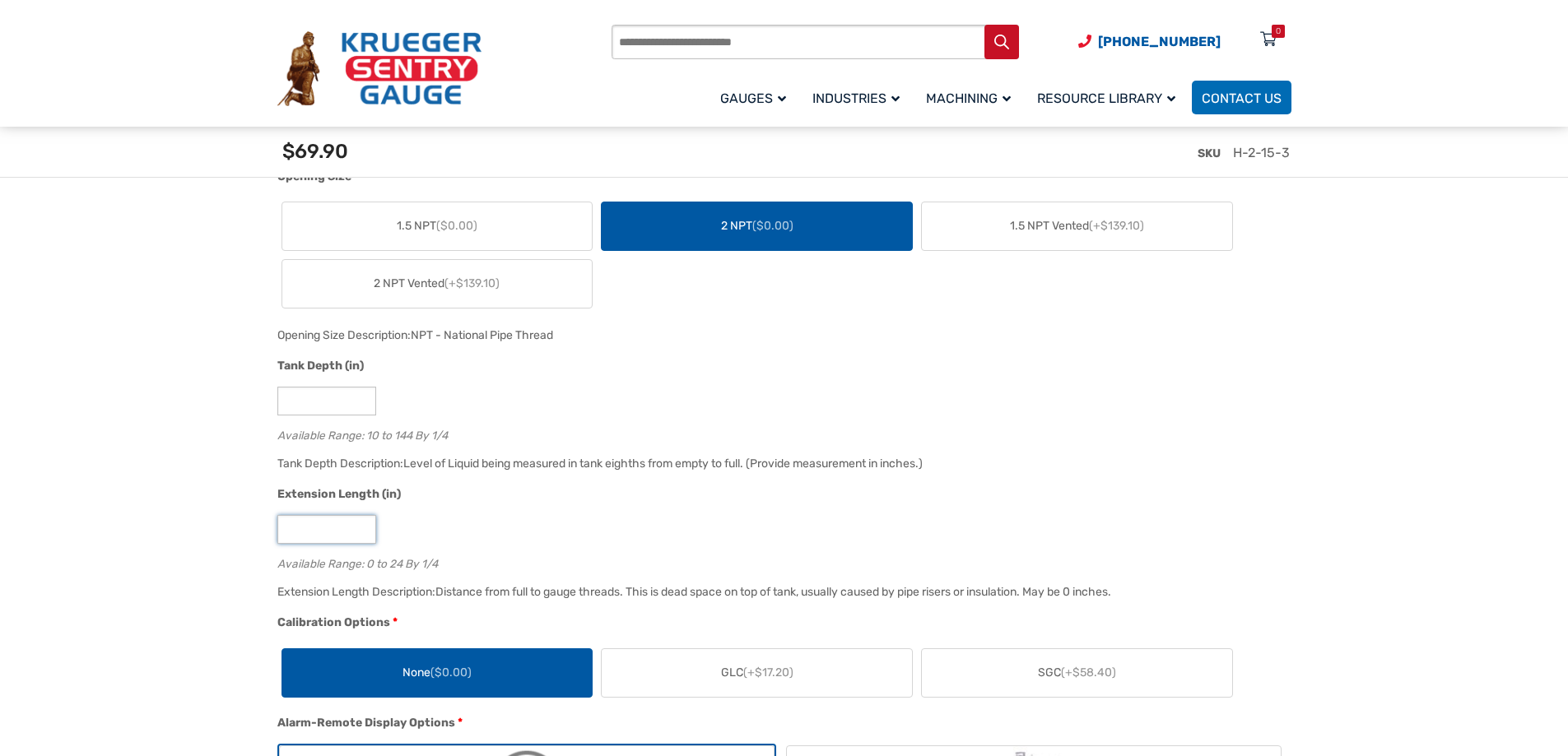
click at [362, 526] on input "*" at bounding box center [326, 530] width 99 height 28
type input "*"
click at [362, 526] on input "*" at bounding box center [326, 530] width 99 height 28
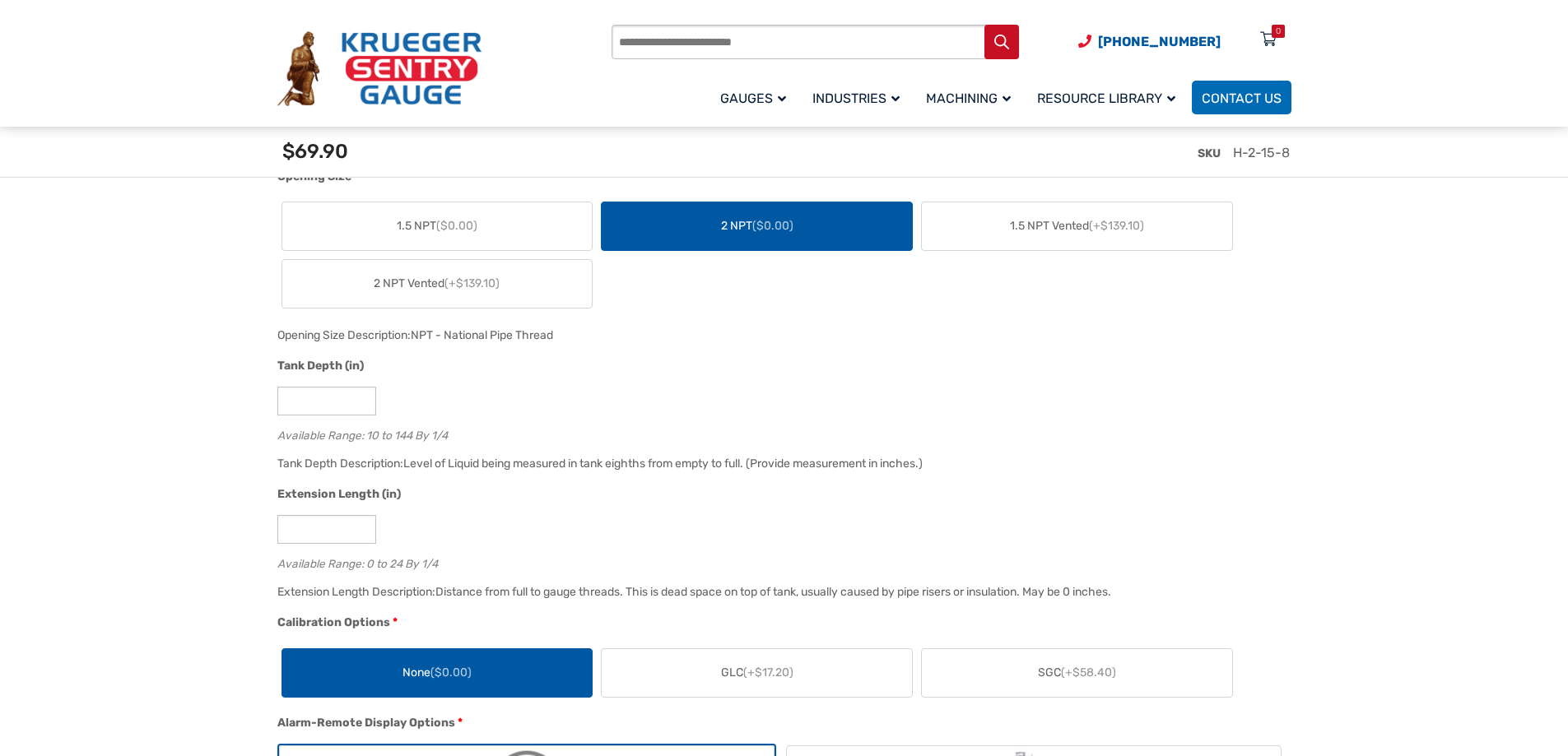
click at [426, 666] on label "None ($0.00)" at bounding box center [437, 673] width 310 height 48
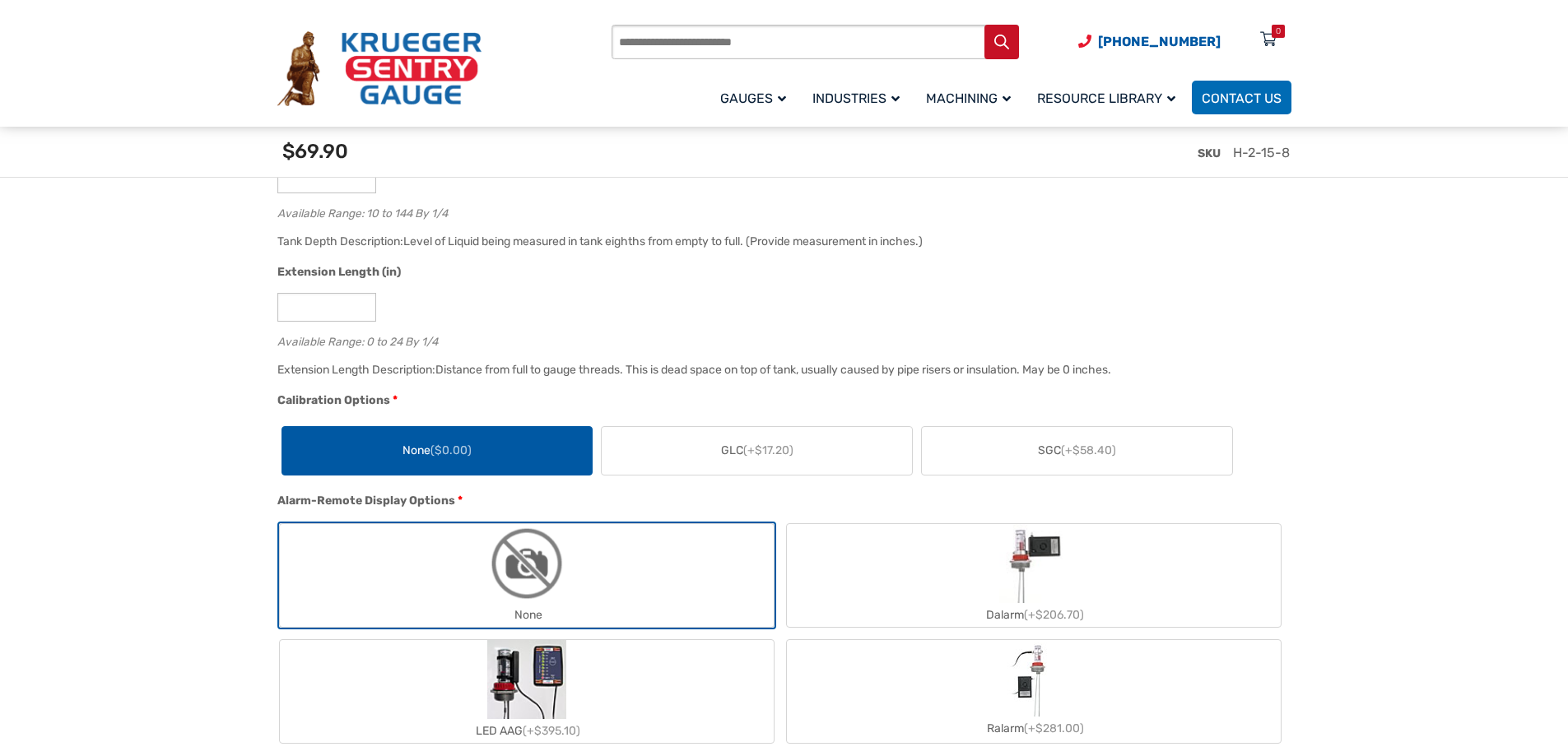
scroll to position [1399, 0]
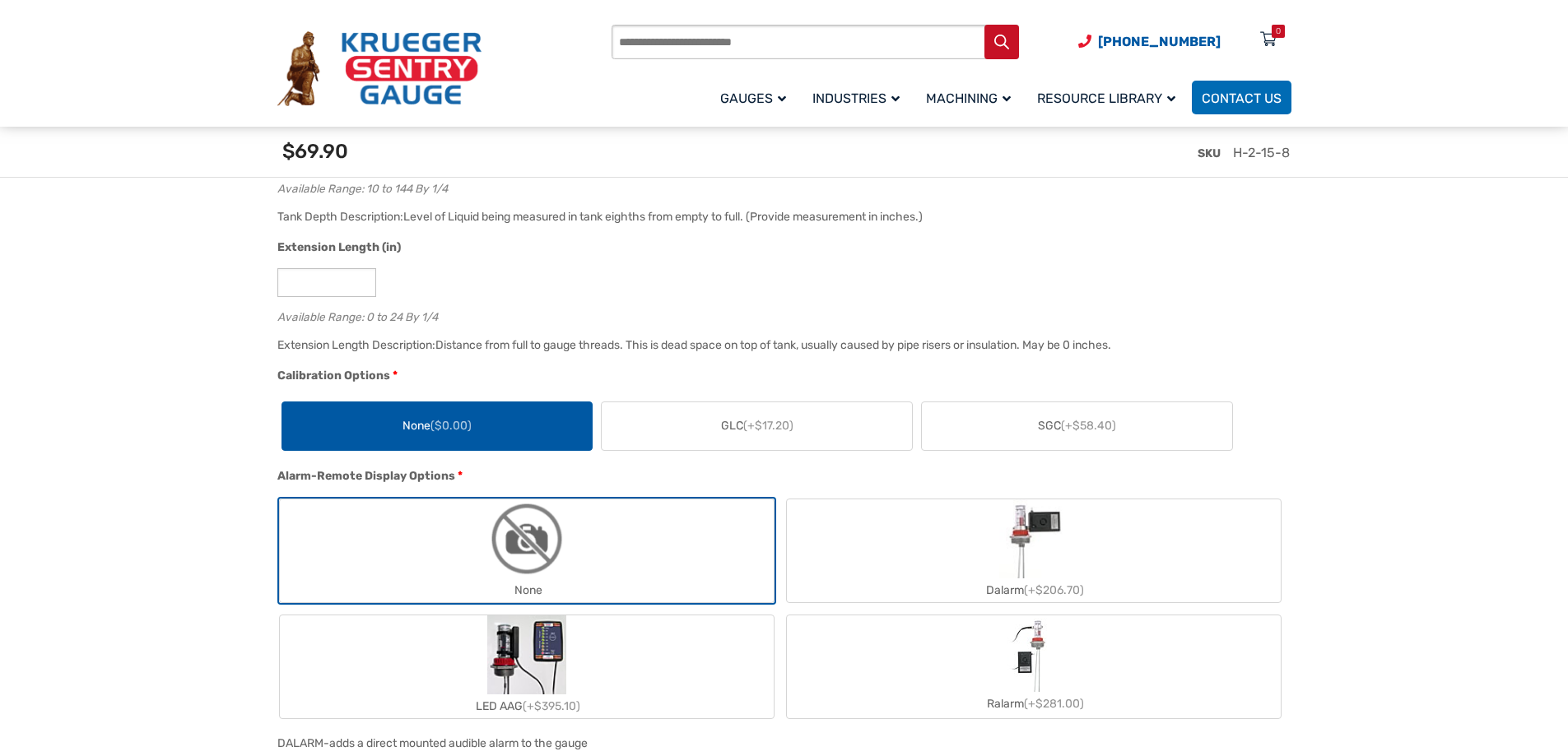
click at [425, 435] on span "None ($0.00)" at bounding box center [437, 426] width 69 height 17
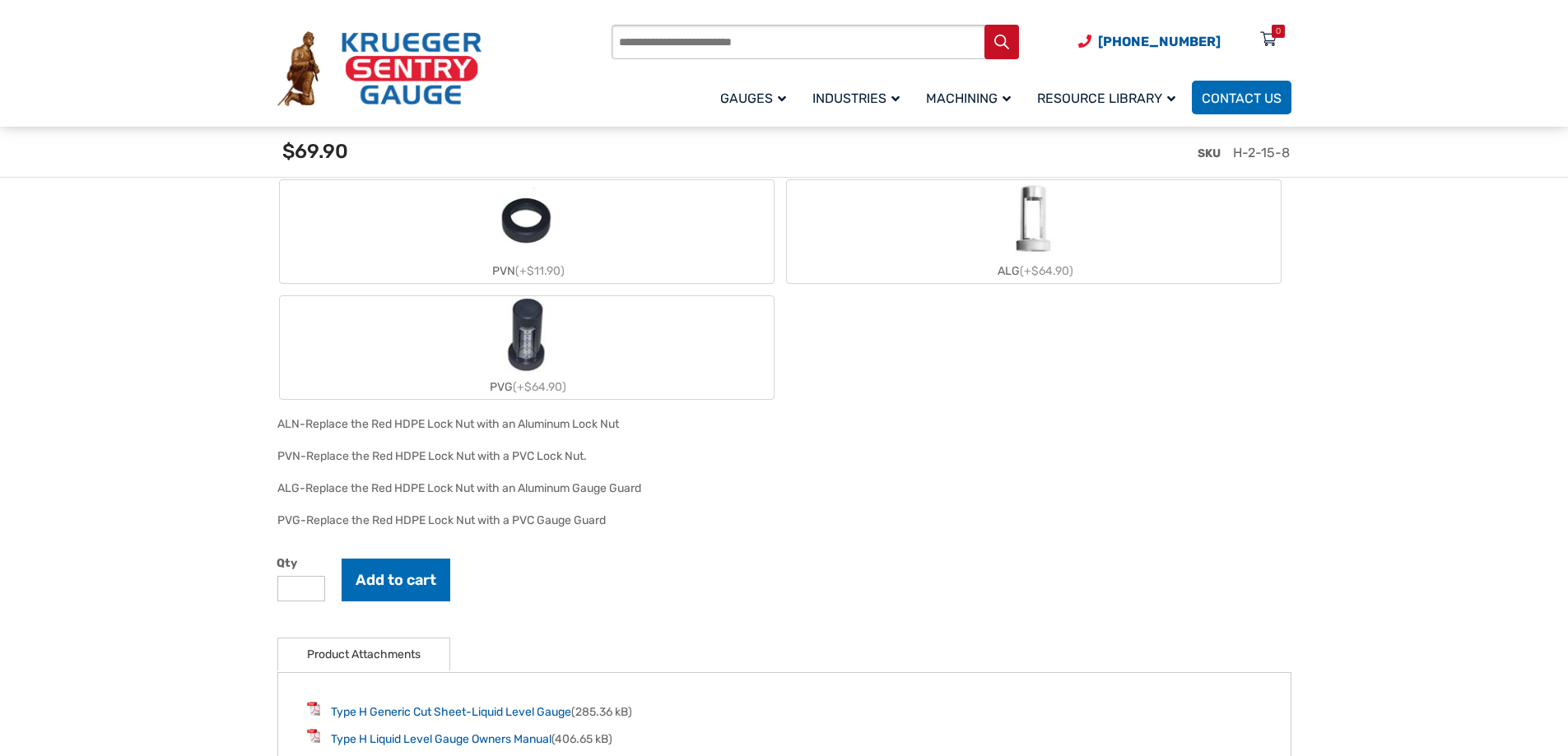
scroll to position [2222, 0]
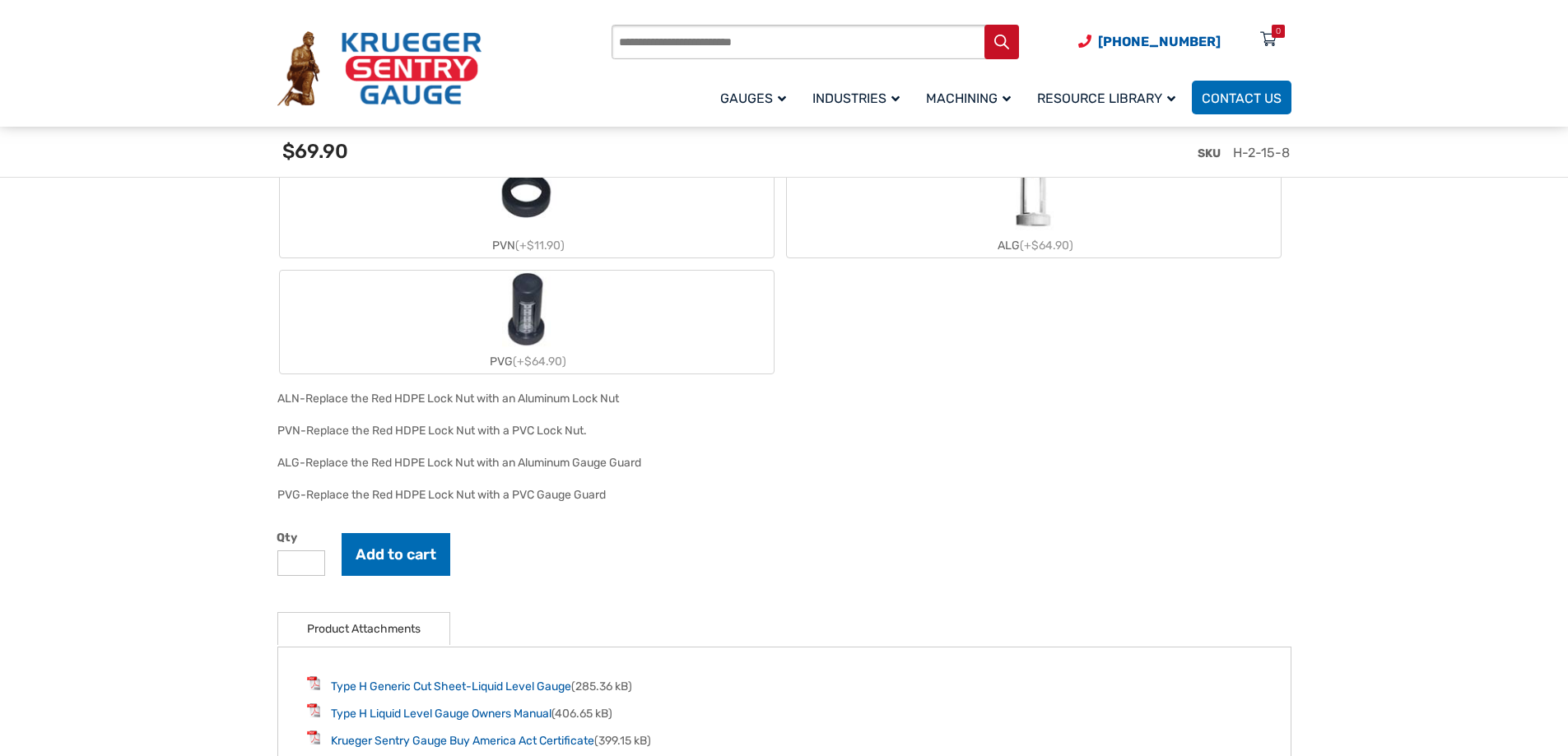
click at [308, 563] on input "*" at bounding box center [301, 563] width 48 height 26
type input "*"
click at [307, 563] on input "*" at bounding box center [301, 563] width 48 height 26
click at [371, 560] on button "Add to cart" at bounding box center [396, 555] width 109 height 43
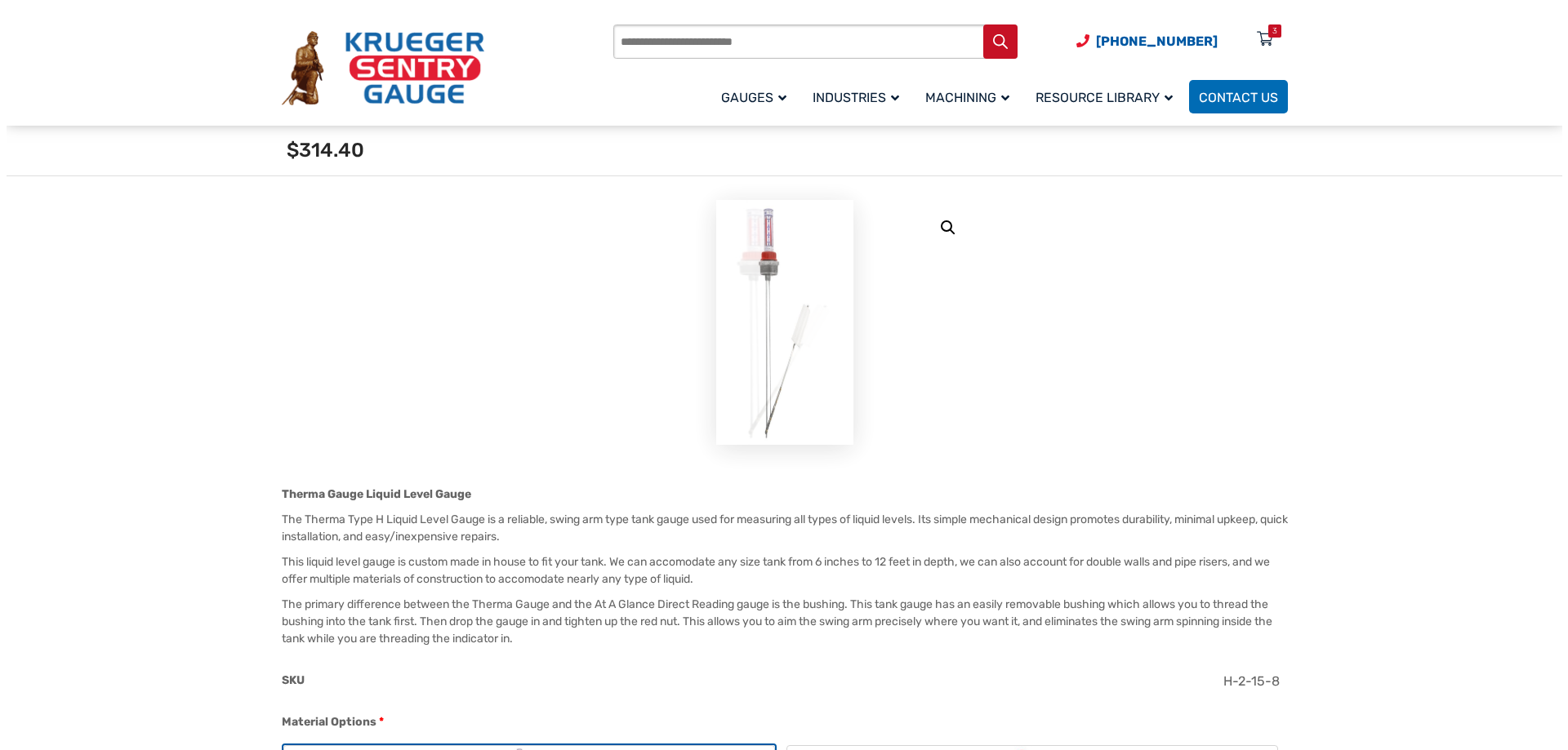
scroll to position [0, 0]
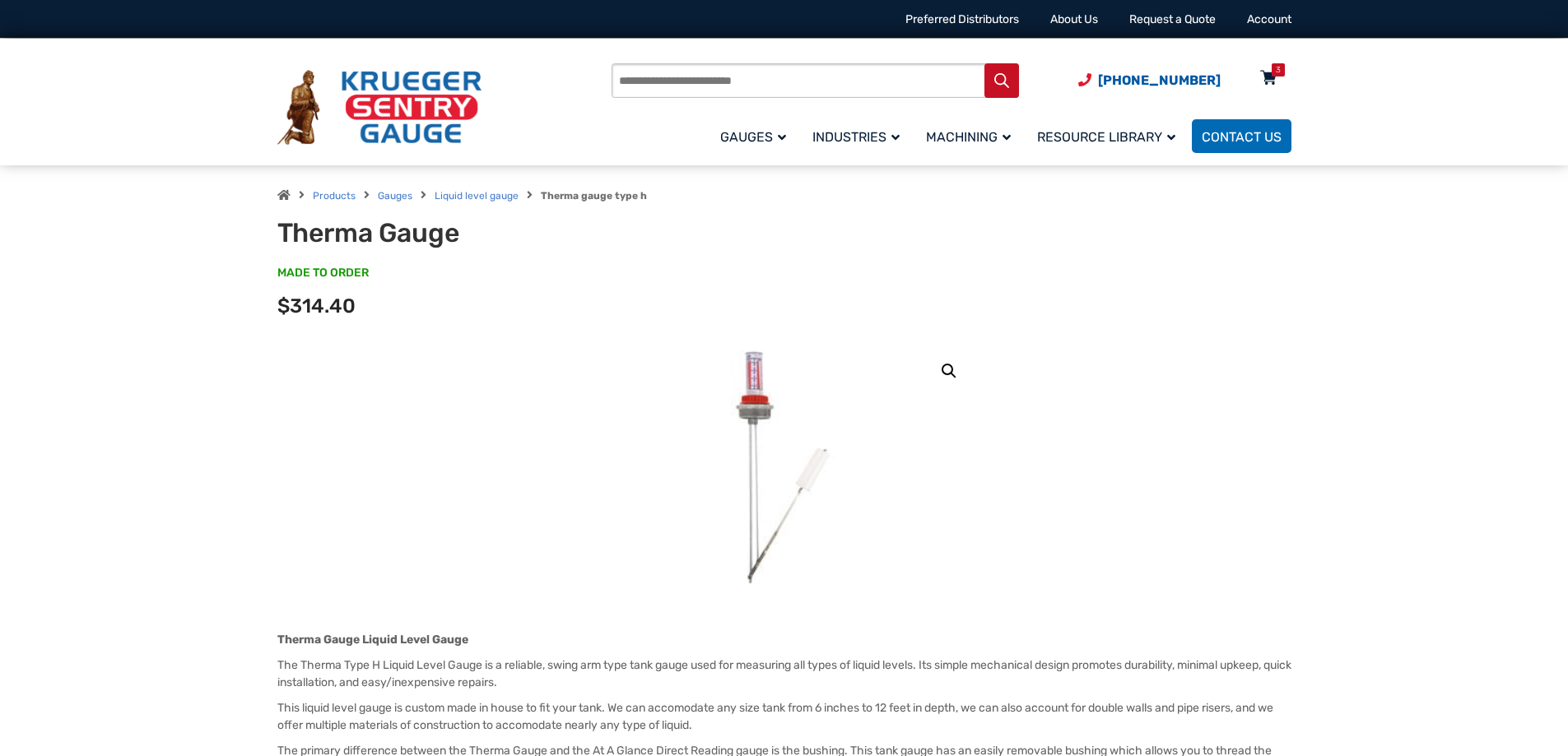
click at [1263, 75] on icon at bounding box center [1268, 79] width 16 height 27
click at [1282, 68] on div "3" at bounding box center [1278, 69] width 13 height 13
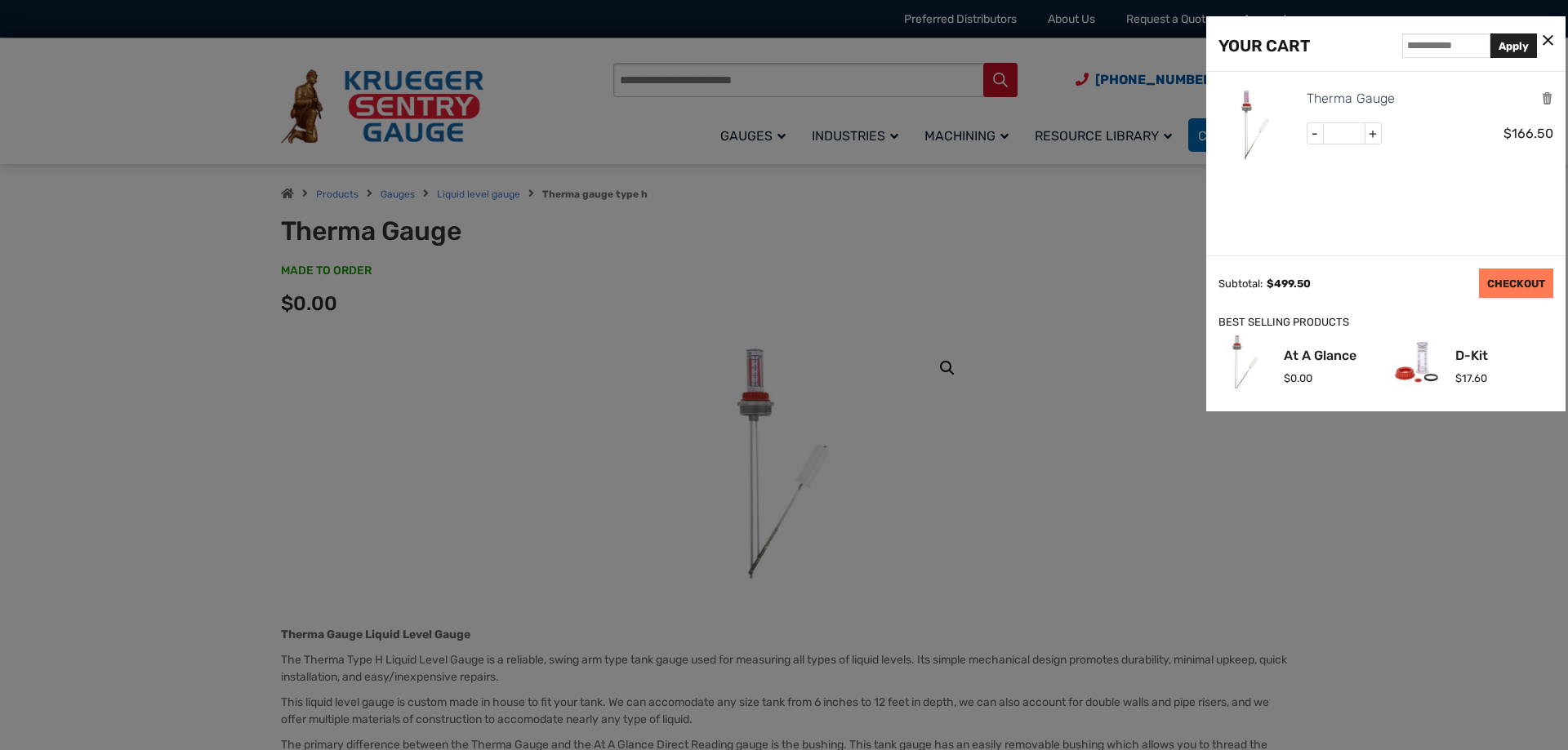
click at [1508, 284] on link "CHECKOUT" at bounding box center [1517, 283] width 74 height 29
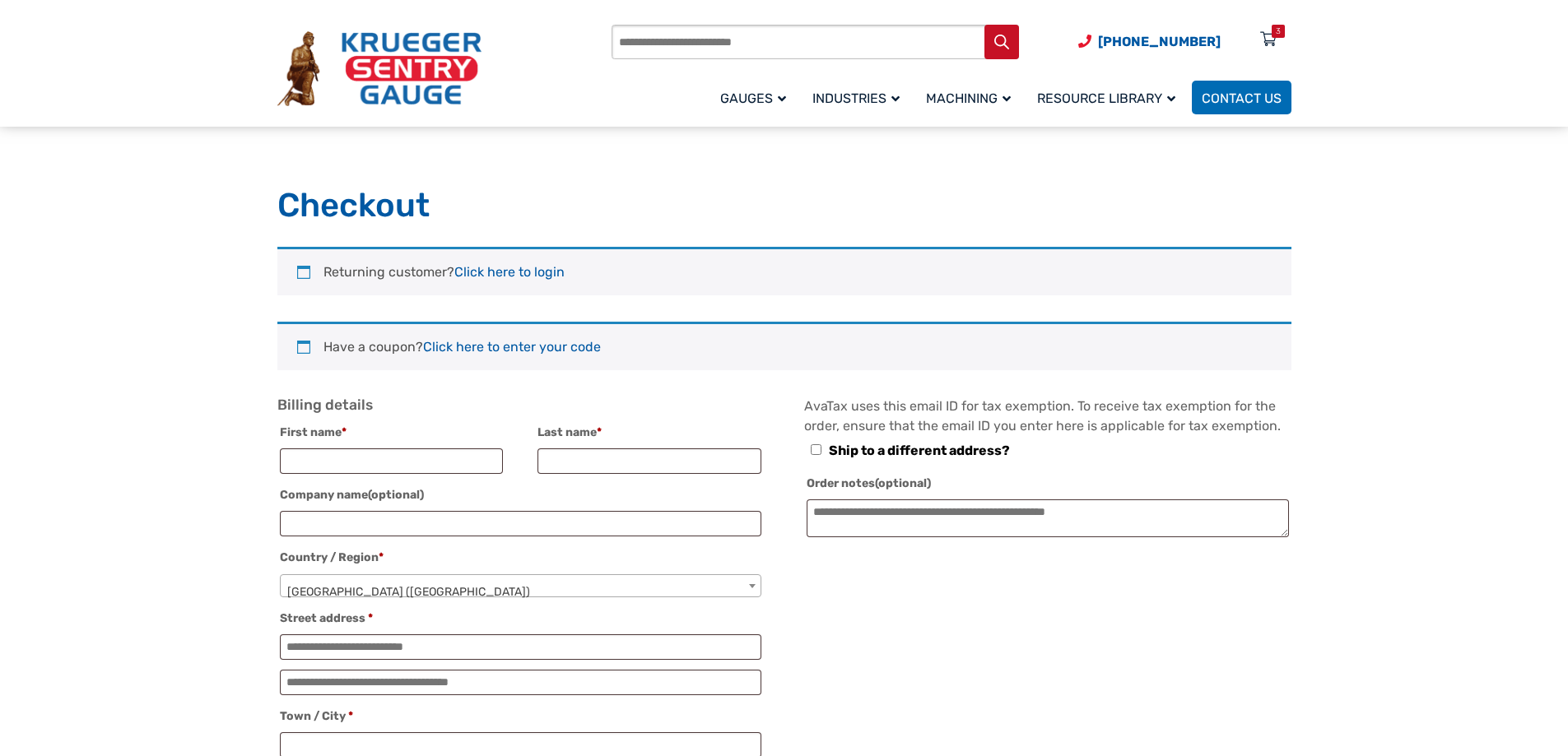
select select "**"
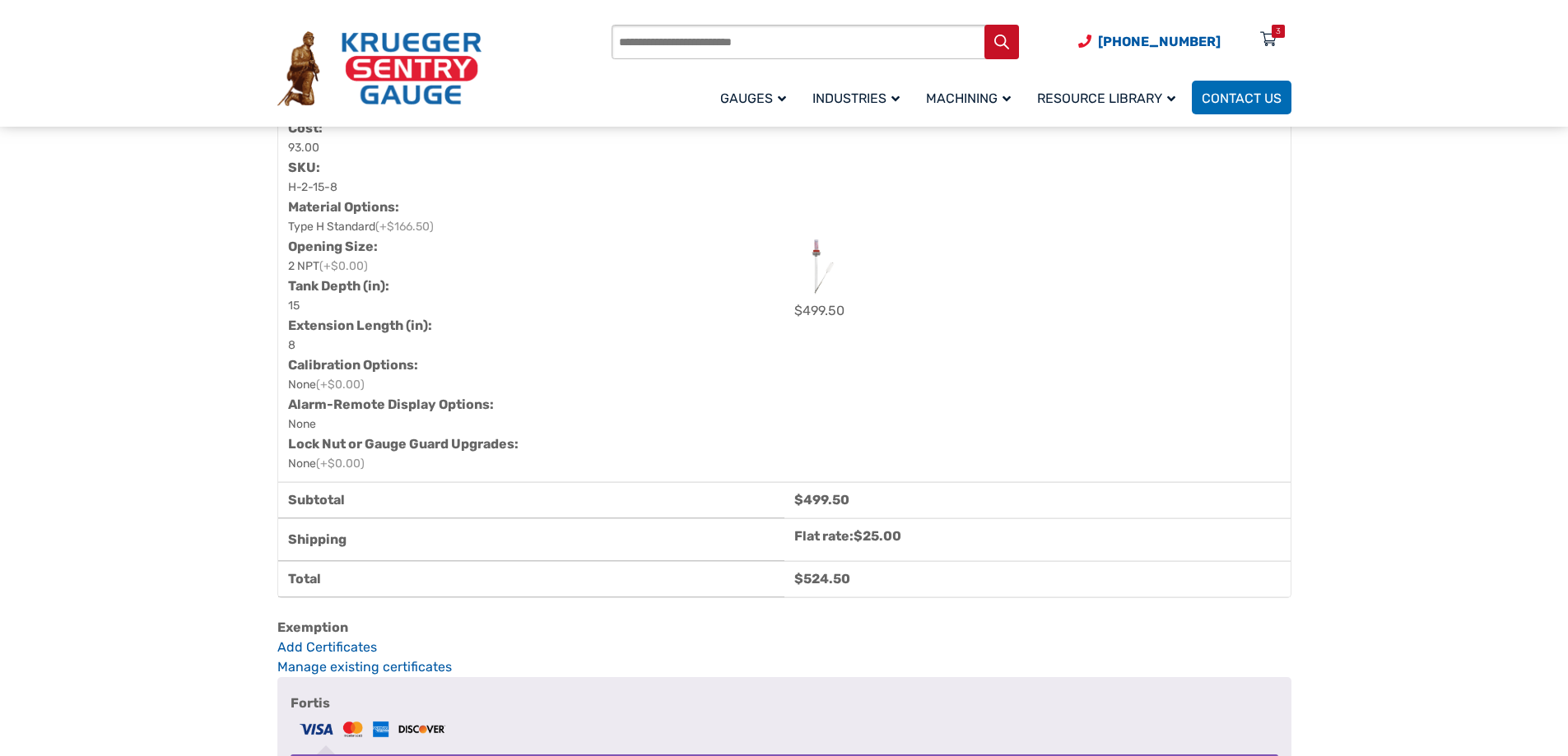
scroll to position [906, 0]
